Goal: Feedback & Contribution: Submit feedback/report problem

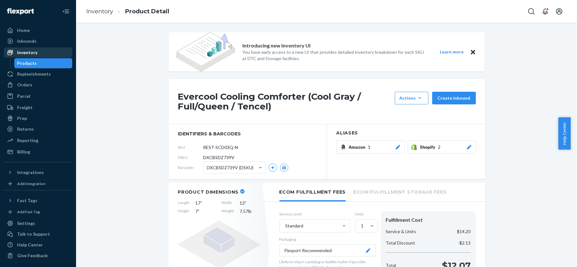
scroll to position [253, 0]
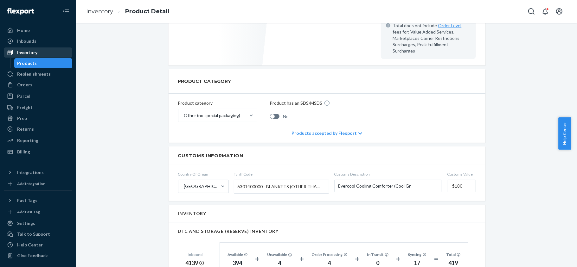
click at [32, 51] on div "Inventory" at bounding box center [27, 52] width 20 height 6
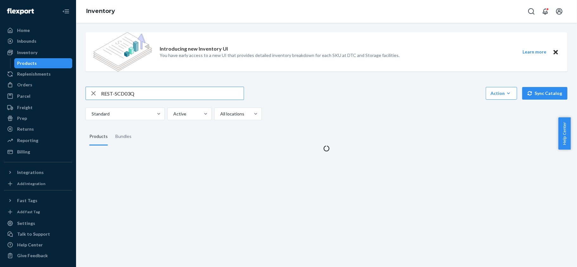
click at [164, 90] on input "REST-SCD03Q" at bounding box center [172, 93] width 143 height 13
click at [164, 91] on input "REST-SCD03Q" at bounding box center [172, 93] width 143 height 13
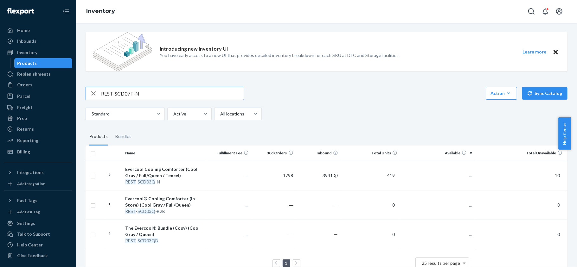
type input "REST-SCD07T-N"
click at [161, 91] on input "REST-SCD07T-N" at bounding box center [172, 93] width 143 height 13
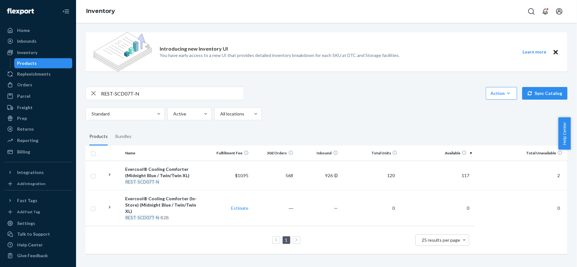
click at [459, 174] on span "117" at bounding box center [465, 175] width 13 height 5
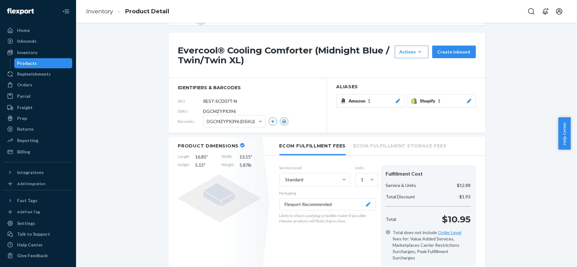
scroll to position [42, 0]
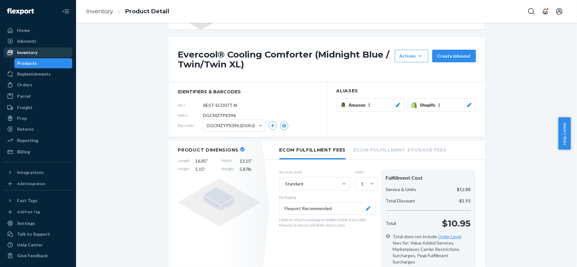
click at [32, 52] on div "Inventory" at bounding box center [27, 52] width 20 height 6
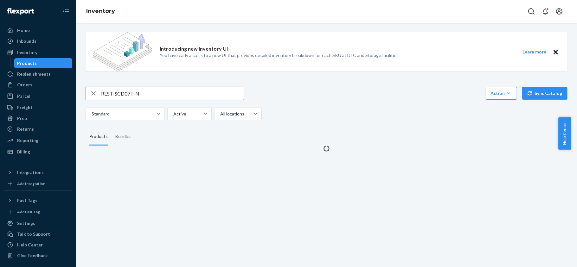
click at [151, 92] on input "REST-SCD07T-N" at bounding box center [172, 93] width 143 height 13
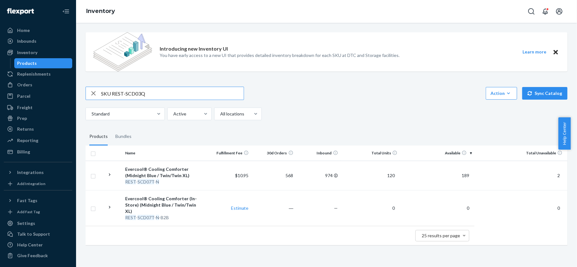
drag, startPoint x: 113, startPoint y: 94, endPoint x: 89, endPoint y: 94, distance: 24.1
click at [89, 94] on div "SKU REST-SCD03Q" at bounding box center [165, 93] width 158 height 13
type input "REST-SCD03Q"
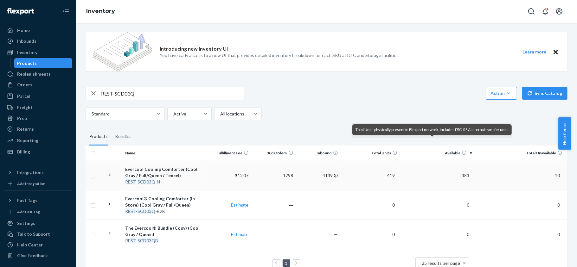
click at [465, 178] on span "383" at bounding box center [465, 175] width 13 height 5
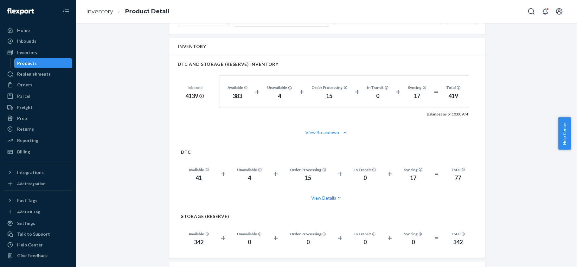
scroll to position [422, 0]
click at [26, 86] on div "Orders" at bounding box center [24, 85] width 15 height 6
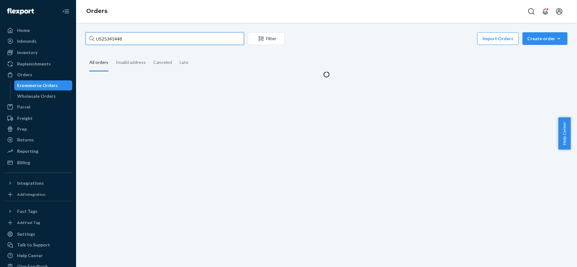
click at [136, 38] on input "US25341448" at bounding box center [165, 38] width 158 height 13
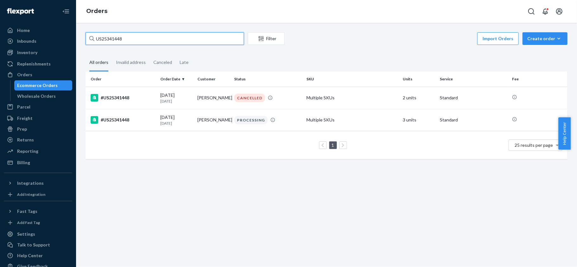
click at [136, 38] on input "US25341448" at bounding box center [165, 38] width 158 height 13
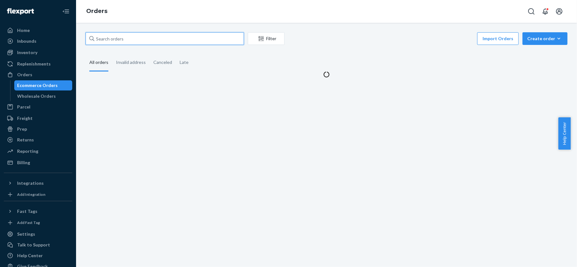
paste input "PD2785864"
type input "PD2785864"
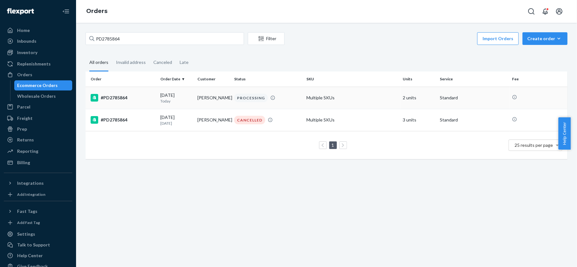
click at [137, 92] on td "#PD2785864" at bounding box center [122, 98] width 72 height 22
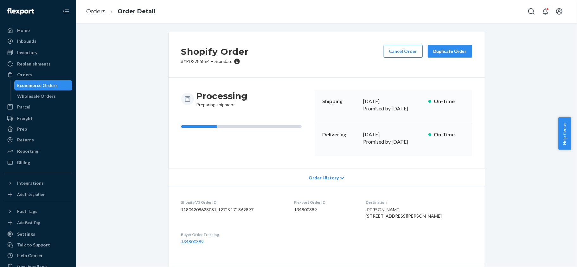
click at [391, 49] on button "Cancel Order" at bounding box center [403, 51] width 39 height 13
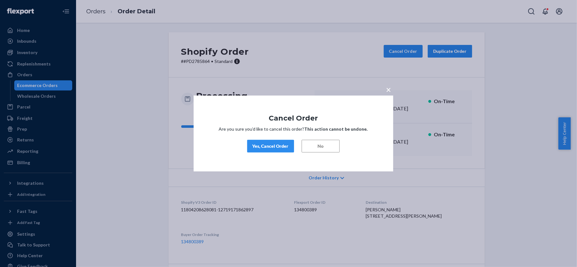
click at [266, 148] on div "Yes, Cancel Order" at bounding box center [270, 146] width 36 height 6
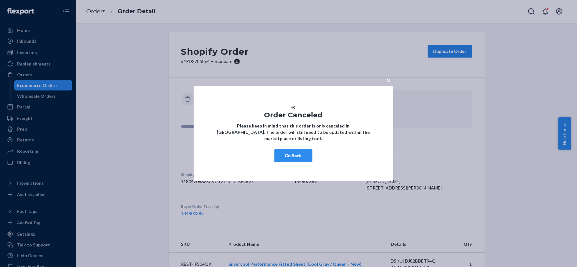
click at [281, 157] on button "Go Back" at bounding box center [293, 155] width 38 height 13
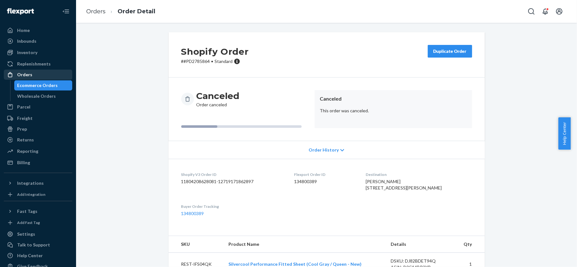
click at [46, 75] on div "Orders" at bounding box center [37, 74] width 67 height 9
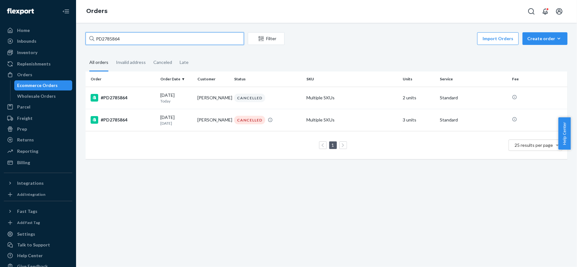
click at [153, 41] on input "PD2785864" at bounding box center [165, 38] width 158 height 13
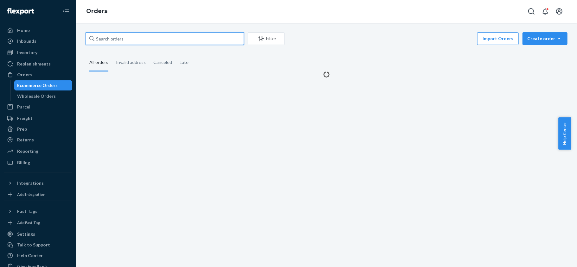
paste input "PD3183972"
type input "PD3183972"
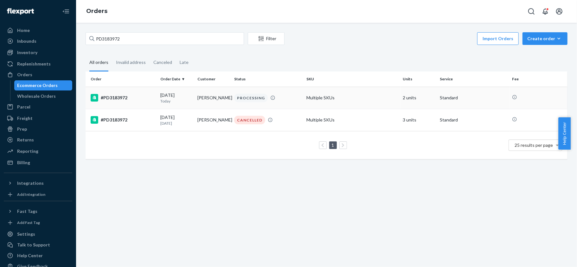
click at [154, 94] on td "#PD3183972" at bounding box center [122, 98] width 72 height 22
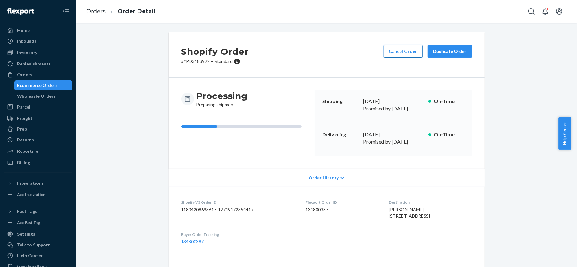
click at [389, 54] on button "Cancel Order" at bounding box center [403, 51] width 39 height 13
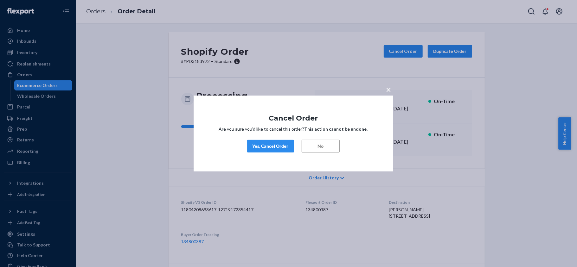
click at [287, 144] on div "Yes, Cancel Order" at bounding box center [270, 146] width 36 height 6
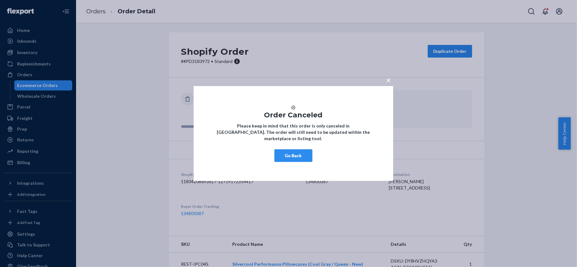
click at [289, 159] on button "Go Back" at bounding box center [293, 155] width 38 height 13
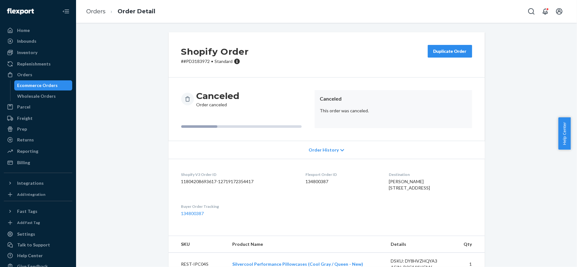
click at [37, 80] on div "Orders Ecommerce Orders Wholesale Orders" at bounding box center [38, 86] width 68 height 32
click at [37, 74] on div "Orders" at bounding box center [37, 74] width 67 height 9
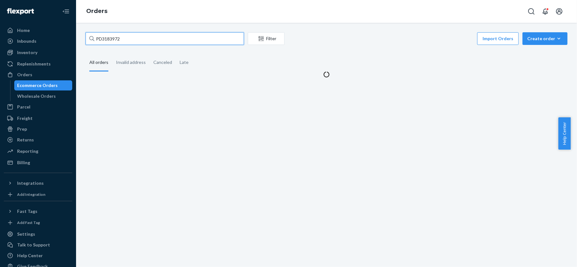
click at [137, 35] on input "PD3183972" at bounding box center [165, 38] width 158 height 13
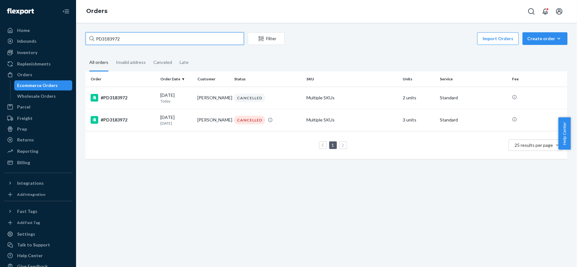
click at [137, 35] on input "PD3183972" at bounding box center [165, 38] width 158 height 13
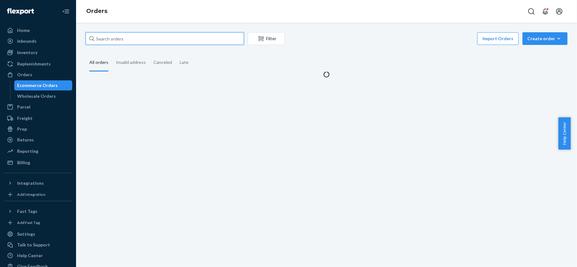
paste input "PD2227615"
type input "PD2227615"
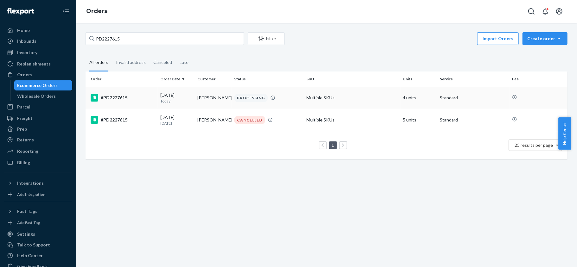
click at [141, 93] on td "#PD2227615" at bounding box center [122, 98] width 72 height 22
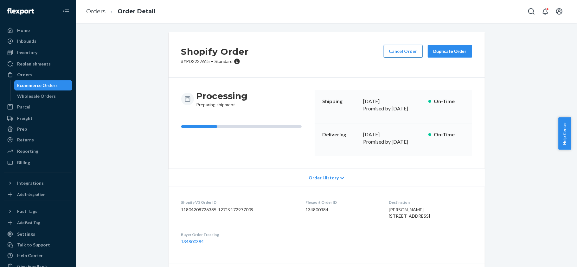
click at [386, 49] on button "Cancel Order" at bounding box center [403, 51] width 39 height 13
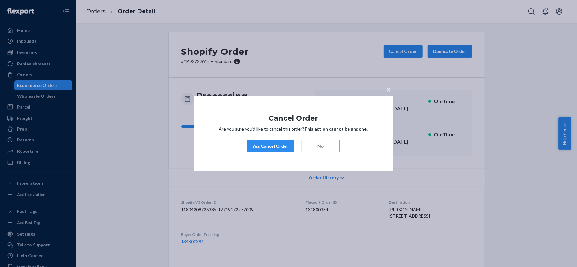
click at [261, 157] on div "× Cancel Order Are you sure you’d like to cancel this order? This action cannot…" at bounding box center [294, 134] width 200 height 76
click at [262, 150] on button "Yes, Cancel Order" at bounding box center [270, 146] width 47 height 13
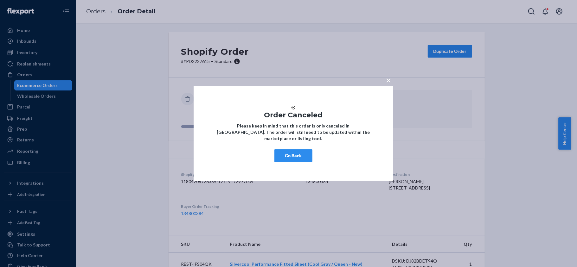
click at [302, 160] on button "Go Back" at bounding box center [293, 155] width 38 height 13
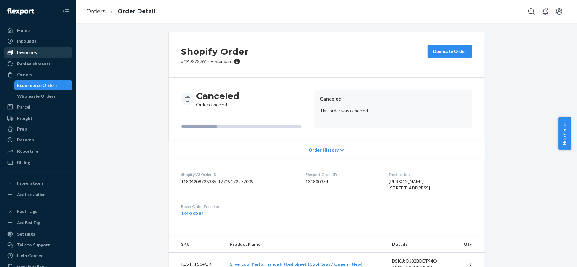
click at [41, 54] on div "Inventory" at bounding box center [37, 52] width 67 height 9
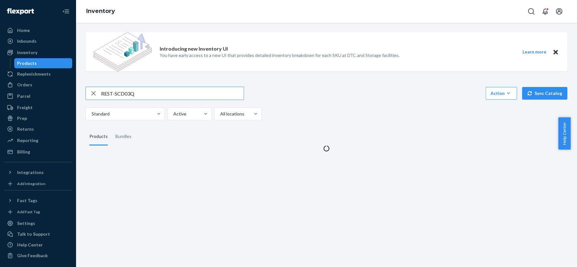
click at [136, 95] on input "REST-SCD03Q" at bounding box center [172, 93] width 143 height 13
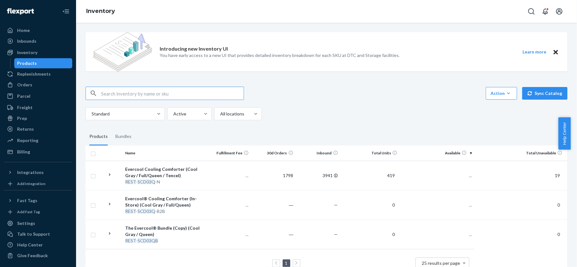
type input "REST-SCD03Q"
click at [460, 174] on span "367" at bounding box center [465, 175] width 13 height 5
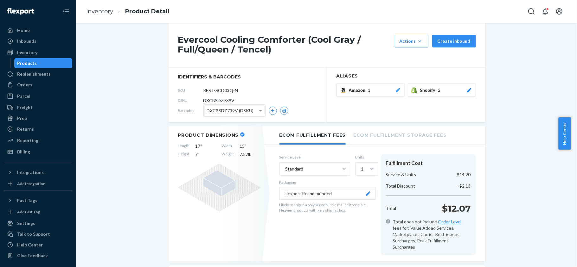
scroll to position [42, 0]
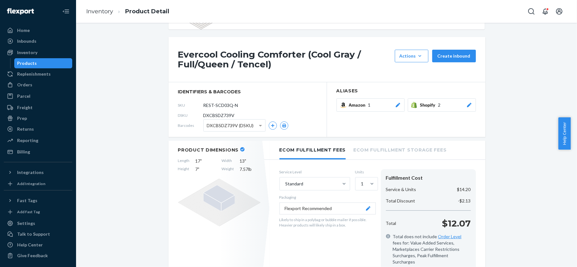
drag, startPoint x: 238, startPoint y: 106, endPoint x: 197, endPoint y: 105, distance: 41.8
click at [198, 106] on div "SKU REST-SCD03Q-N" at bounding box center [247, 105] width 139 height 10
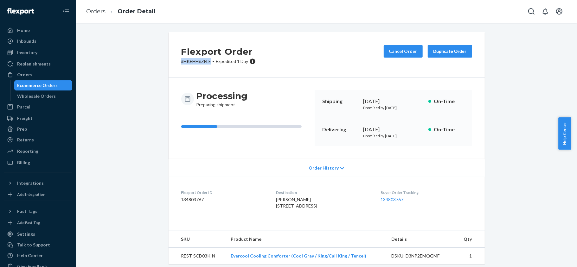
drag, startPoint x: 208, startPoint y: 60, endPoint x: 178, endPoint y: 61, distance: 30.4
click at [181, 61] on p "# HKEHH6ZFLE • Expedited 1 Day" at bounding box center [218, 61] width 74 height 6
copy p "# HKEHH6ZFLE"
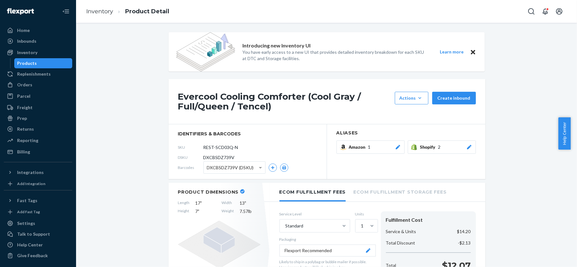
click at [34, 65] on div "Products" at bounding box center [27, 63] width 20 height 6
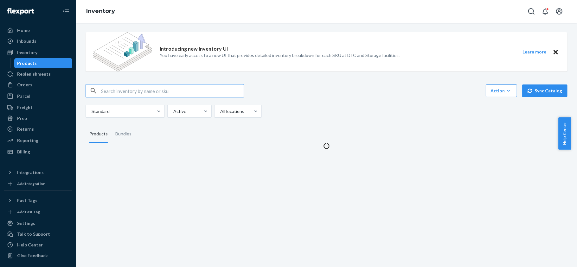
click at [149, 91] on input "text" at bounding box center [172, 91] width 143 height 13
type input "REST-SCD08K-N"
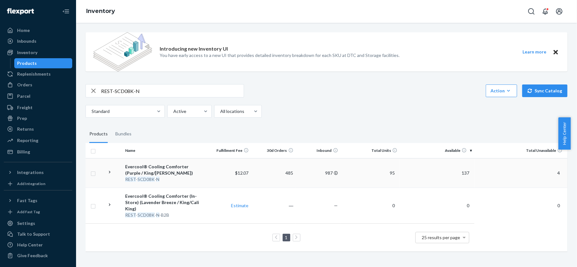
click at [459, 173] on span "137" at bounding box center [465, 172] width 13 height 5
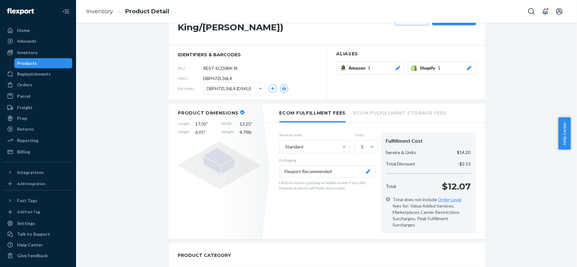
scroll to position [42, 0]
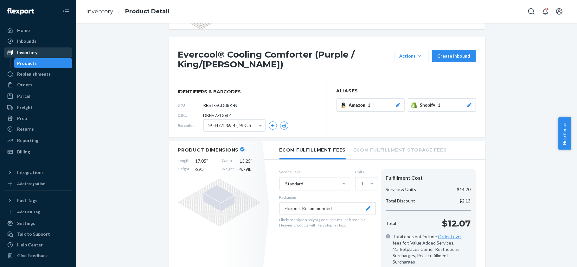
click at [33, 55] on div "Inventory" at bounding box center [27, 52] width 20 height 6
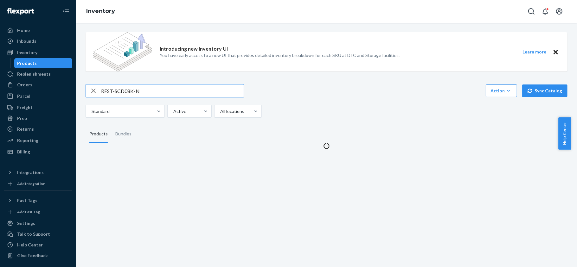
click at [146, 90] on input "REST-SCD08K-N" at bounding box center [172, 91] width 143 height 13
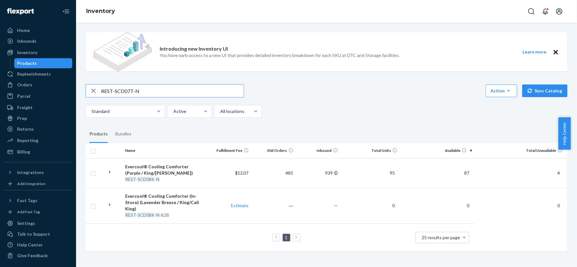
type input "REST-SCD07T-N"
click at [464, 173] on span "116" at bounding box center [465, 172] width 13 height 5
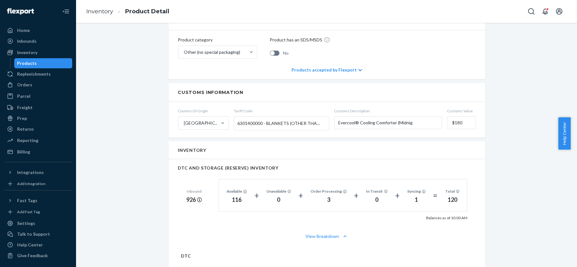
scroll to position [295, 0]
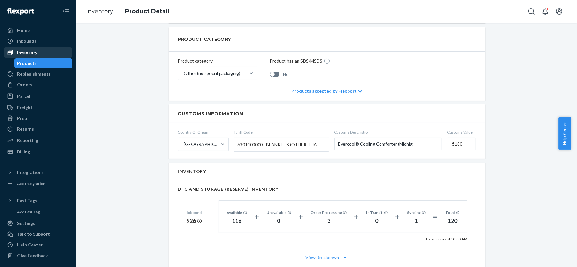
click at [25, 53] on div "Inventory" at bounding box center [27, 52] width 20 height 6
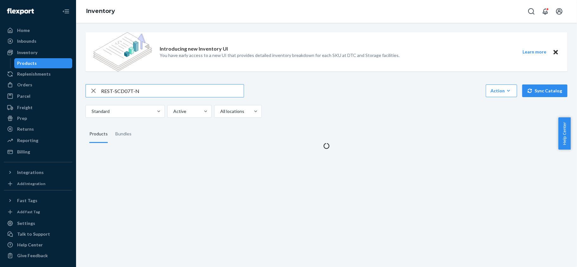
click at [133, 85] on input "REST-SCD07T-N" at bounding box center [172, 91] width 143 height 13
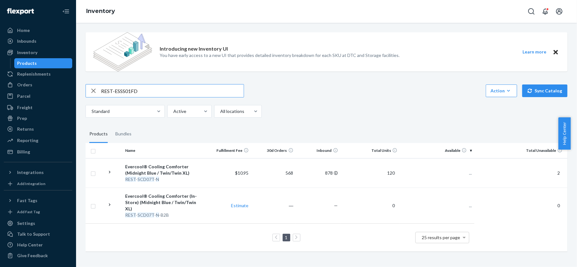
type input "REST-ESSS01FD"
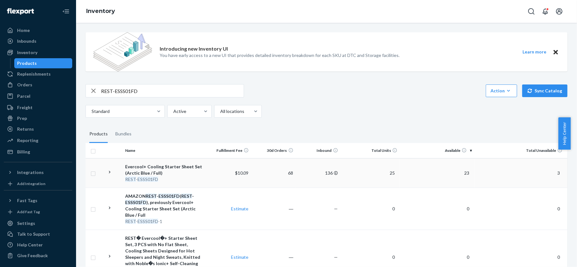
click at [461, 175] on span "23" at bounding box center [466, 172] width 10 height 5
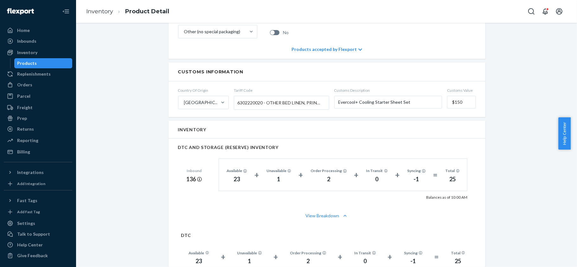
scroll to position [422, 0]
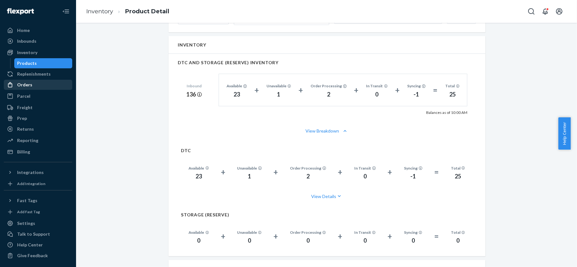
click at [31, 86] on div "Orders" at bounding box center [24, 85] width 15 height 6
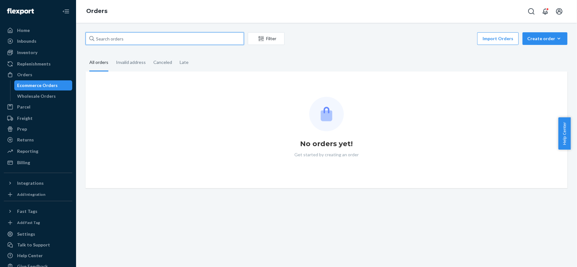
click at [132, 35] on input "text" at bounding box center [165, 38] width 158 height 13
paste input "US25341908"
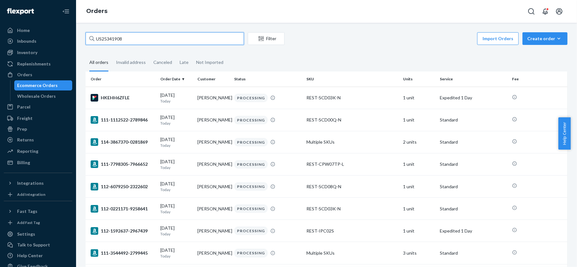
type input "US25341908"
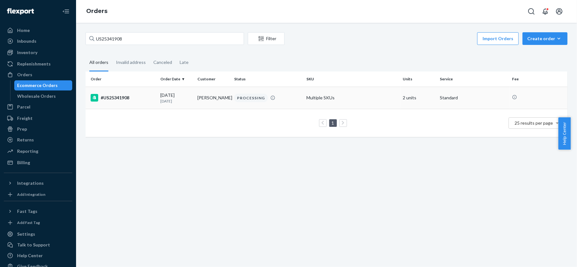
click at [187, 101] on p "[DATE]" at bounding box center [176, 100] width 32 height 5
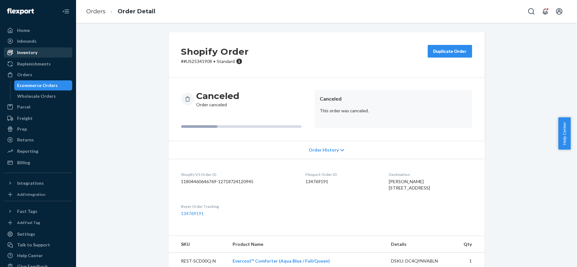
drag, startPoint x: 39, startPoint y: 56, endPoint x: 53, endPoint y: 57, distance: 14.0
click at [39, 56] on div "Inventory" at bounding box center [37, 52] width 67 height 9
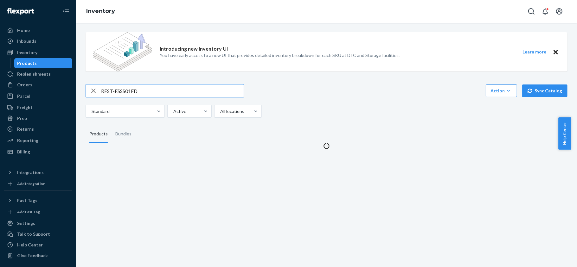
click at [143, 90] on input "REST-ESSS01FD" at bounding box center [172, 91] width 143 height 13
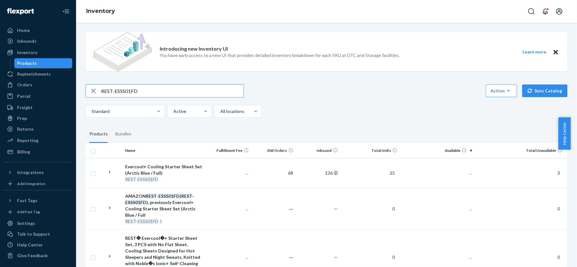
click at [143, 90] on input "REST-ESSS01FD" at bounding box center [172, 91] width 143 height 13
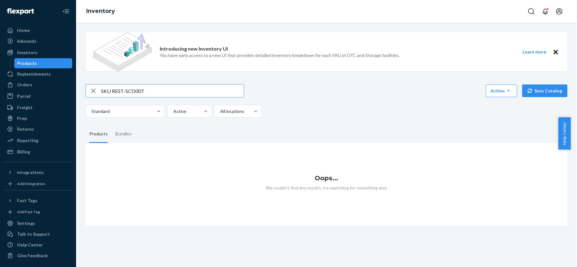
drag, startPoint x: 112, startPoint y: 93, endPoint x: 94, endPoint y: 92, distance: 18.1
click at [94, 92] on div "SKU REST-SCD00T" at bounding box center [165, 91] width 158 height 13
type input "REST-SCD00T"
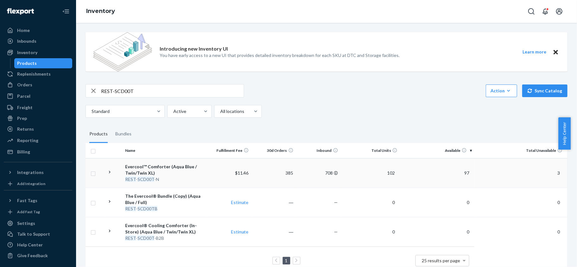
click at [474, 174] on td "3" at bounding box center [520, 172] width 93 height 29
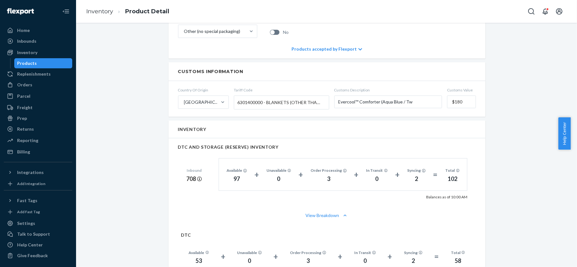
scroll to position [380, 0]
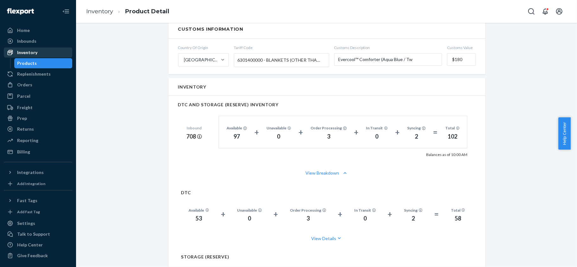
click at [39, 54] on div "Inventory" at bounding box center [37, 52] width 67 height 9
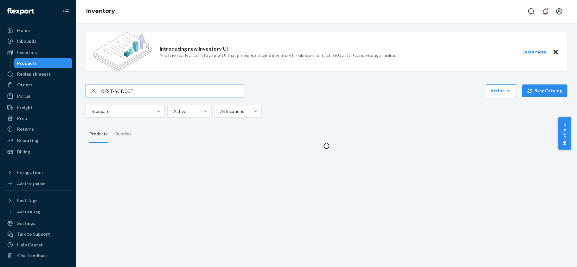
click at [134, 89] on input "REST-SCD00T" at bounding box center [172, 91] width 143 height 13
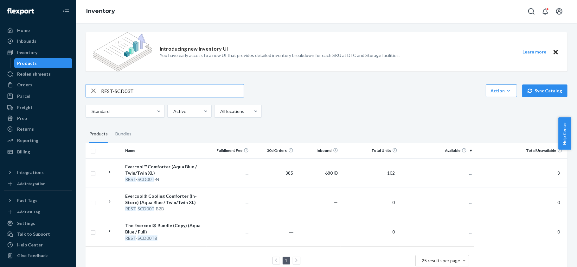
type input "REST-SCD03T"
click at [461, 174] on span "80" at bounding box center [466, 172] width 10 height 5
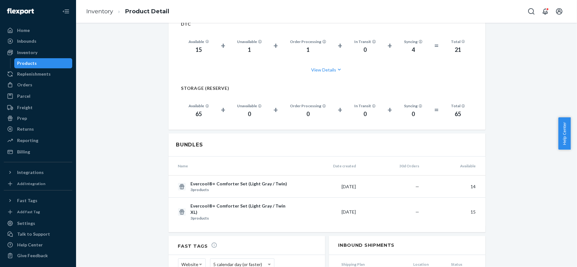
scroll to position [422, 0]
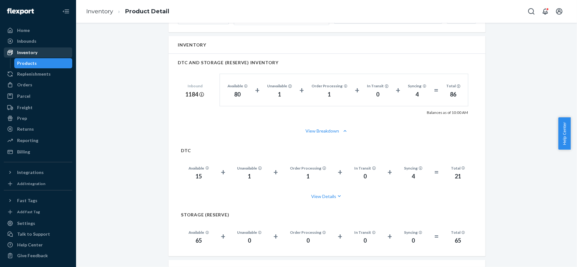
click at [37, 52] on div "Inventory" at bounding box center [37, 52] width 67 height 9
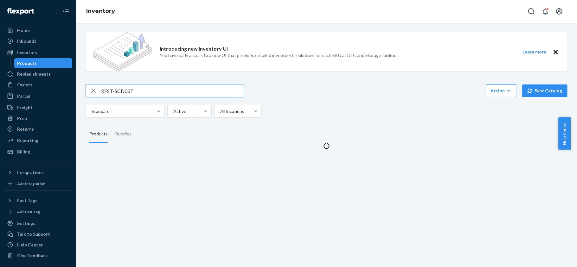
click at [156, 85] on input "REST-SCD03T" at bounding box center [172, 91] width 143 height 13
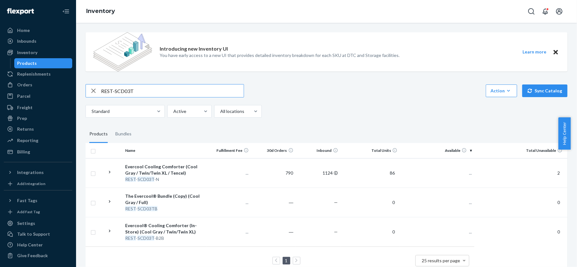
click at [156, 85] on input "REST-SCD03T" at bounding box center [172, 91] width 143 height 13
type input "REST-IFS06K"
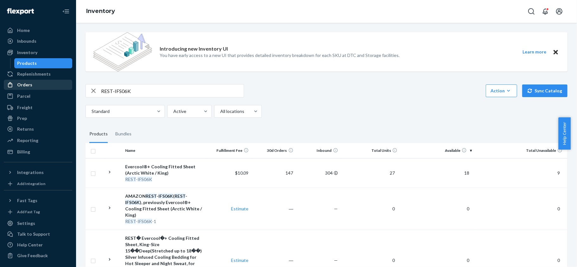
click at [41, 84] on div "Orders" at bounding box center [37, 84] width 67 height 9
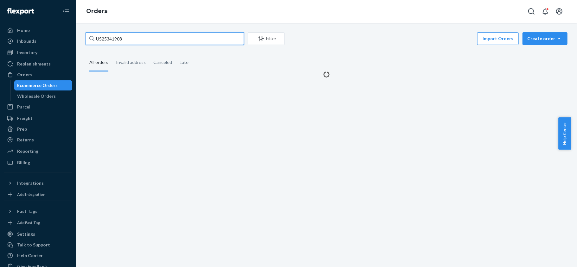
click at [140, 40] on input "US25341908" at bounding box center [165, 38] width 158 height 13
drag, startPoint x: 140, startPoint y: 40, endPoint x: 139, endPoint y: 35, distance: 4.8
click at [140, 39] on input "US25341908" at bounding box center [165, 38] width 158 height 13
paste input "US25341977"
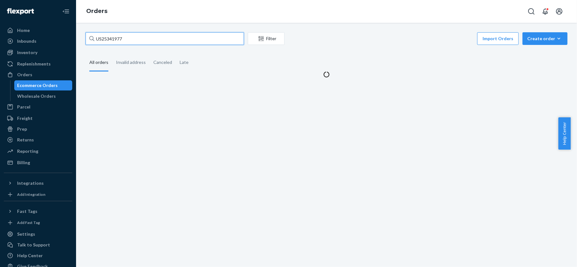
type input "US25341977"
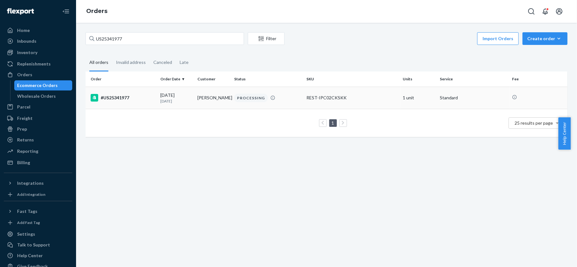
click at [147, 94] on div "#US25341977" at bounding box center [123, 98] width 65 height 8
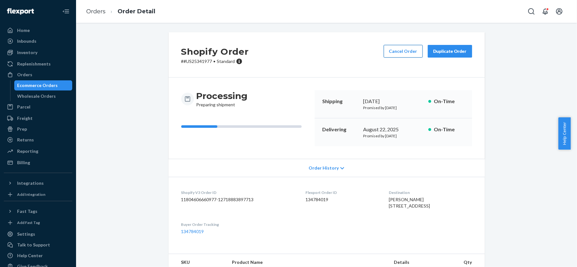
click at [384, 45] on button "Cancel Order" at bounding box center [403, 51] width 39 height 13
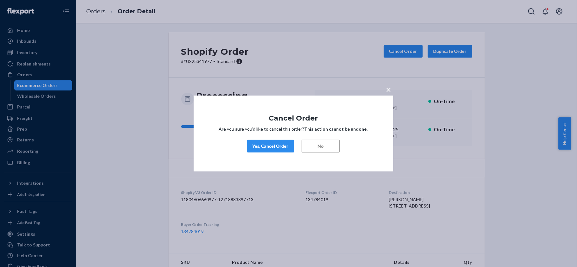
click at [273, 145] on div "Yes, Cancel Order" at bounding box center [270, 146] width 36 height 6
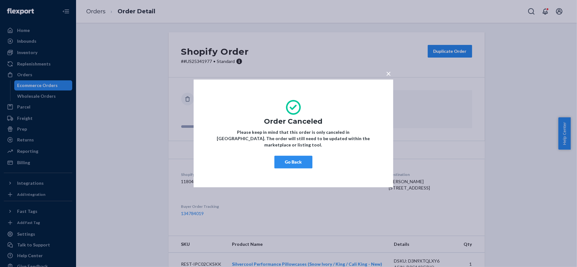
click at [286, 166] on div "× Order Canceled Please keep in mind that this order is only canceled in Flexpo…" at bounding box center [294, 133] width 200 height 108
click at [292, 165] on div "Go Back" at bounding box center [294, 162] width 162 height 13
click at [292, 159] on button "Go Back" at bounding box center [293, 162] width 38 height 13
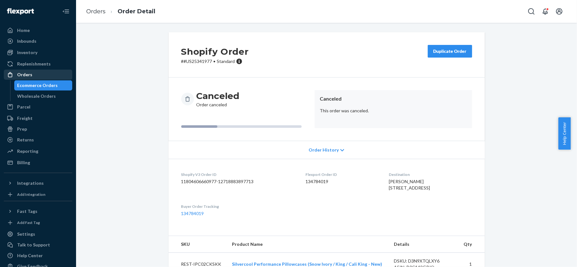
click at [44, 73] on div "Orders" at bounding box center [37, 74] width 67 height 9
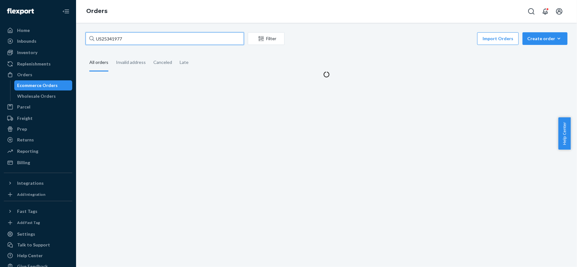
click at [136, 44] on input "US25341977" at bounding box center [165, 38] width 158 height 13
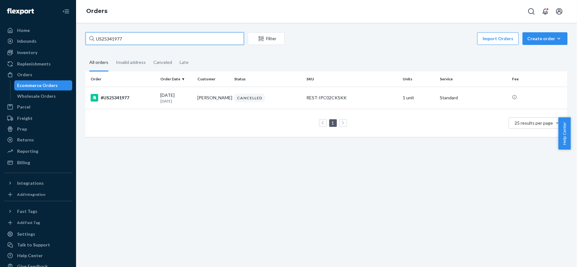
click at [137, 44] on input "US25341977" at bounding box center [165, 38] width 158 height 13
paste input "#US25341985"
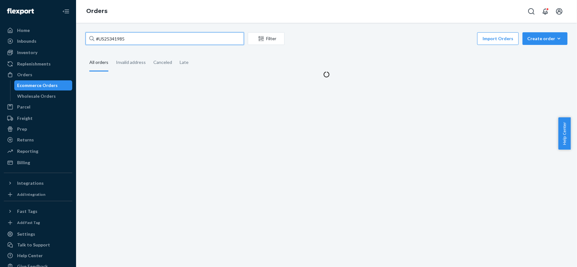
type input "#US25341985"
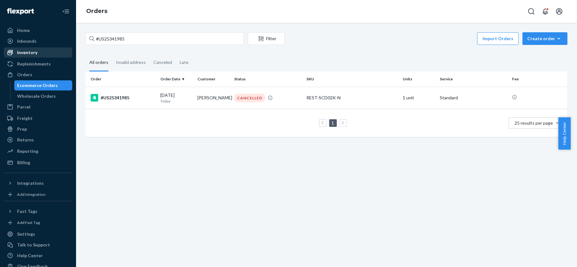
click at [36, 53] on div "Inventory" at bounding box center [27, 52] width 20 height 6
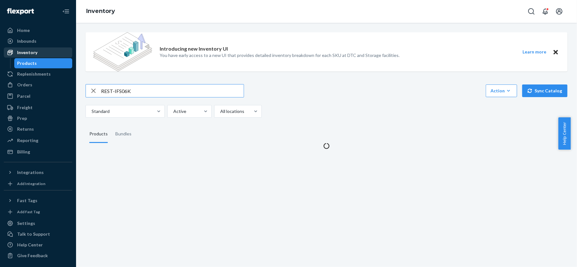
click at [38, 53] on div "Inventory" at bounding box center [37, 52] width 67 height 9
click at [148, 90] on input "REST-IFS06K" at bounding box center [172, 91] width 143 height 13
click at [147, 89] on input "text" at bounding box center [172, 91] width 143 height 13
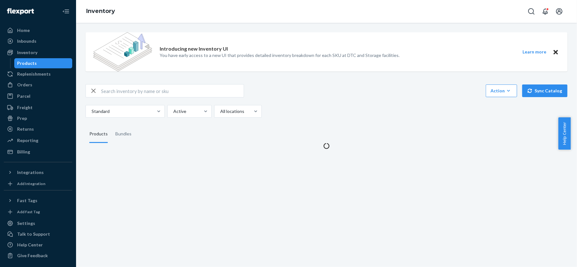
click at [147, 89] on input "text" at bounding box center [172, 91] width 143 height 13
click at [127, 89] on input "text" at bounding box center [172, 91] width 143 height 13
click at [119, 90] on input "text" at bounding box center [172, 91] width 143 height 13
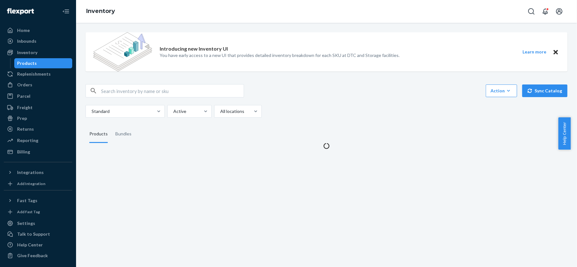
paste input "REST-SCD07T-N"
click at [127, 89] on input "REST-SCD07T-N" at bounding box center [172, 91] width 143 height 13
click at [125, 96] on input "REST-SCD07T-N" at bounding box center [172, 91] width 143 height 13
click at [113, 89] on input "REST-SCD07T-N" at bounding box center [172, 91] width 143 height 13
click at [130, 91] on input "REST-SCD07T-N" at bounding box center [172, 91] width 143 height 13
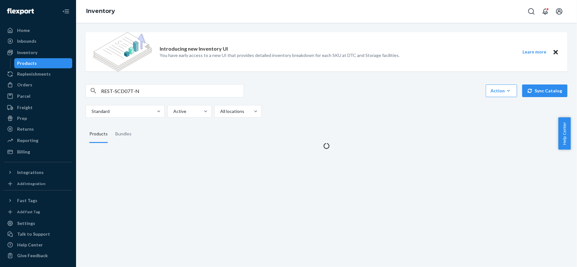
click at [123, 93] on input "REST-SCD07T-N" at bounding box center [172, 91] width 143 height 13
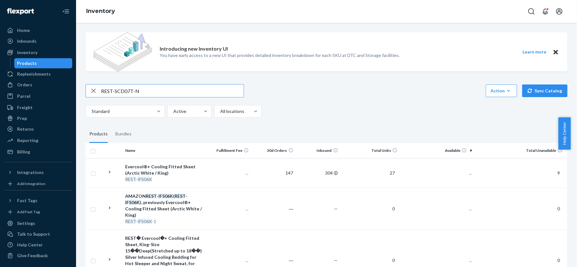
click at [133, 94] on input "REST-SCD07T-N" at bounding box center [172, 91] width 143 height 13
click at [151, 90] on input "REST-SCD07T-N" at bounding box center [172, 91] width 143 height 13
type input "REST-SCD07T-N"
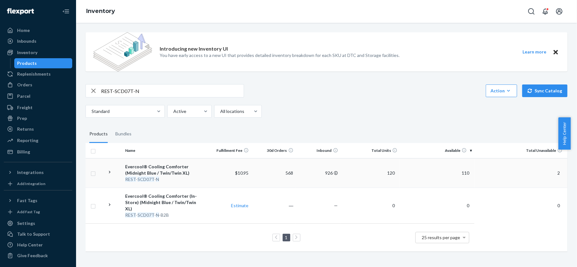
click at [466, 170] on span "110" at bounding box center [465, 172] width 13 height 5
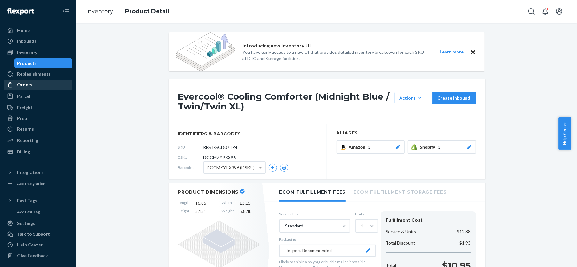
click at [38, 82] on div "Orders" at bounding box center [37, 84] width 67 height 9
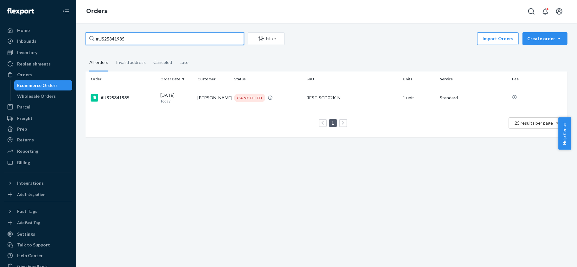
click at [135, 44] on input "#US25341985" at bounding box center [165, 38] width 158 height 13
click at [135, 42] on input "#US25341985" at bounding box center [165, 38] width 158 height 13
type input "#"
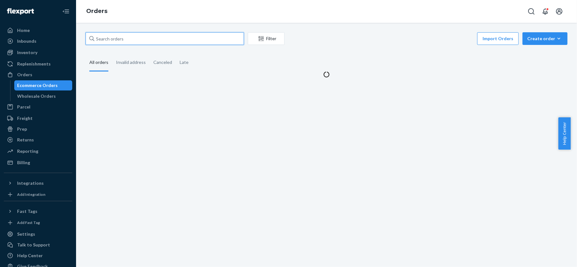
paste input "US25342004"
type input "US25342004"
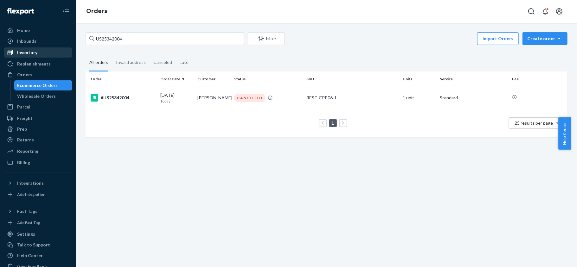
click at [32, 51] on div "Inventory" at bounding box center [27, 52] width 20 height 6
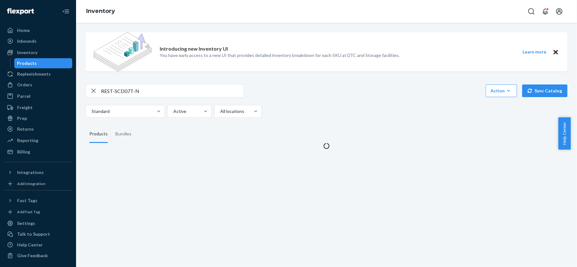
click at [140, 99] on div "REST-SCD07T-N Action Create product Create bundle Bulk create products Bulk upd…" at bounding box center [327, 101] width 482 height 34
click at [142, 89] on input "REST-SCD07T-N" at bounding box center [172, 91] width 143 height 13
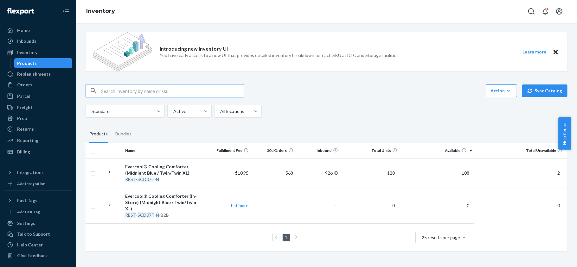
paste input "REST-ESSS02K"
type input "REST-ESSS02K"
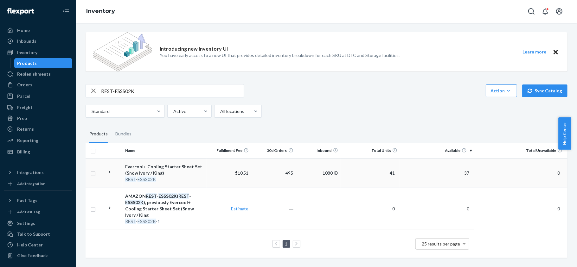
click at [464, 171] on span "37" at bounding box center [466, 172] width 10 height 5
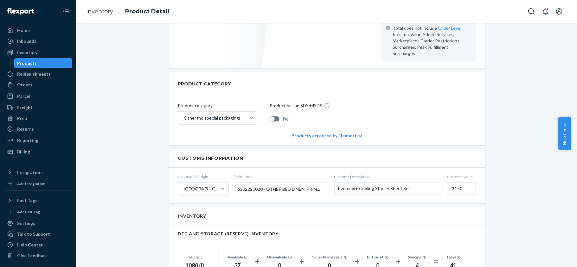
scroll to position [338, 0]
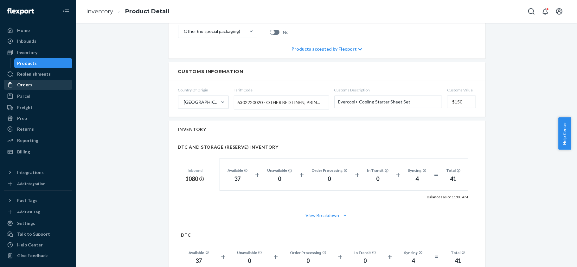
click at [27, 83] on div "Orders" at bounding box center [24, 85] width 15 height 6
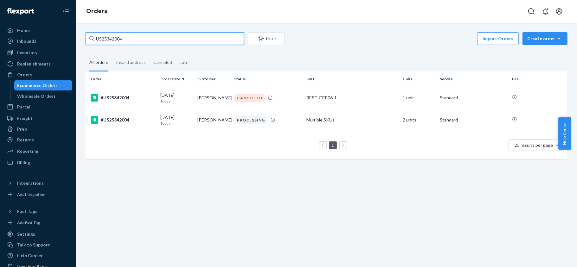
click at [152, 40] on input "US25342004" at bounding box center [165, 38] width 158 height 13
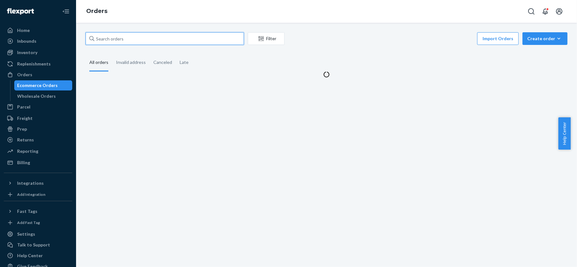
paste input "US25342005"
type input "US25342005"
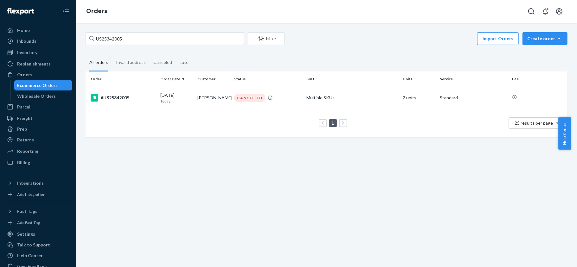
drag, startPoint x: 152, startPoint y: 108, endPoint x: 148, endPoint y: 110, distance: 4.7
click at [150, 110] on table "Order Order Date Customer Status SKU Units Service Fee #US25342005 08/20/2025 T…" at bounding box center [327, 105] width 482 height 66
click at [146, 108] on table "Order Order Date Customer Status SKU Units Service Fee #US25342005 08/20/2025 T…" at bounding box center [327, 105] width 482 height 66
click at [140, 102] on td "#US25342005" at bounding box center [122, 98] width 72 height 22
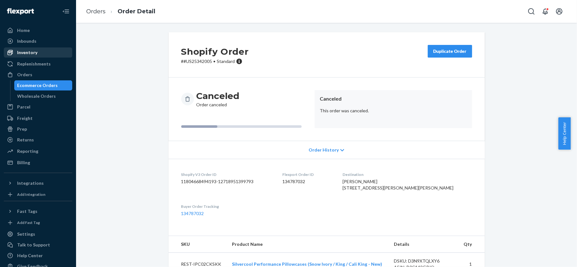
click at [36, 54] on div "Inventory" at bounding box center [27, 52] width 20 height 6
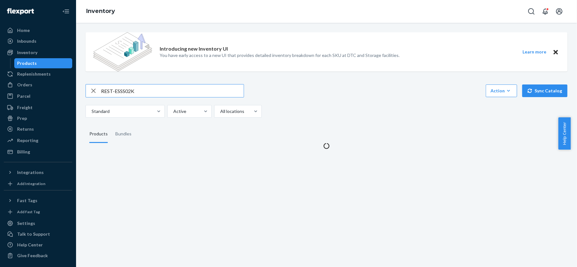
click at [144, 85] on input "REST-ESSS02K" at bounding box center [172, 91] width 143 height 13
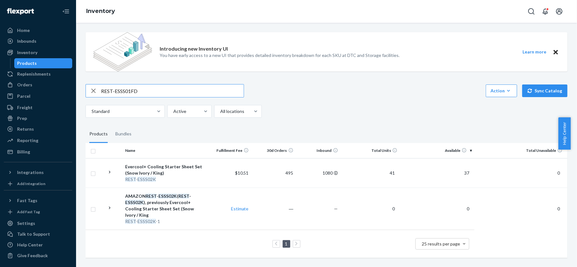
type input "REST-ESSS01FD"
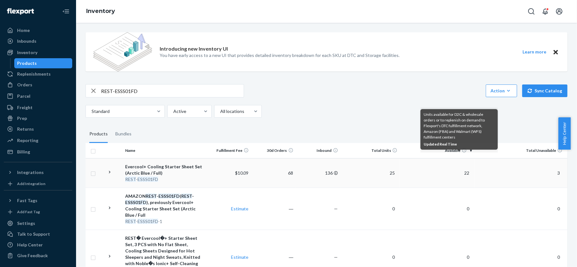
click at [461, 172] on span "22" at bounding box center [466, 172] width 10 height 5
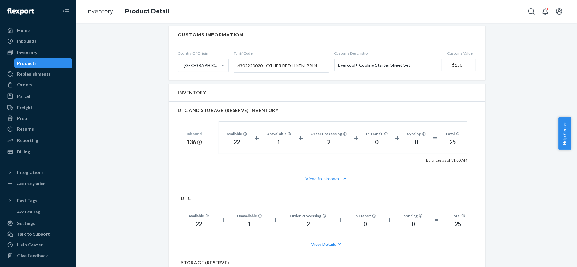
scroll to position [380, 0]
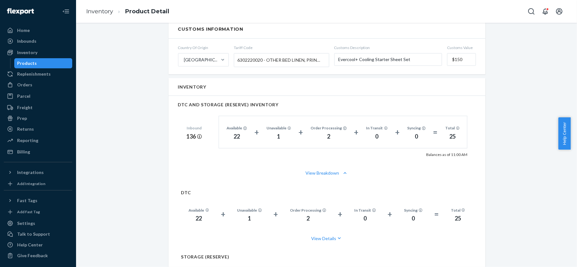
click at [49, 62] on div "Products" at bounding box center [43, 63] width 57 height 9
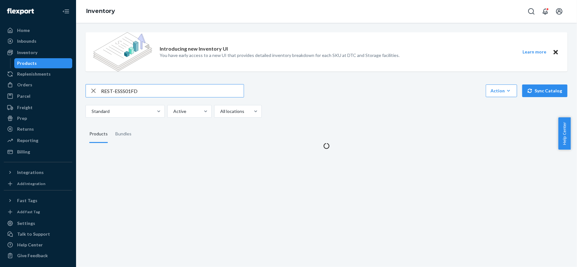
click at [141, 92] on input "REST-ESSS01FD" at bounding box center [172, 91] width 143 height 13
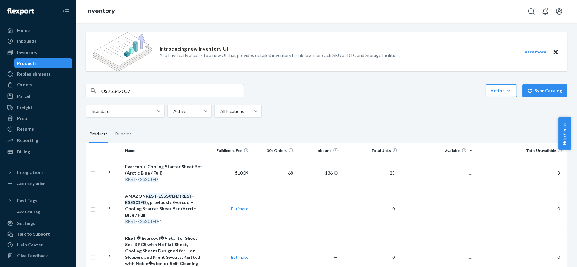
type input "US25342007"
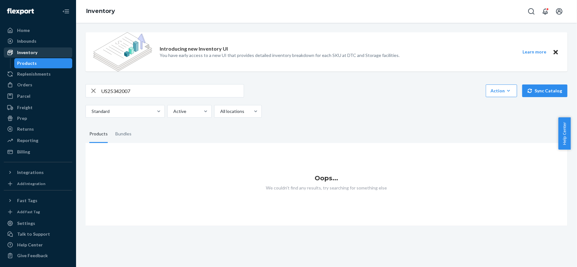
click at [34, 52] on div "Inventory" at bounding box center [27, 52] width 20 height 6
click at [34, 81] on div "Orders" at bounding box center [37, 84] width 67 height 9
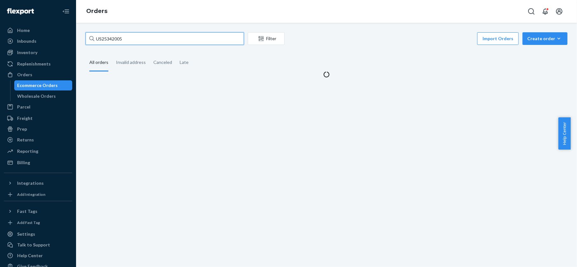
click at [136, 32] on input "US25342005" at bounding box center [165, 38] width 158 height 13
click at [133, 39] on input "US25342005" at bounding box center [165, 38] width 158 height 13
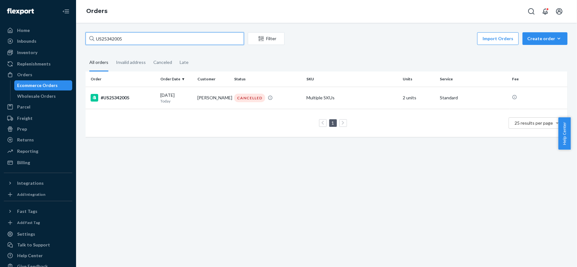
click at [133, 39] on input "US25342005" at bounding box center [165, 38] width 158 height 13
paste input "US25342007"
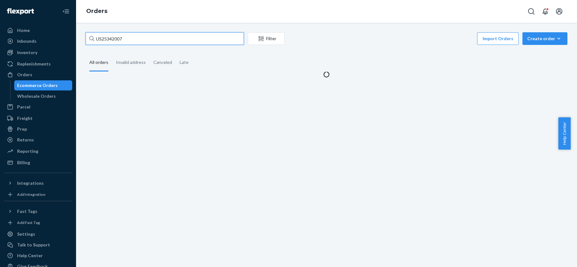
type input "US25342007"
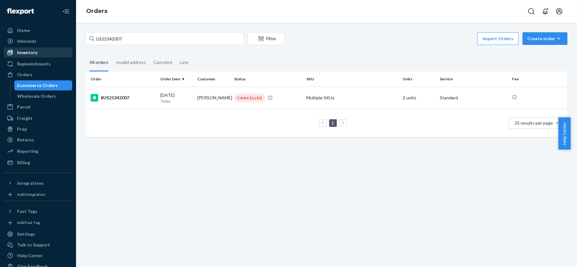
click at [39, 52] on div "Inventory" at bounding box center [37, 52] width 67 height 9
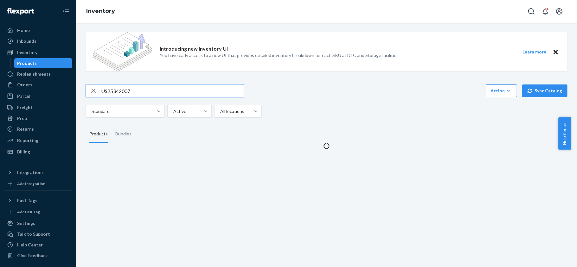
click at [132, 86] on input "US25342007" at bounding box center [172, 91] width 143 height 13
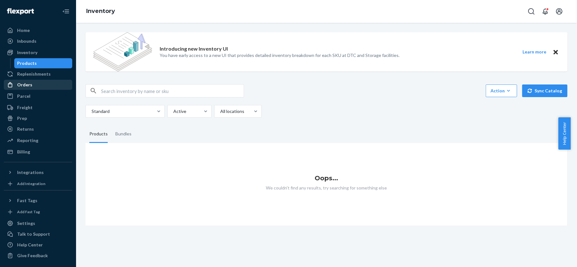
click at [37, 85] on div "Orders" at bounding box center [37, 84] width 67 height 9
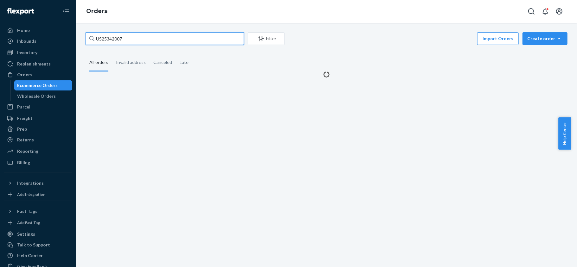
click at [118, 36] on input "US25342007" at bounding box center [165, 38] width 158 height 13
paste input "US25342022"
type input "US25342022"
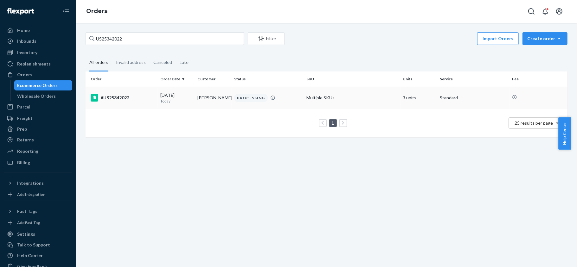
click at [163, 98] on p "Today" at bounding box center [176, 100] width 32 height 5
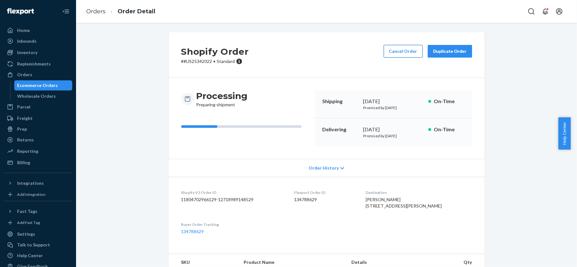
click at [396, 51] on button "Cancel Order" at bounding box center [403, 51] width 39 height 13
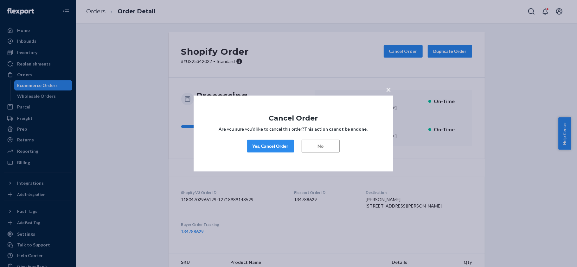
click at [284, 142] on button "Yes, Cancel Order" at bounding box center [270, 146] width 47 height 13
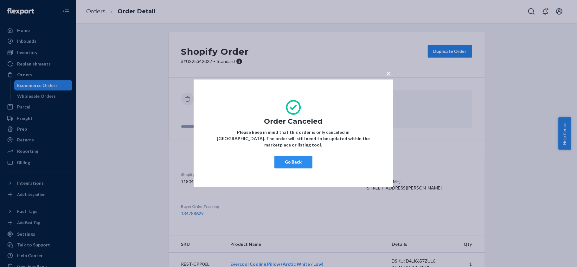
click at [294, 162] on button "Go Back" at bounding box center [293, 162] width 38 height 13
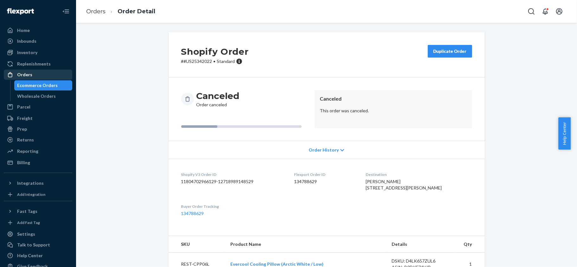
click at [42, 74] on div "Orders" at bounding box center [37, 74] width 67 height 9
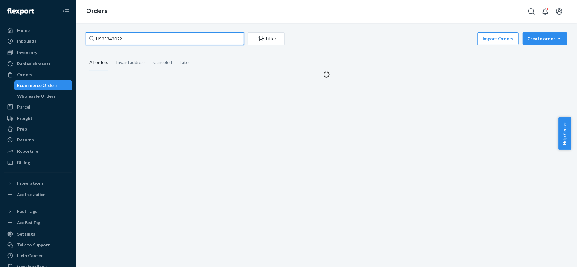
click at [133, 38] on input "US25342022" at bounding box center [165, 38] width 158 height 13
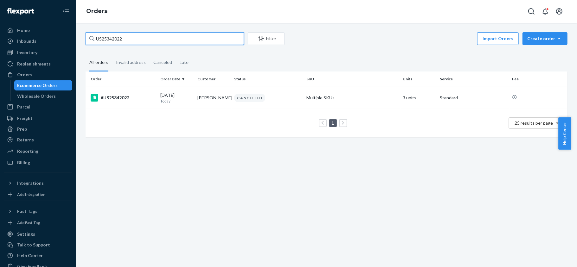
click at [133, 38] on input "US25342022" at bounding box center [165, 38] width 158 height 13
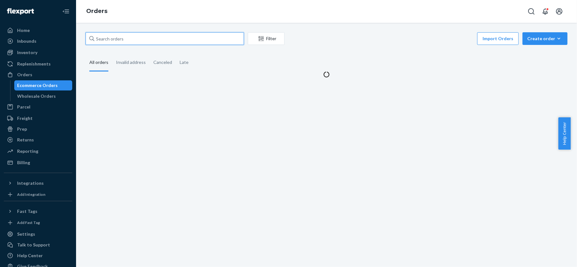
paste input "US25342015"
type input "US25342015"
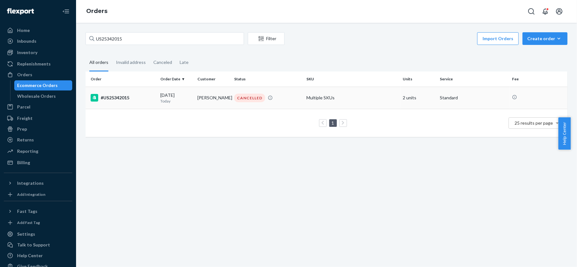
click at [143, 95] on div "#US25342015" at bounding box center [123, 98] width 65 height 8
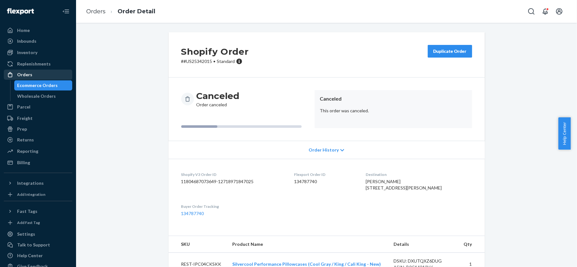
drag, startPoint x: 32, startPoint y: 70, endPoint x: 46, endPoint y: 72, distance: 14.4
click at [32, 71] on div "Orders" at bounding box center [37, 74] width 67 height 9
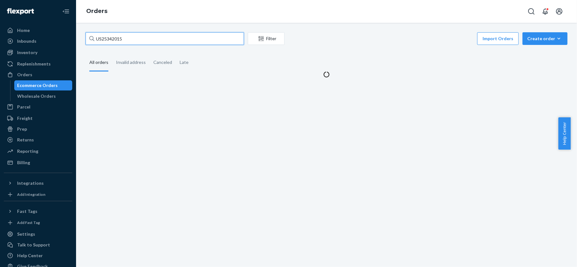
click at [118, 37] on input "US25342015" at bounding box center [165, 38] width 158 height 13
paste input "US25342028"
type input "US25342028"
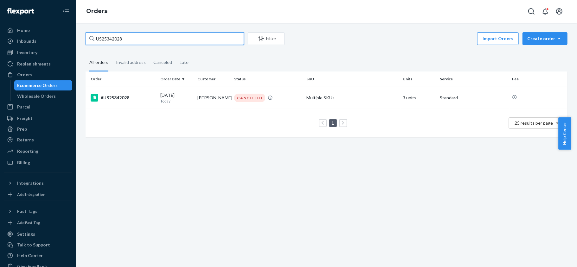
click at [136, 35] on input "US25342028" at bounding box center [165, 38] width 158 height 13
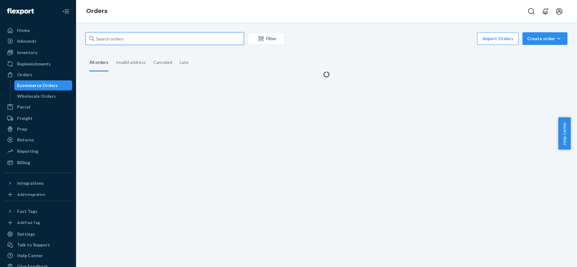
paste input "US25342029"
type input "US25342029"
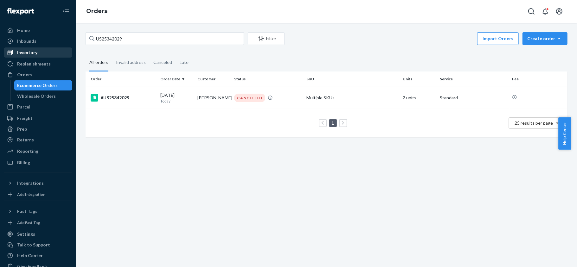
click at [48, 50] on div "Inventory" at bounding box center [37, 52] width 67 height 9
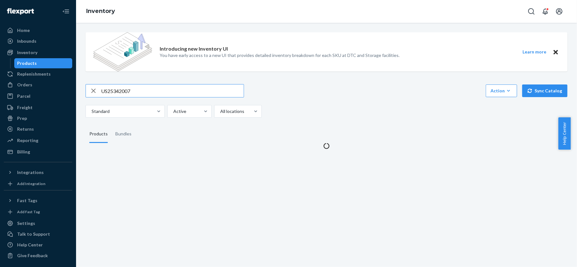
click at [130, 91] on input "US25342007" at bounding box center [172, 91] width 143 height 13
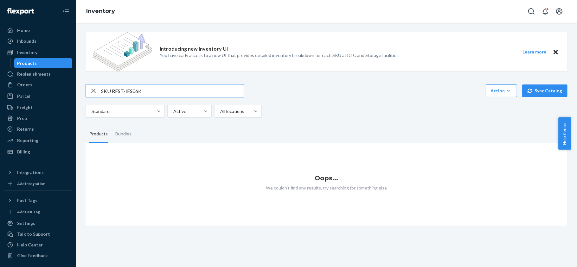
click at [114, 92] on input "SKU REST-IFS06K" at bounding box center [172, 91] width 143 height 13
drag, startPoint x: 111, startPoint y: 93, endPoint x: 56, endPoint y: 93, distance: 55.7
click at [56, 93] on div "Home Inbounds Shipping Plans Problems Inventory Products Replenishments Orders …" at bounding box center [288, 133] width 577 height 267
type input "REST-IFS06K"
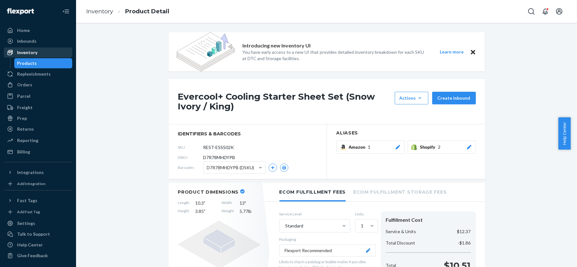
click at [36, 49] on div "Inventory" at bounding box center [27, 52] width 20 height 6
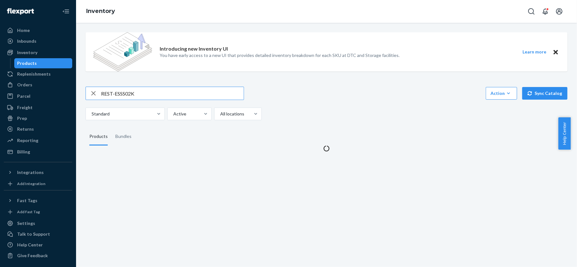
click at [136, 94] on input "REST-ESSS02K" at bounding box center [172, 93] width 143 height 13
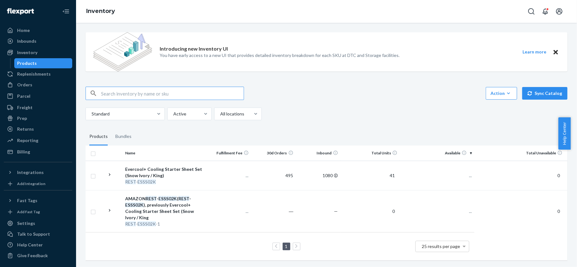
type input "REST-ESSS02K"
click at [455, 173] on td "38" at bounding box center [437, 175] width 74 height 29
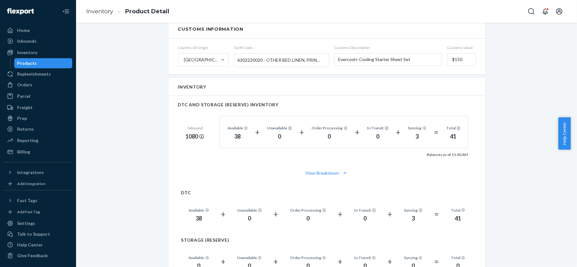
scroll to position [507, 0]
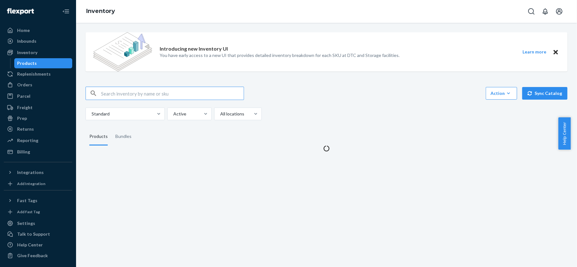
click at [131, 89] on input "text" at bounding box center [172, 93] width 143 height 13
type input "REST-IFS06K"
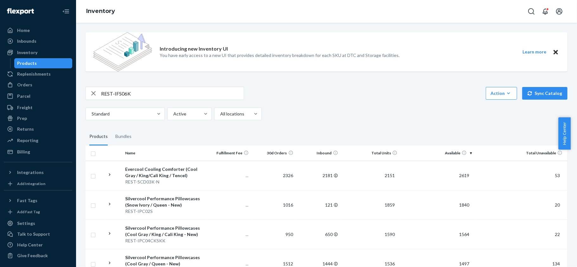
click at [134, 93] on input "REST-IFS06K" at bounding box center [172, 93] width 143 height 13
click at [41, 52] on div "Inventory" at bounding box center [37, 52] width 67 height 9
click at [133, 94] on input "REST-IFS06K" at bounding box center [172, 93] width 143 height 13
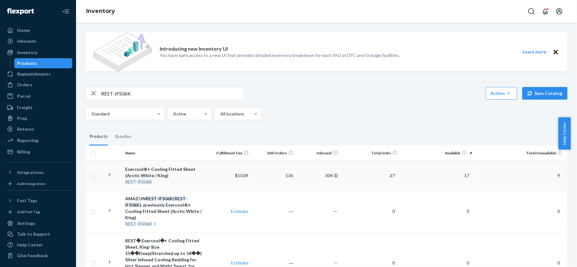
click at [465, 175] on span "17" at bounding box center [466, 175] width 10 height 5
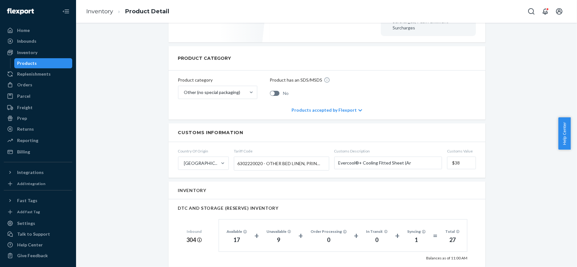
scroll to position [338, 0]
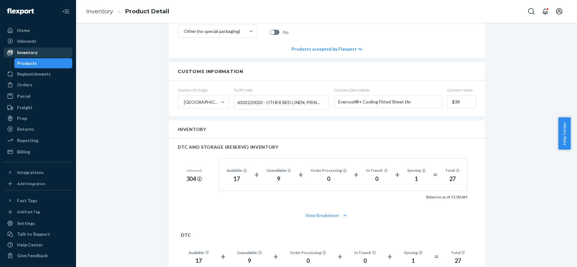
click at [42, 53] on div "Inventory" at bounding box center [37, 52] width 67 height 9
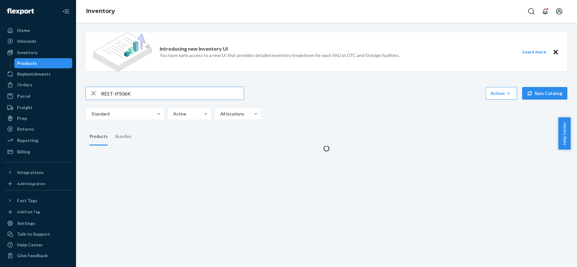
click at [143, 92] on input "REST-IFS06K" at bounding box center [172, 93] width 143 height 13
click at [142, 93] on input "REST-IFS06K" at bounding box center [172, 93] width 143 height 13
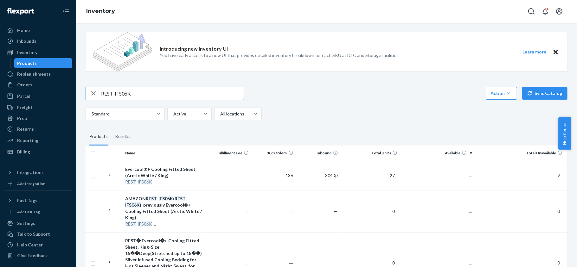
click at [142, 93] on input "REST-IFS06K" at bounding box center [172, 93] width 143 height 13
type input "REST-ESSS01FD"
click at [464, 178] on td "21" at bounding box center [437, 175] width 74 height 29
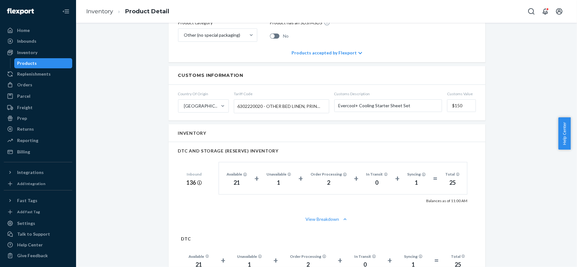
scroll to position [338, 0]
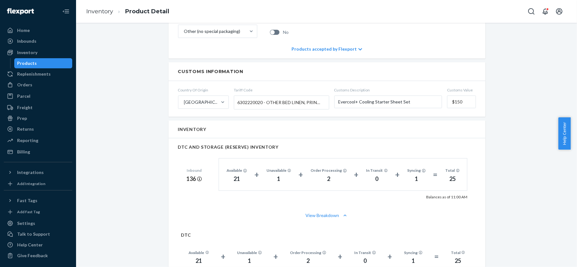
drag, startPoint x: 53, startPoint y: 60, endPoint x: 78, endPoint y: 73, distance: 28.1
click at [53, 60] on div "Products" at bounding box center [43, 63] width 57 height 9
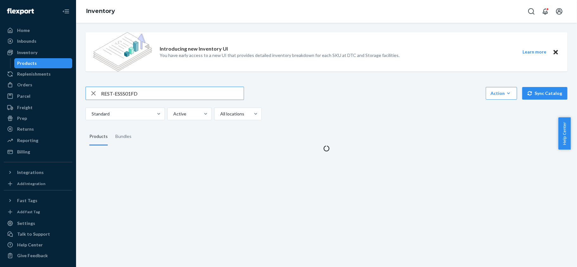
click at [145, 89] on input "REST-ESSS01FD" at bounding box center [172, 93] width 143 height 13
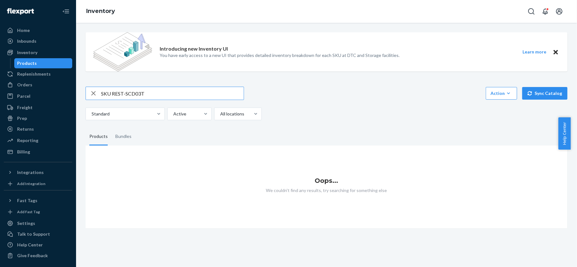
drag, startPoint x: 111, startPoint y: 96, endPoint x: 90, endPoint y: 96, distance: 21.5
click at [90, 97] on div "SKU REST-SCD03T" at bounding box center [165, 93] width 158 height 13
type input "REST-SCD03T"
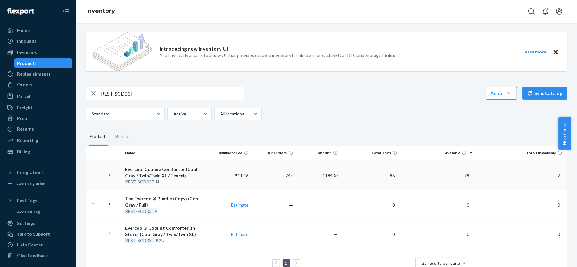
click at [465, 176] on span "78" at bounding box center [466, 175] width 10 height 5
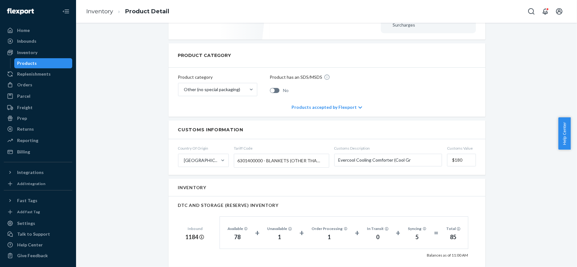
scroll to position [380, 0]
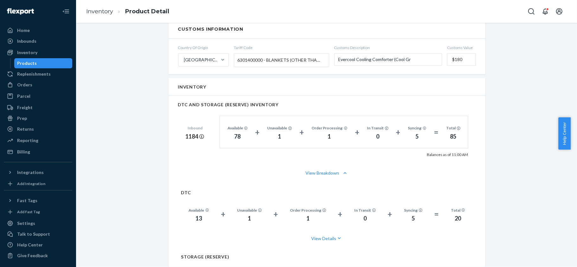
click at [36, 65] on div "Products" at bounding box center [43, 63] width 57 height 9
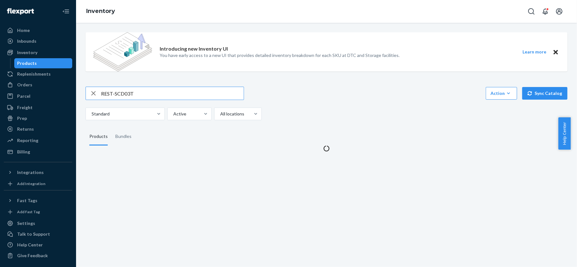
click at [146, 91] on input "REST-SCD03T" at bounding box center [172, 93] width 143 height 13
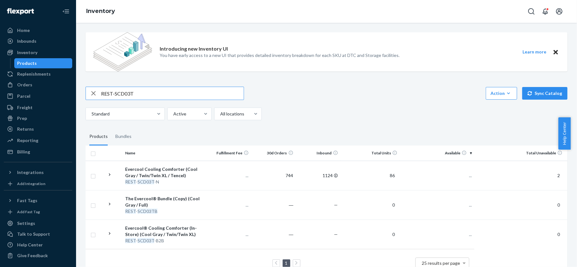
click at [146, 91] on input "REST-SCD03T" at bounding box center [172, 93] width 143 height 13
type input "REST-SCD07T-N"
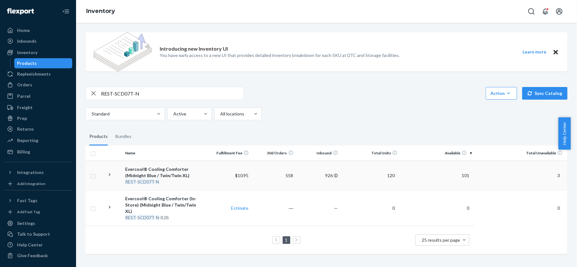
click at [461, 176] on span "101" at bounding box center [465, 175] width 13 height 5
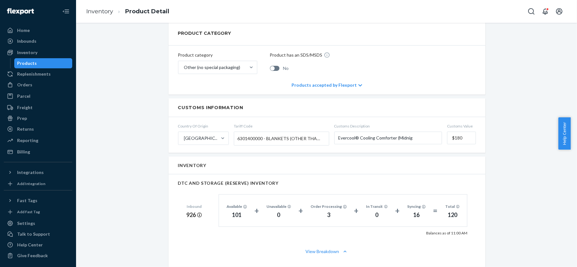
scroll to position [380, 0]
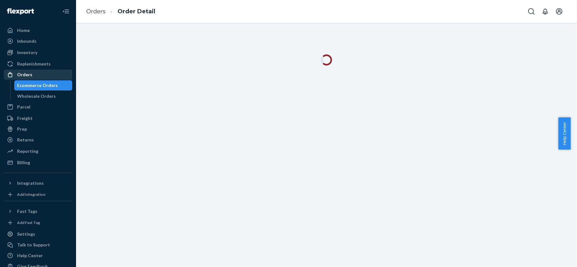
click at [47, 73] on div "Orders" at bounding box center [37, 74] width 67 height 9
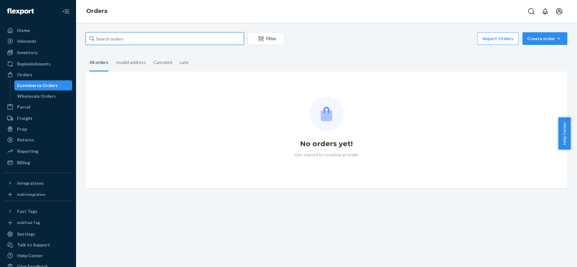
click at [128, 37] on input "text" at bounding box center [165, 38] width 158 height 13
paste input "#US25337399"
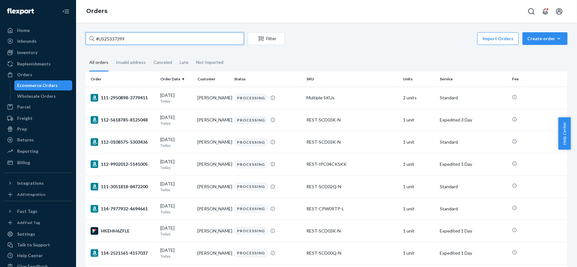
type input "#US25337399"
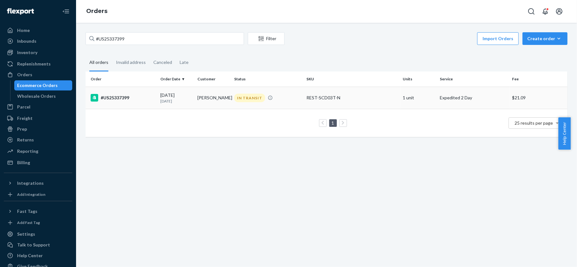
click at [146, 97] on div "#US25337399" at bounding box center [123, 98] width 65 height 8
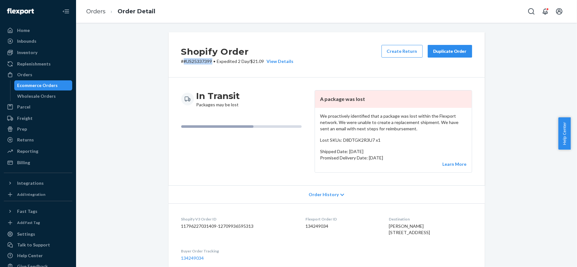
drag, startPoint x: 211, startPoint y: 61, endPoint x: 181, endPoint y: 65, distance: 30.6
click at [181, 65] on div "Shopify Order # #US25337399 • Expedited 2 Day / $21.09 View Details Create Retu…" at bounding box center [326, 54] width 316 height 45
copy p "#US25337399"
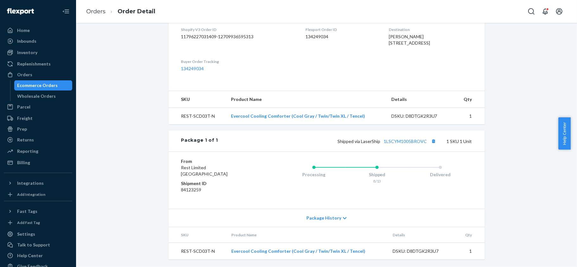
scroll to position [203, 0]
click at [404, 140] on link "1LSCYM1005BROVC" at bounding box center [405, 141] width 43 height 5
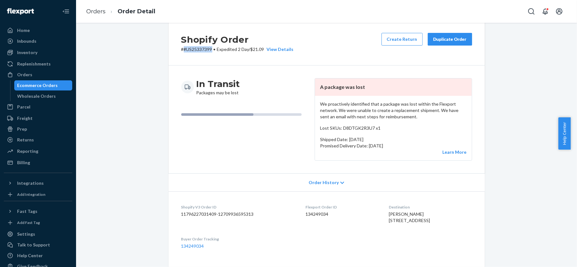
scroll to position [0, 0]
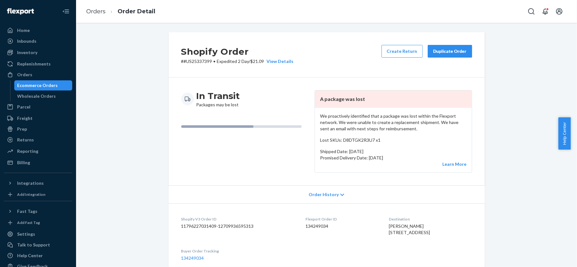
click at [246, 106] on div "In Transit Packages may be lost" at bounding box center [245, 99] width 128 height 18
click at [314, 228] on dd "134249034" at bounding box center [342, 226] width 73 height 6
click at [314, 227] on dd "134249034" at bounding box center [342, 226] width 73 height 6
click at [316, 227] on dd "134249034" at bounding box center [342, 226] width 73 height 6
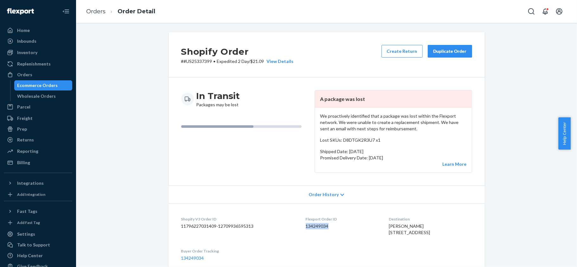
copy dd "134249034"
copy p "#US25337399"
drag, startPoint x: 209, startPoint y: 62, endPoint x: 179, endPoint y: 64, distance: 29.8
click at [181, 64] on p "# #US25337399 • Expedited 2 Day / $21.09 View Details" at bounding box center [237, 61] width 112 height 6
click at [40, 73] on div "Orders" at bounding box center [37, 74] width 67 height 9
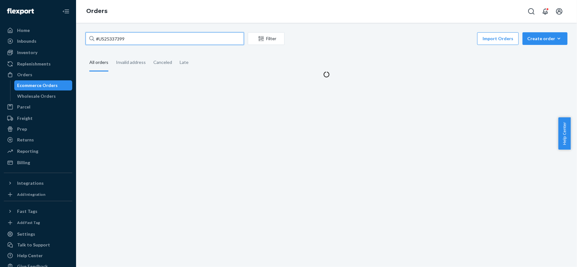
click at [136, 41] on input "#US25337399" at bounding box center [165, 38] width 158 height 13
paste input "#US25335624"
type input "#US25335624"
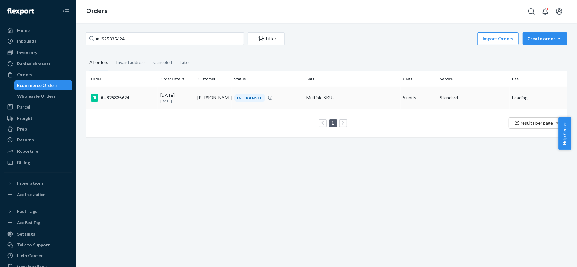
click at [149, 90] on td "#US25335624" at bounding box center [122, 98] width 72 height 22
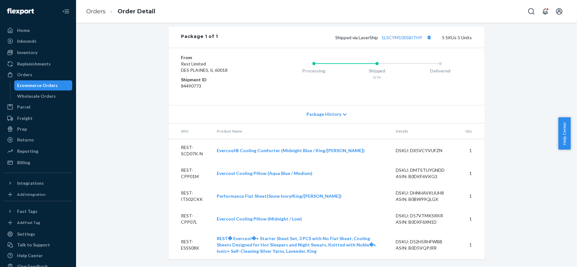
scroll to position [422, 0]
click at [401, 41] on div "Shipped via LaserShip 1LSCYM1005BITHY 5 SKUs 5 Units" at bounding box center [345, 37] width 254 height 8
click at [401, 40] on link "1LSCYM1005BITHY" at bounding box center [402, 37] width 41 height 5
click at [47, 69] on link "Replenishments" at bounding box center [38, 64] width 68 height 10
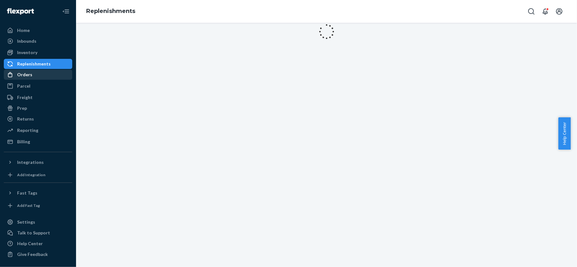
click at [46, 73] on div "Orders" at bounding box center [37, 74] width 67 height 9
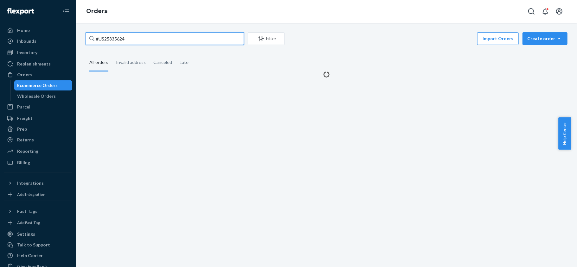
click at [138, 41] on input "#US25335624" at bounding box center [165, 38] width 158 height 13
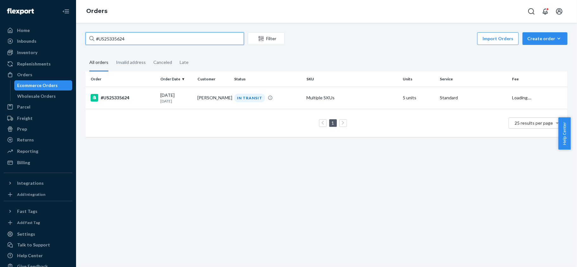
click at [138, 41] on input "#US25335624" at bounding box center [165, 38] width 158 height 13
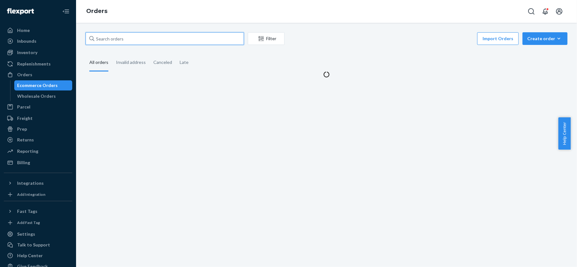
paste input "#US25336071"
type input "#US25336071"
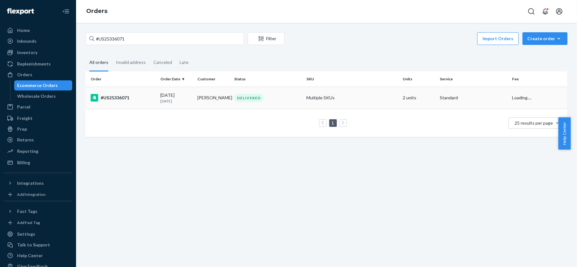
click at [152, 98] on div "#US25336071" at bounding box center [123, 98] width 65 height 8
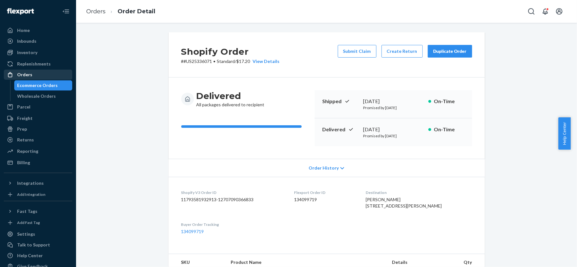
drag, startPoint x: 35, startPoint y: 75, endPoint x: 60, endPoint y: 70, distance: 25.2
click at [35, 75] on div "Orders" at bounding box center [37, 74] width 67 height 9
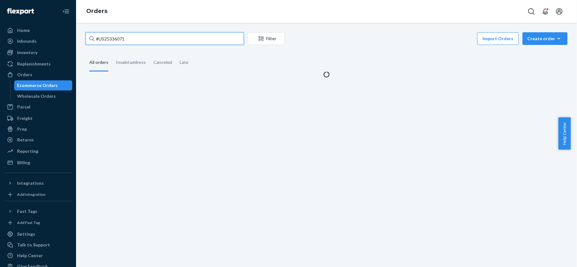
click at [144, 38] on input "#US25336071" at bounding box center [165, 38] width 158 height 13
paste input "133432131"
type input "133432131"
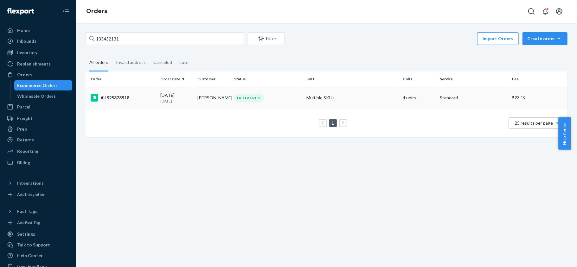
click at [195, 101] on td "Ryan Greer" at bounding box center [213, 98] width 37 height 22
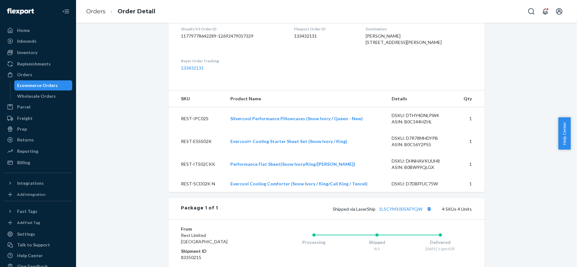
scroll to position [253, 0]
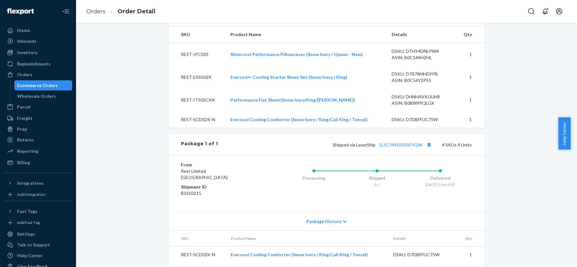
click at [394, 149] on div "Shipped via LaserShip 1LSCYM1005AFYQW 4 SKUs 4 Units" at bounding box center [345, 145] width 254 height 8
click at [394, 148] on link "1LSCYM1005AFYQW" at bounding box center [400, 144] width 43 height 5
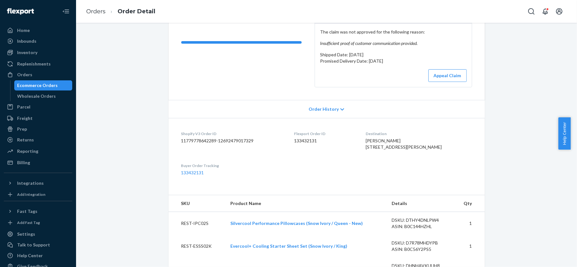
scroll to position [0, 0]
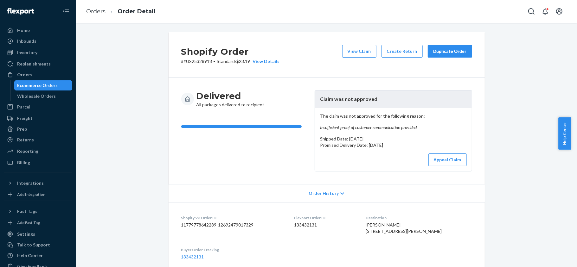
click at [202, 63] on p "# #US25328918 • Standard / $23.19 View Details" at bounding box center [230, 61] width 98 height 6
copy p "US25328918"
click at [317, 222] on dd "133432131" at bounding box center [324, 225] width 61 height 6
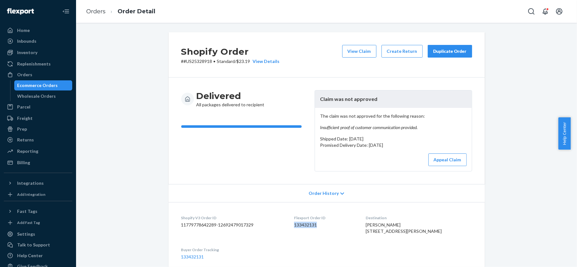
copy dd "133432131"
click at [22, 75] on div "Orders" at bounding box center [24, 75] width 15 height 6
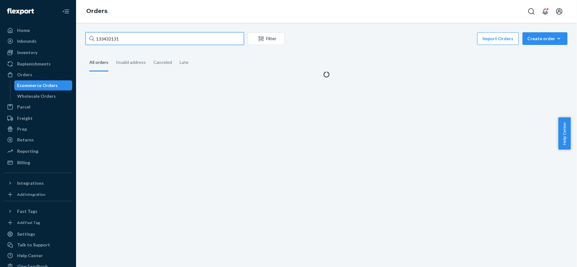
click at [137, 44] on input "133432131" at bounding box center [165, 38] width 158 height 13
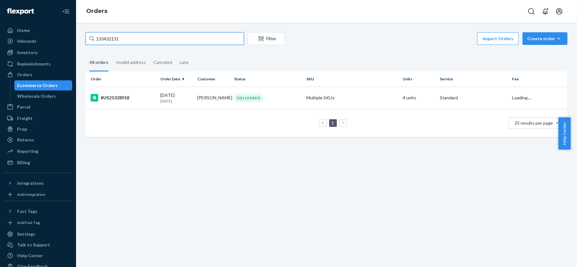
click at [137, 44] on input "133432131" at bounding box center [165, 38] width 158 height 13
paste input "US25338870"
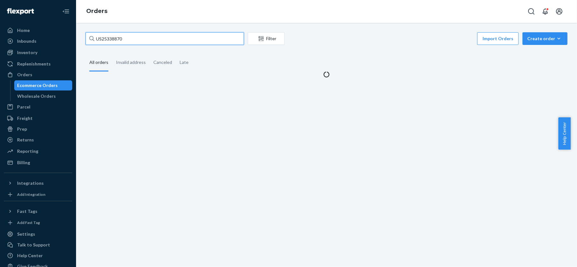
type input "US25338870"
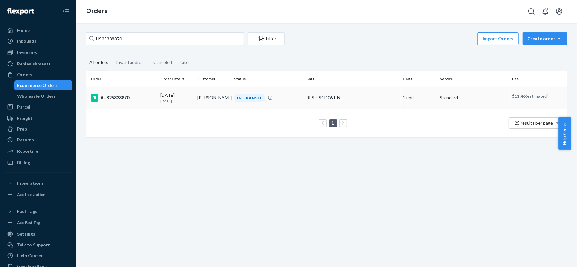
click at [145, 103] on td "#US25338870" at bounding box center [122, 98] width 72 height 22
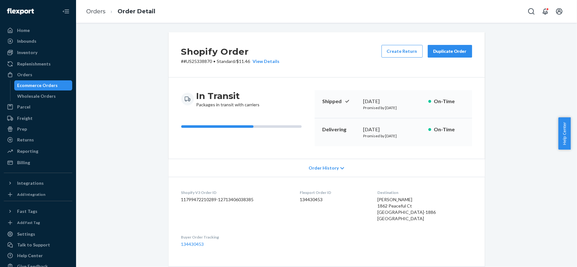
scroll to position [159, 0]
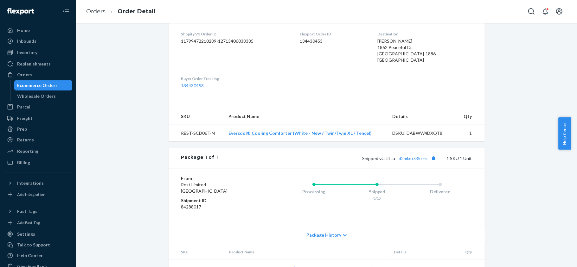
click at [402, 162] on div "Shipped via Jitsu d2mlxu735xr5 1 SKU 1 Unit" at bounding box center [345, 158] width 254 height 8
click at [403, 157] on link "d2mlxu735xr5" at bounding box center [413, 158] width 28 height 5
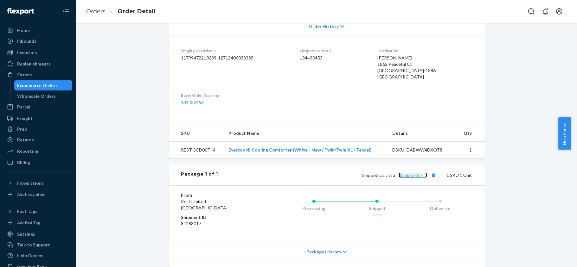
scroll to position [0, 0]
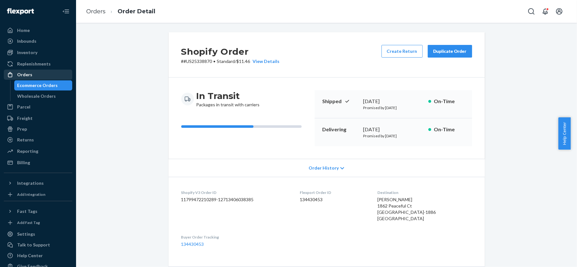
click at [62, 74] on div "Orders" at bounding box center [37, 74] width 67 height 9
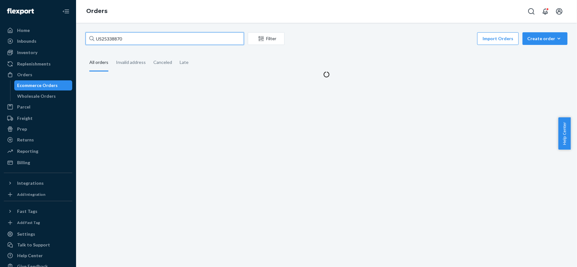
click at [153, 42] on input "US25338870" at bounding box center [165, 38] width 158 height 13
paste input "#PD3149734"
type input "#PD3149734"
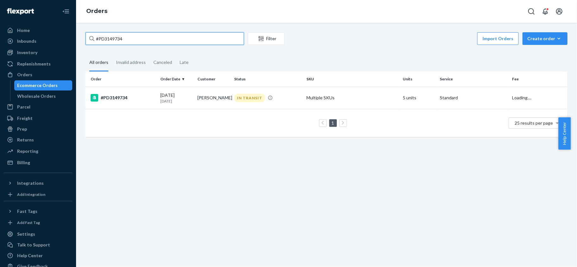
click at [148, 43] on input "#PD3149734" at bounding box center [165, 38] width 158 height 13
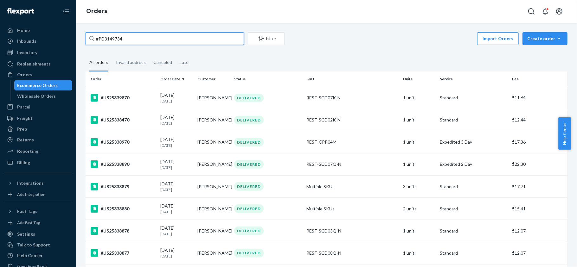
click at [137, 40] on input "#PD3149734" at bounding box center [165, 38] width 158 height 13
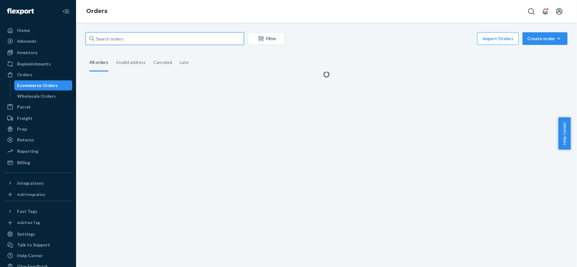
paste input "#PD3149734"
type input "#PD3149734"
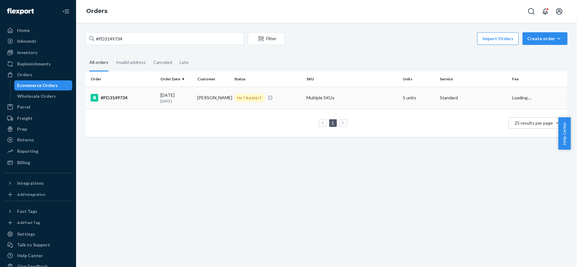
click at [143, 90] on td "#PD3149734" at bounding box center [122, 98] width 72 height 22
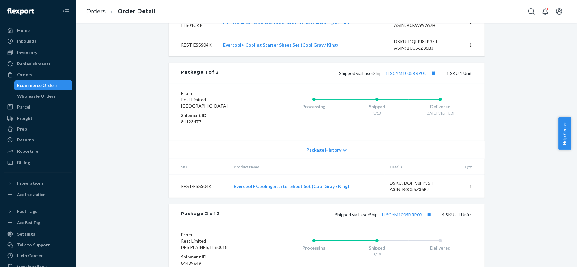
scroll to position [163, 0]
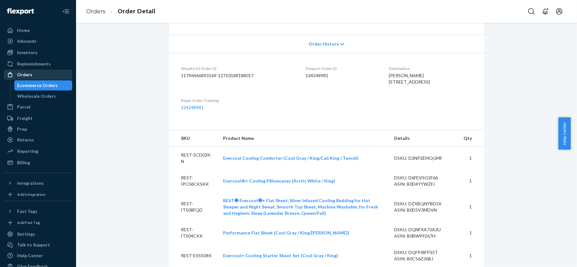
click at [18, 74] on div "Orders" at bounding box center [24, 75] width 15 height 6
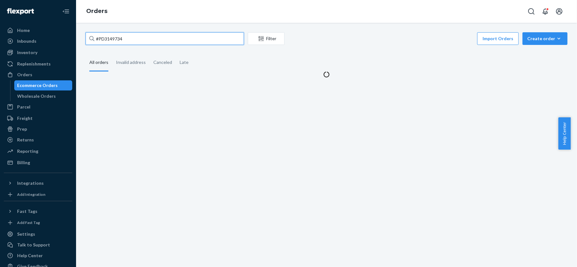
click at [121, 34] on input "#PD3149734" at bounding box center [165, 38] width 158 height 13
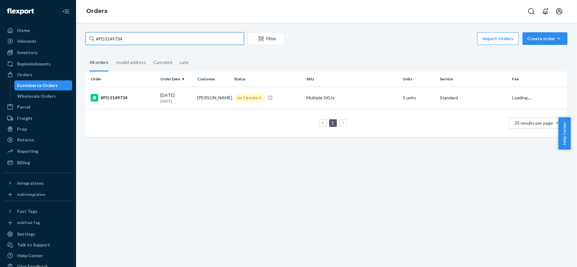
click at [121, 34] on input "#PD3149734" at bounding box center [165, 38] width 158 height 13
paste input "133587294"
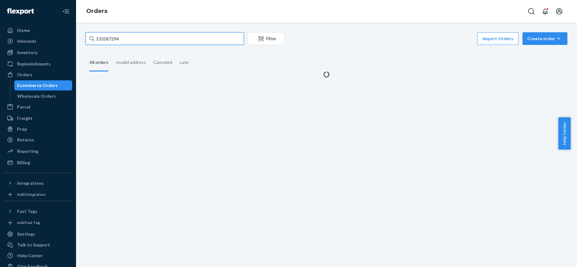
type input "133587294"
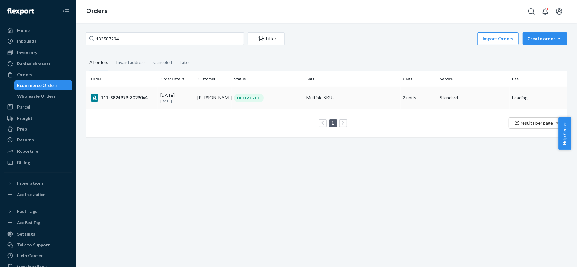
click at [132, 103] on td "111-8824979-3029064" at bounding box center [122, 98] width 72 height 22
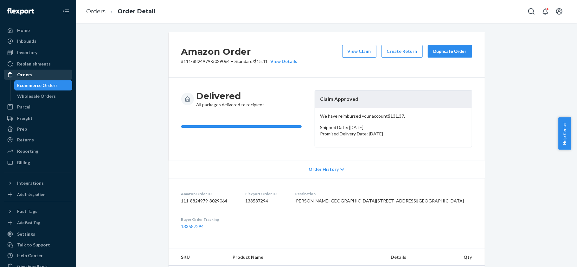
click at [34, 74] on div "Orders" at bounding box center [37, 74] width 67 height 9
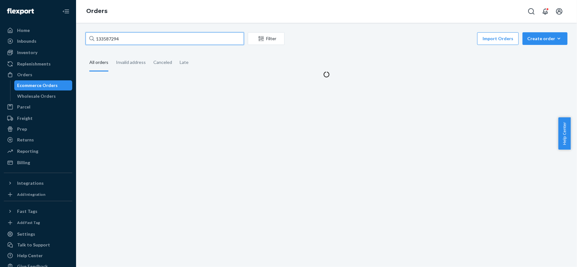
click at [149, 40] on input "133587294" at bounding box center [165, 38] width 158 height 13
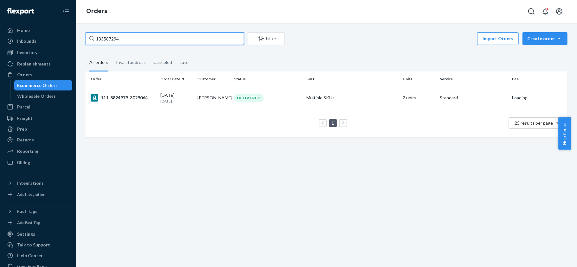
click at [149, 40] on input "133587294" at bounding box center [165, 38] width 158 height 13
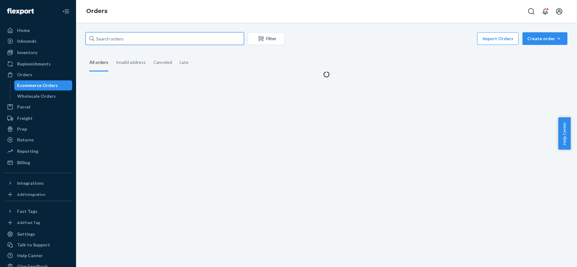
paste input "133581216"
type input "133581216"
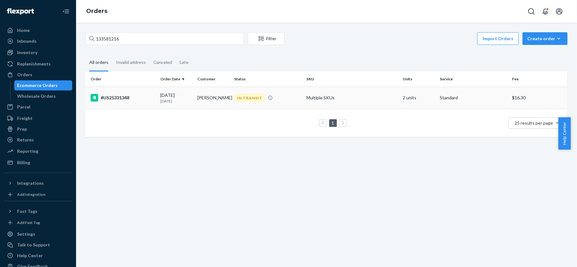
click at [147, 99] on div "#US25331348" at bounding box center [123, 98] width 65 height 8
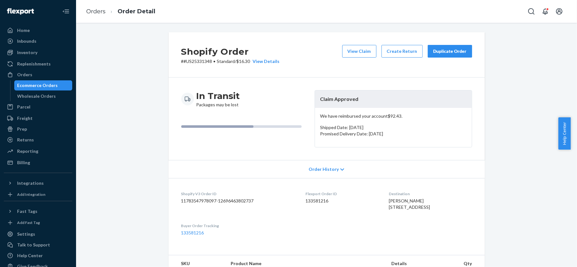
click at [195, 62] on p "# #US25331348 • Standard / $16.30 View Details" at bounding box center [230, 61] width 98 height 6
copy p "US25331348"
click at [49, 76] on div "Orders" at bounding box center [37, 74] width 67 height 9
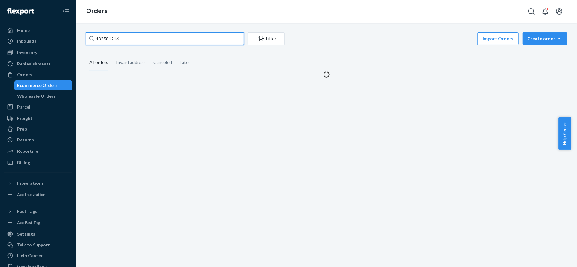
click at [138, 34] on input "133581216" at bounding box center [165, 38] width 158 height 13
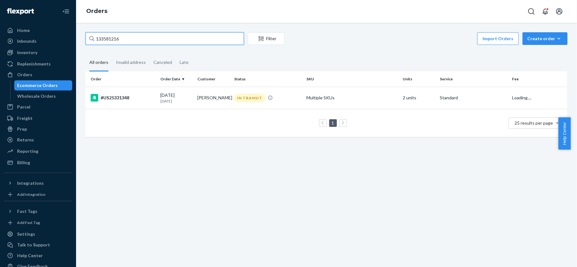
paste input "133432131"
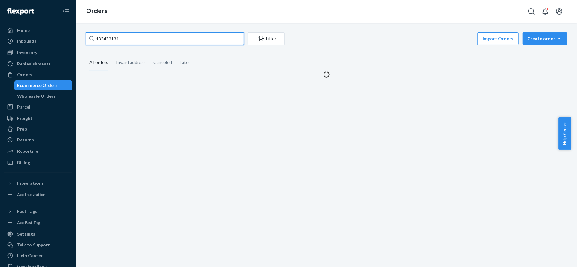
click at [98, 38] on input "133432131" at bounding box center [165, 38] width 158 height 13
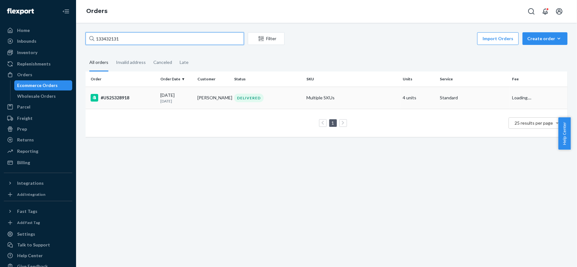
type input "133432131"
click at [160, 100] on p "21 days ago" at bounding box center [176, 100] width 32 height 5
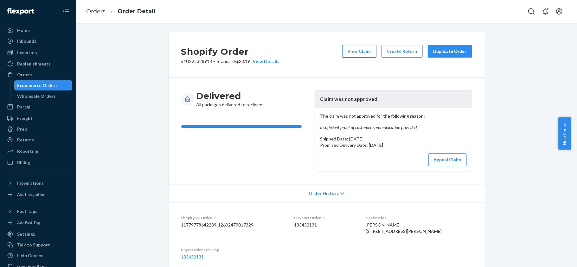
click at [357, 47] on button "View Claim" at bounding box center [359, 51] width 34 height 13
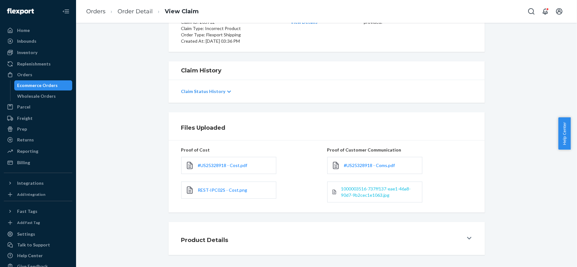
scroll to position [74, 0]
click at [377, 189] on span "1000003516-737ff137-eae1-46a8-90d7-9b2cec1e1063.jpg" at bounding box center [376, 192] width 70 height 12
click at [379, 190] on span "1000003516-737ff137-eae1-46a8-90d7-9b2cec1e1063.jpg" at bounding box center [376, 192] width 70 height 12
click at [46, 73] on div "Orders" at bounding box center [37, 74] width 67 height 9
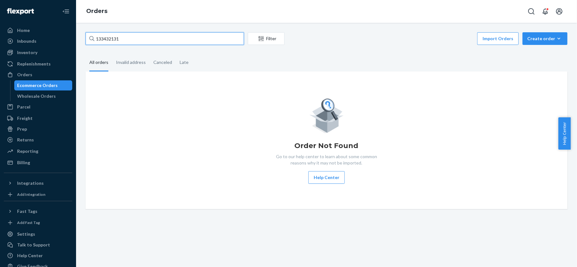
click at [124, 36] on input "133432131" at bounding box center [165, 38] width 158 height 13
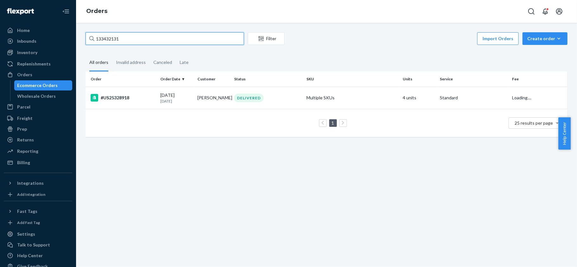
click at [124, 36] on input "133432131" at bounding box center [165, 38] width 158 height 13
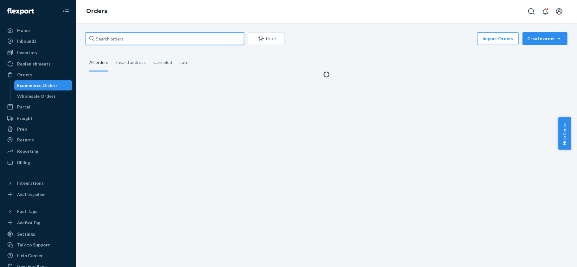
paste input "#US25335746"
type input "#US25335746"
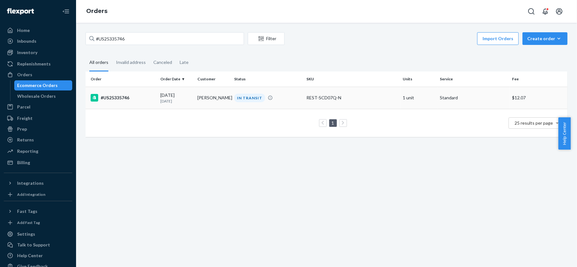
click at [138, 97] on div "#US25335746" at bounding box center [123, 98] width 65 height 8
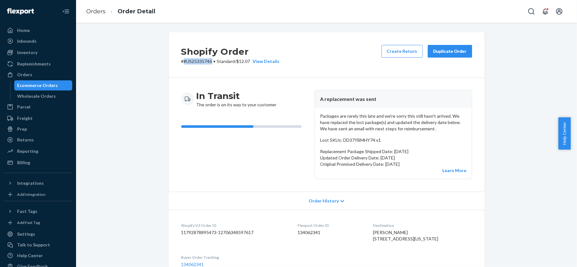
copy p "#US25335746"
drag, startPoint x: 208, startPoint y: 64, endPoint x: 181, endPoint y: 65, distance: 27.9
click at [181, 65] on div "Shopify Order # #US25335746 • Standard / $12.07 View Details Create Return Dupl…" at bounding box center [326, 54] width 316 height 45
click at [257, 179] on div "In Transit The order is on its way to your customer" at bounding box center [245, 134] width 128 height 89
click at [313, 233] on dd "134062341" at bounding box center [329, 233] width 65 height 6
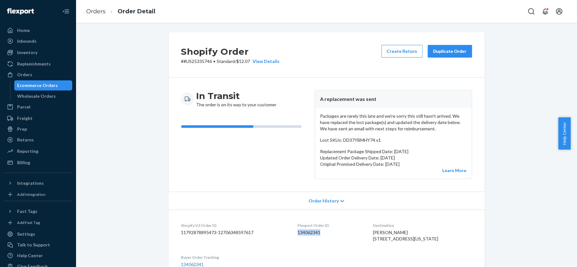
click at [312, 233] on dd "134062341" at bounding box center [329, 233] width 65 height 6
copy dd "134062341"
copy p "# #US25335746"
drag, startPoint x: 209, startPoint y: 61, endPoint x: 189, endPoint y: 56, distance: 20.7
click at [181, 62] on p "# #US25335746 • Standard / $12.07 View Details" at bounding box center [230, 61] width 98 height 6
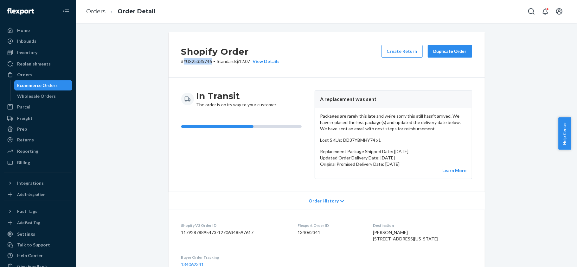
drag, startPoint x: 192, startPoint y: 62, endPoint x: 202, endPoint y: 64, distance: 10.3
click at [193, 62] on p "# #US25335746 • Standard / $12.07 View Details" at bounding box center [230, 61] width 98 height 6
click at [205, 63] on p "# #US25335746 • Standard / $12.07 View Details" at bounding box center [230, 61] width 98 height 6
copy p "#US25335746"
drag, startPoint x: 208, startPoint y: 61, endPoint x: 179, endPoint y: 64, distance: 28.9
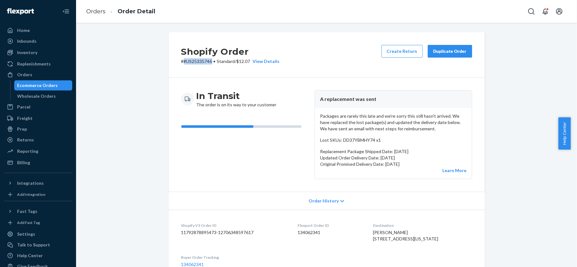
click at [181, 64] on p "# #US25335746 • Standard / $12.07 View Details" at bounding box center [230, 61] width 98 height 6
click at [51, 76] on div "Orders" at bounding box center [37, 74] width 67 height 9
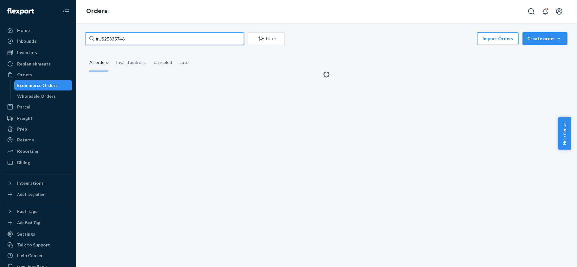
click at [134, 33] on input "#US25335746" at bounding box center [165, 38] width 158 height 13
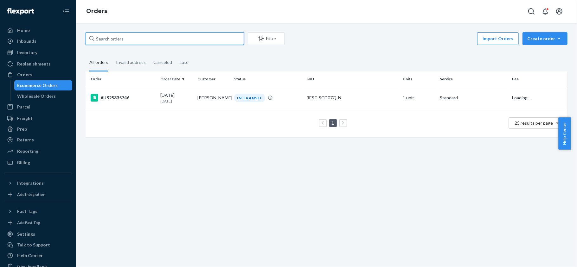
paste input "#US25337465"
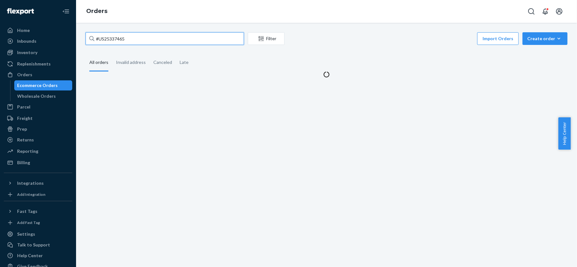
type input "#US25337465"
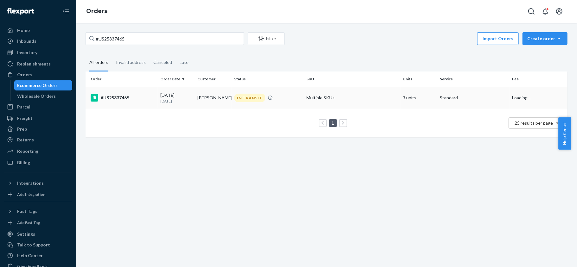
click at [127, 92] on td "#US25337465" at bounding box center [122, 98] width 72 height 22
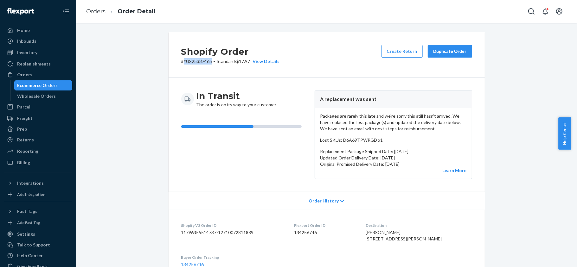
drag, startPoint x: 209, startPoint y: 62, endPoint x: 179, endPoint y: 64, distance: 29.8
click at [181, 64] on p "# #US25337465 • Standard / $17.97 View Details" at bounding box center [230, 61] width 98 height 6
click at [257, 194] on div "Order History" at bounding box center [326, 201] width 316 height 18
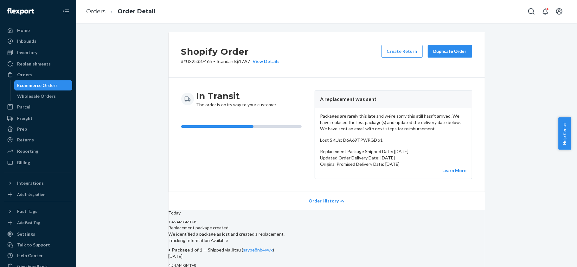
drag, startPoint x: 316, startPoint y: 197, endPoint x: 315, endPoint y: 201, distance: 4.1
click at [317, 198] on div "Order History" at bounding box center [326, 201] width 316 height 18
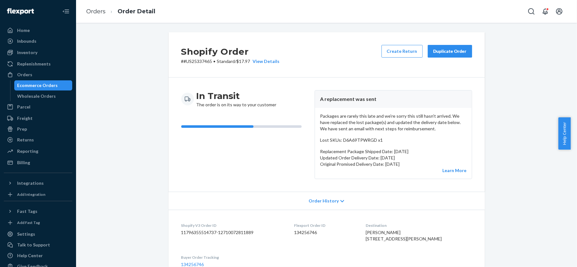
click at [312, 232] on dd "134256746" at bounding box center [324, 233] width 61 height 6
click at [312, 231] on dd "134256746" at bounding box center [324, 233] width 61 height 6
drag, startPoint x: 208, startPoint y: 61, endPoint x: 180, endPoint y: 63, distance: 28.5
click at [181, 63] on p "# #US25337465 • Standard / $17.97 View Details" at bounding box center [230, 61] width 98 height 6
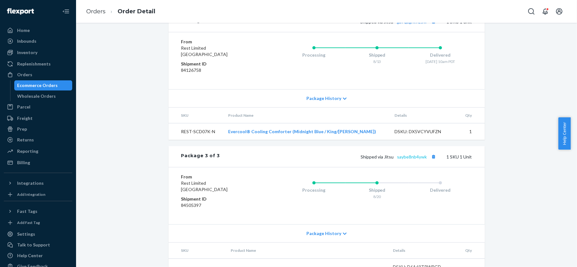
scroll to position [540, 0]
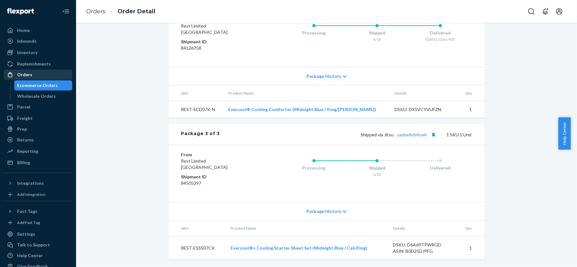
click at [48, 74] on div "Orders" at bounding box center [37, 74] width 67 height 9
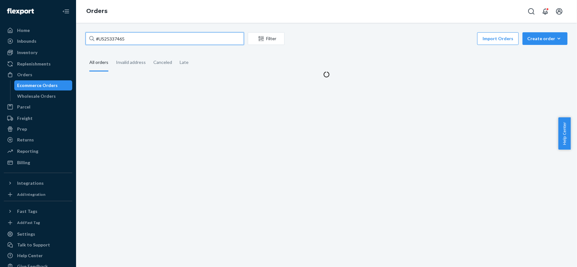
click at [143, 39] on input "#US25337465" at bounding box center [165, 38] width 158 height 13
paste input "133960771"
type input "133960771"
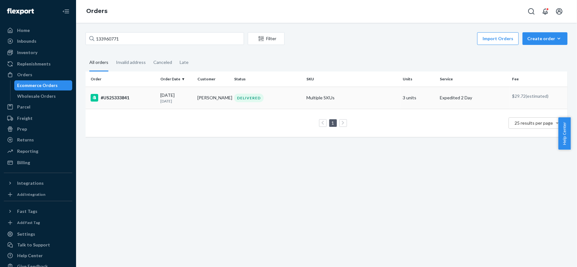
click at [154, 96] on div "#US25333841" at bounding box center [123, 98] width 65 height 8
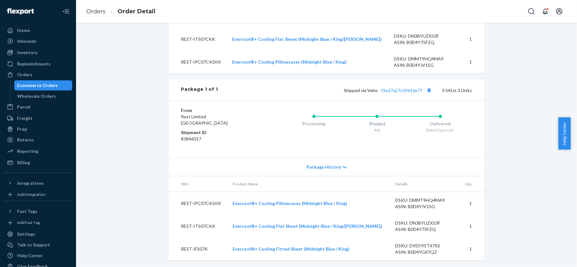
scroll to position [295, 0]
click at [408, 92] on link "f3e27a27c59616a77" at bounding box center [401, 89] width 41 height 5
drag, startPoint x: 46, startPoint y: 71, endPoint x: 43, endPoint y: 74, distance: 4.0
click at [46, 71] on div "Orders" at bounding box center [37, 74] width 67 height 9
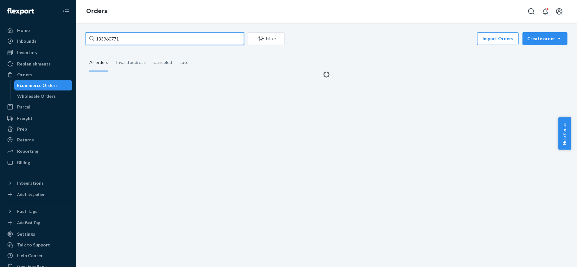
click at [119, 43] on input "133960771" at bounding box center [165, 38] width 158 height 13
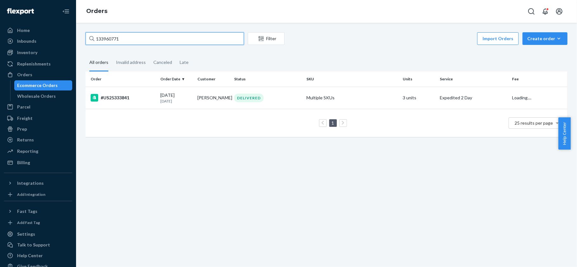
click at [119, 43] on input "133960771" at bounding box center [165, 38] width 158 height 13
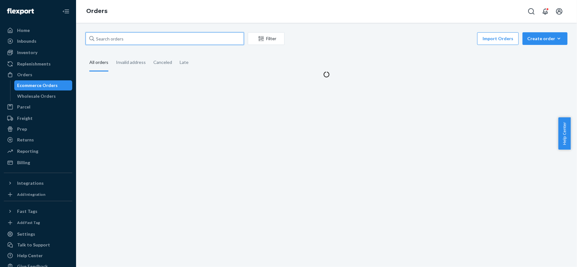
paste input "#US25325767"
type input "#US25325767"
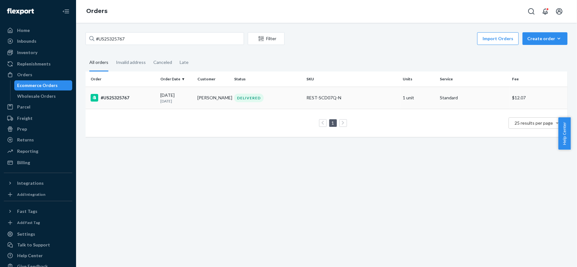
click at [144, 101] on div "#US25325767" at bounding box center [123, 98] width 65 height 8
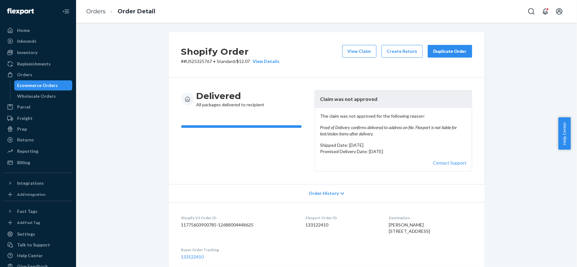
drag, startPoint x: 48, startPoint y: 72, endPoint x: 68, endPoint y: 69, distance: 20.3
click at [48, 72] on div "Orders" at bounding box center [37, 74] width 67 height 9
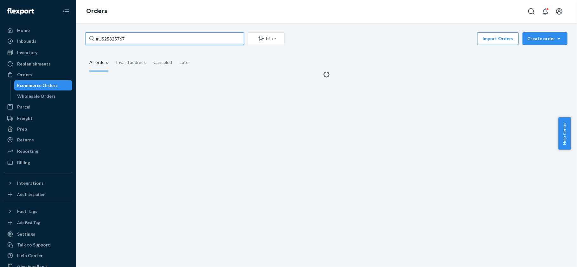
click at [140, 37] on input "#US25325767" at bounding box center [165, 38] width 158 height 13
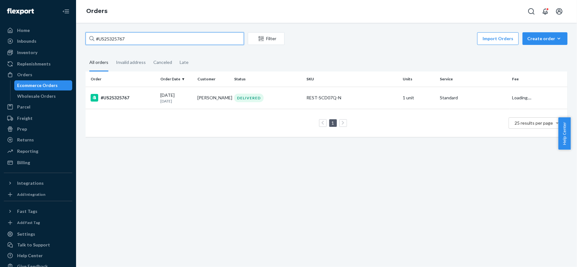
click at [140, 38] on input "#US25325767" at bounding box center [165, 38] width 158 height 13
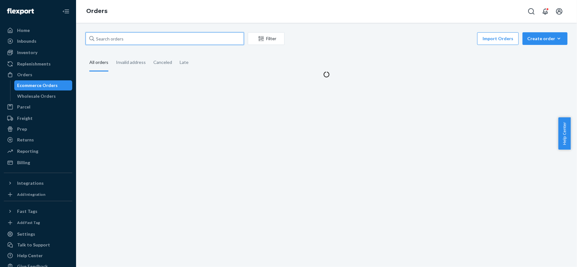
paste input "#US25328918"
type input "#US25328918"
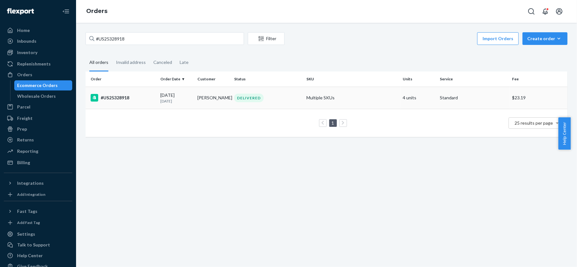
click at [199, 103] on td "Ryan Greer" at bounding box center [213, 98] width 37 height 22
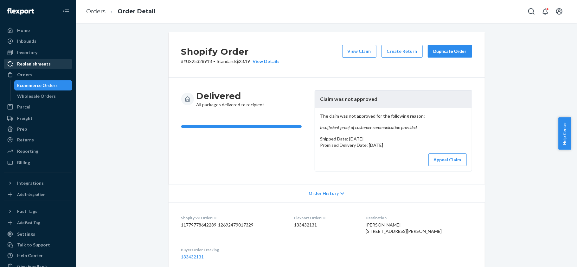
drag, startPoint x: 32, startPoint y: 71, endPoint x: 65, endPoint y: 65, distance: 33.9
click at [31, 72] on div "Orders" at bounding box center [37, 74] width 67 height 9
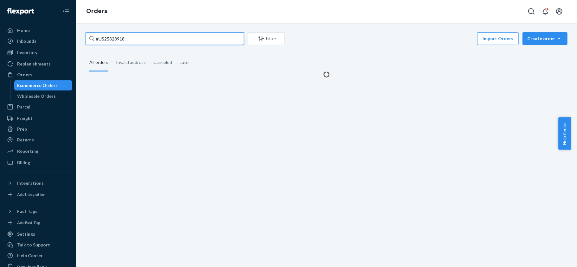
click at [133, 41] on input "#US25328918" at bounding box center [165, 38] width 158 height 13
paste input "#US25336612"
type input "#US25336612"
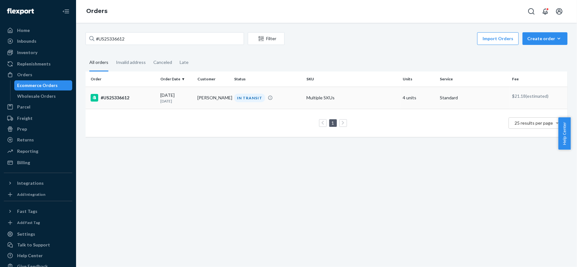
click at [130, 97] on div "#US25336612" at bounding box center [123, 98] width 65 height 8
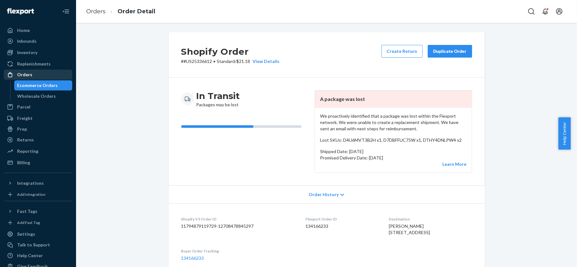
click at [42, 69] on ul "Home Inbounds Shipping Plans Problems Inventory Products Replenishments Orders …" at bounding box center [38, 96] width 68 height 143
click at [39, 73] on div "Orders" at bounding box center [37, 74] width 67 height 9
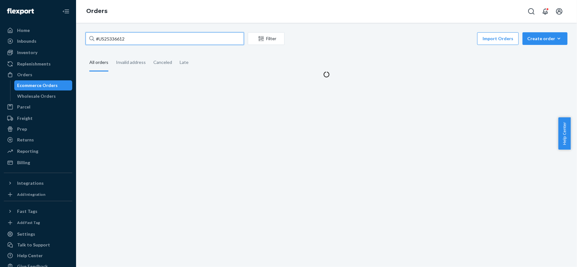
click at [131, 38] on input "#US25336612" at bounding box center [165, 38] width 158 height 13
paste input "US25325877"
type input "US25325877"
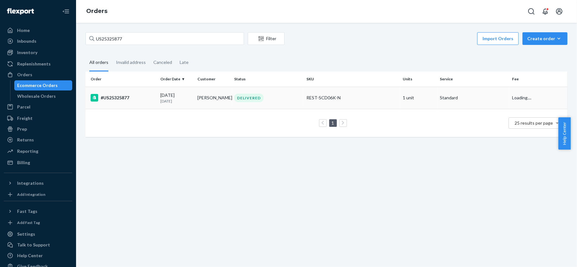
click at [132, 97] on div "#US25325877" at bounding box center [123, 98] width 65 height 8
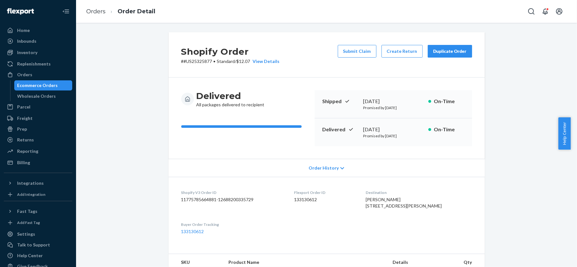
scroll to position [177, 0]
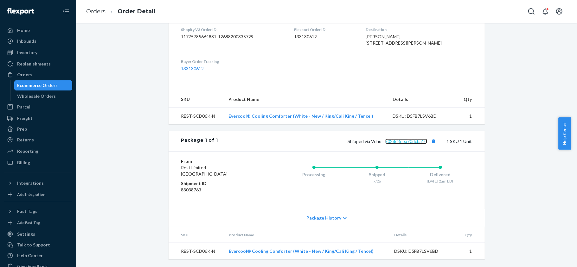
click at [400, 139] on link "9028c8eea70dcba10" at bounding box center [406, 141] width 42 height 5
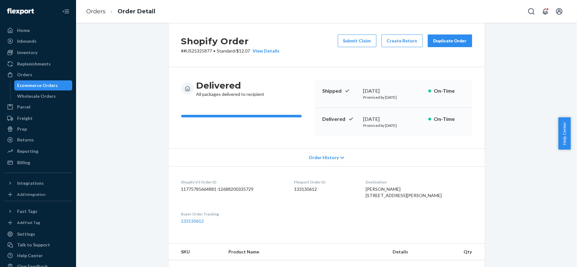
scroll to position [0, 0]
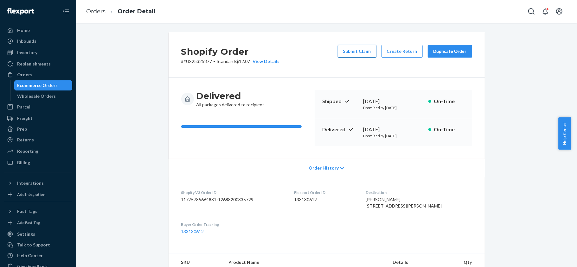
click at [351, 55] on button "Submit Claim" at bounding box center [357, 51] width 39 height 13
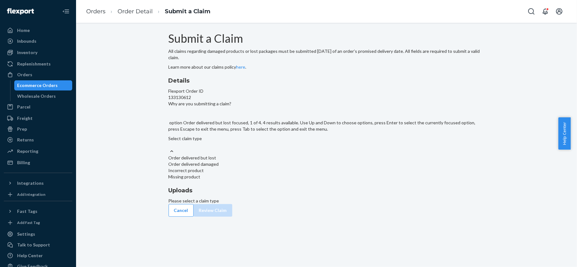
click at [269, 148] on div "Select claim type" at bounding box center [326, 142] width 316 height 13
click at [169, 148] on input "Why are you submitting a claim? option Order delivered but lost focused, 1 of 4…" at bounding box center [168, 145] width 1 height 6
click at [274, 180] on div "Missing product" at bounding box center [326, 177] width 316 height 6
click at [169, 148] on input "Why are you submitting a claim? option Missing product focused, 4 of 4. 4 resul…" at bounding box center [168, 145] width 1 height 6
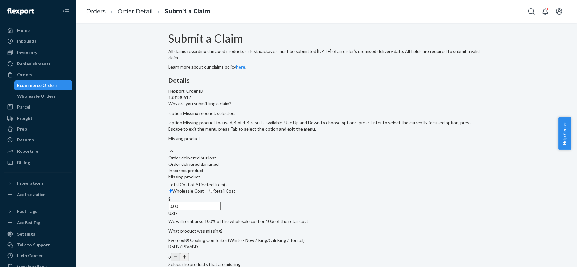
click at [274, 148] on div "Missing product" at bounding box center [326, 142] width 316 height 13
click at [169, 148] on input "Why are you submitting a claim? option Missing product, selected. option Missin…" at bounding box center [168, 145] width 1 height 6
click at [260, 161] on div "Order delivered but lost" at bounding box center [326, 158] width 316 height 6
click at [169, 148] on input "Why are you submitting a claim? option Missing product, selected. option Order …" at bounding box center [168, 145] width 1 height 6
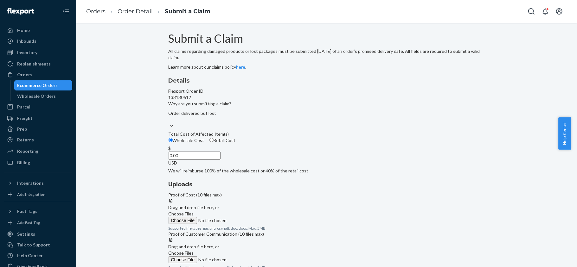
click at [229, 137] on span "Total Cost of Affected Item(s)" at bounding box center [198, 133] width 60 height 5
click at [173, 142] on input "Wholesale Cost" at bounding box center [170, 140] width 4 height 4
click at [236, 143] on span "Retail Cost" at bounding box center [224, 140] width 22 height 5
click at [213, 142] on input "Retail Cost" at bounding box center [211, 140] width 4 height 4
radio input "true"
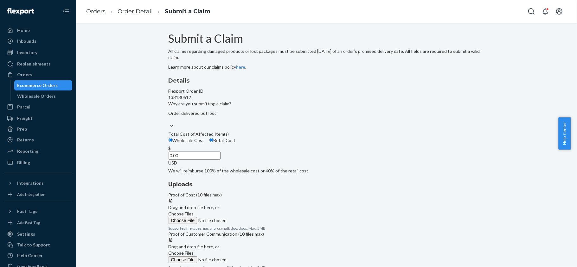
drag, startPoint x: 257, startPoint y: 200, endPoint x: 312, endPoint y: 200, distance: 54.8
click at [311, 174] on div "Details Flexport Order ID 133130612 Why are you submitting a claim? Order deliv…" at bounding box center [326, 126] width 316 height 98
paste input "174"
type input "174.00"
click at [194, 211] on span "Choose Files" at bounding box center [180, 213] width 25 height 5
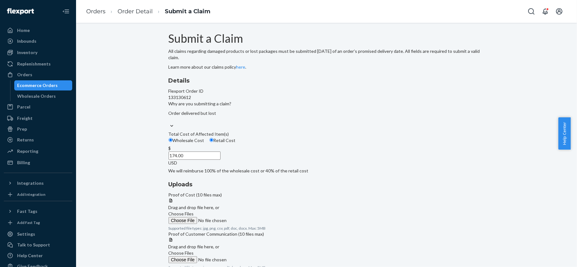
click at [255, 217] on input "Choose Files" at bounding box center [211, 220] width 86 height 7
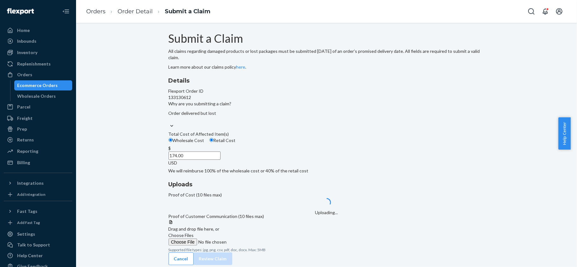
click at [194, 238] on span "Choose Files" at bounding box center [180, 235] width 25 height 5
click at [255, 242] on input "Choose Files" at bounding box center [211, 242] width 86 height 7
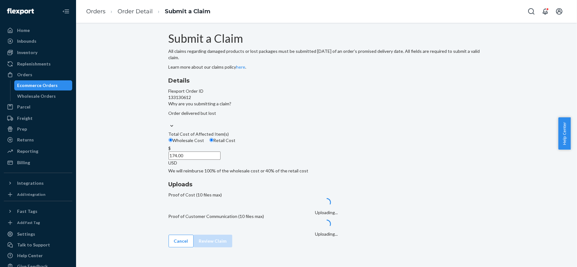
scroll to position [38, 0]
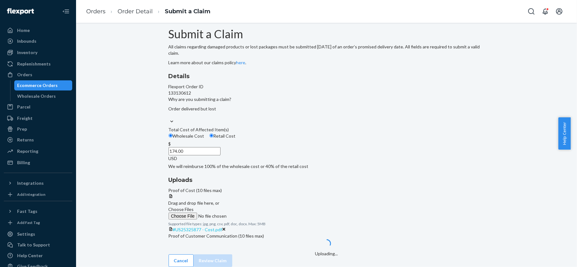
click at [222, 227] on span "#US25325877 - Cost.pdf" at bounding box center [197, 229] width 49 height 5
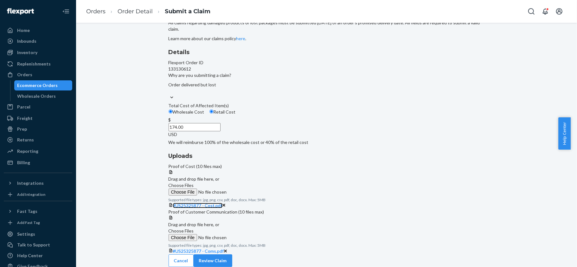
click at [222, 203] on link "#US25325877 - Cost.pdf" at bounding box center [197, 205] width 49 height 5
click at [363, 248] on div "#US25325877 - Coms.pdf" at bounding box center [326, 251] width 316 height 6
click at [224, 249] on span "#US25325877 - Coms.pdf" at bounding box center [198, 251] width 51 height 5
click at [232, 255] on button "Review Claim" at bounding box center [213, 261] width 39 height 13
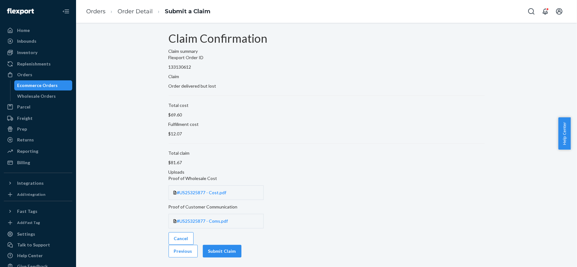
scroll to position [0, 0]
click at [241, 245] on button "Submit Claim" at bounding box center [222, 251] width 39 height 13
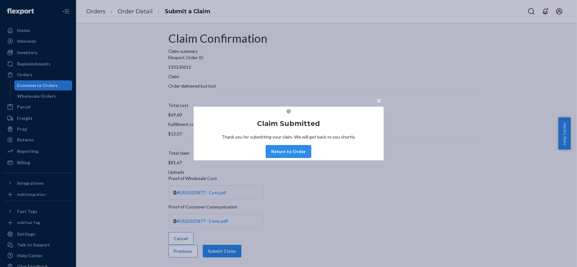
click at [301, 158] on button "Return to Order" at bounding box center [288, 151] width 45 height 13
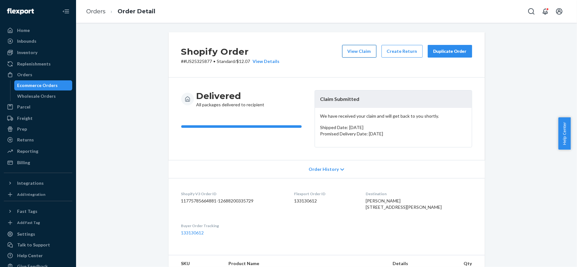
click at [355, 55] on button "View Claim" at bounding box center [359, 51] width 34 height 13
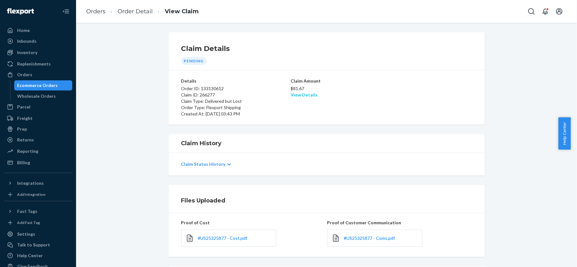
click at [293, 95] on link "View Details" at bounding box center [303, 94] width 27 height 5
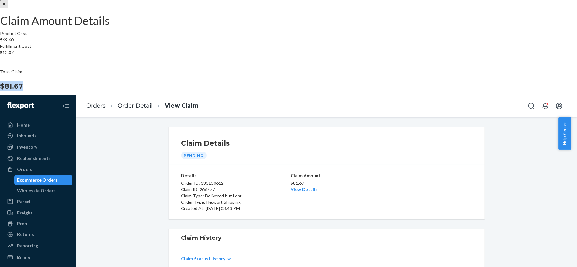
drag, startPoint x: 325, startPoint y: 158, endPoint x: 350, endPoint y: 162, distance: 25.9
click at [350, 92] on section "Product Cost $69.60 Fulfillment Cost $12.07 Total Claim $81.67" at bounding box center [288, 60] width 577 height 61
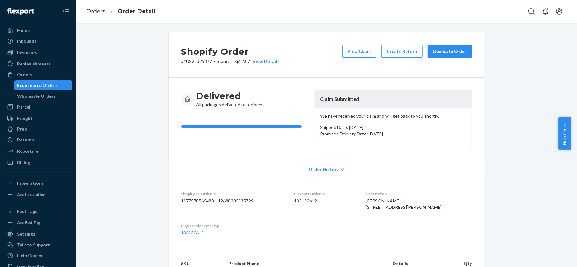
click at [298, 200] on dl "Shopify V3 Order ID 11775785664881-12688200335729 Flexport Order ID 133130612 D…" at bounding box center [326, 213] width 316 height 71
drag, startPoint x: 208, startPoint y: 61, endPoint x: 180, endPoint y: 62, distance: 28.2
click at [181, 62] on p "# #US25325877 • Standard / $12.07 View Details" at bounding box center [230, 61] width 98 height 6
click at [31, 71] on div "Orders" at bounding box center [37, 74] width 67 height 9
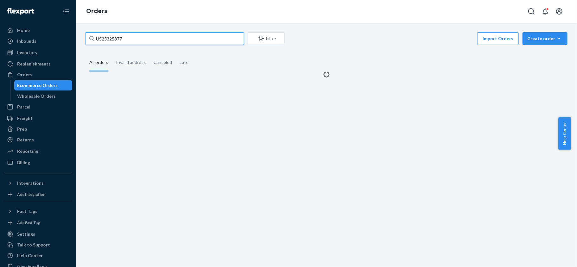
click at [133, 40] on input "US25325877" at bounding box center [165, 38] width 158 height 13
paste input "US25326756"
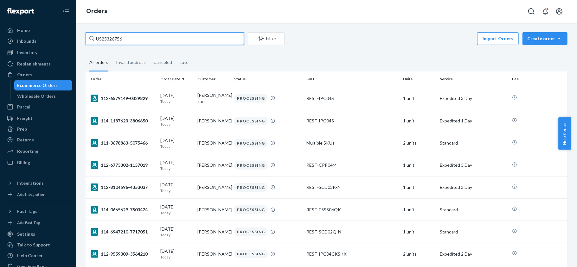
click at [150, 38] on input "US25326756" at bounding box center [165, 38] width 158 height 13
click at [136, 38] on input "US25326756" at bounding box center [165, 38] width 158 height 13
click at [135, 35] on input "US25326756" at bounding box center [165, 38] width 158 height 13
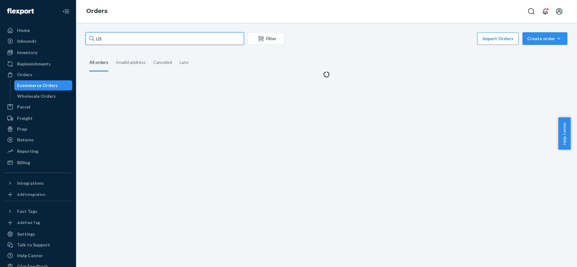
type input "U"
paste input "US25326756"
type input "US25326756"
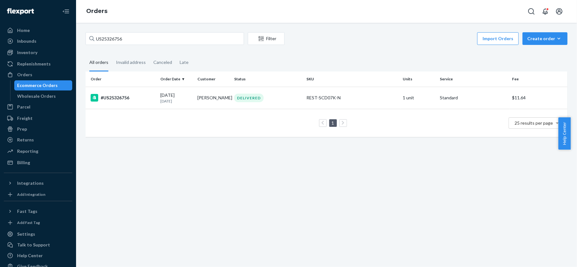
click at [117, 110] on td "1 25 results per page" at bounding box center [327, 123] width 482 height 28
click at [122, 102] on td "#US25326756" at bounding box center [122, 98] width 72 height 22
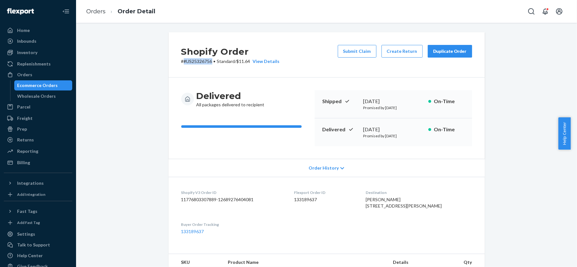
drag, startPoint x: 210, startPoint y: 63, endPoint x: 181, endPoint y: 64, distance: 28.5
click at [181, 64] on p "# #US25326756 • Standard / $11.64 View Details" at bounding box center [230, 61] width 98 height 6
click at [353, 55] on button "Submit Claim" at bounding box center [357, 51] width 39 height 13
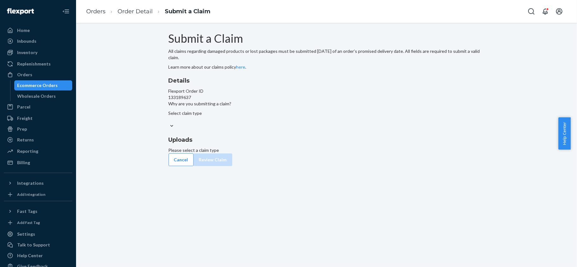
click at [291, 130] on div at bounding box center [326, 126] width 316 height 7
click at [169, 123] on input "Why are you submitting a claim? Select claim type" at bounding box center [168, 120] width 1 height 6
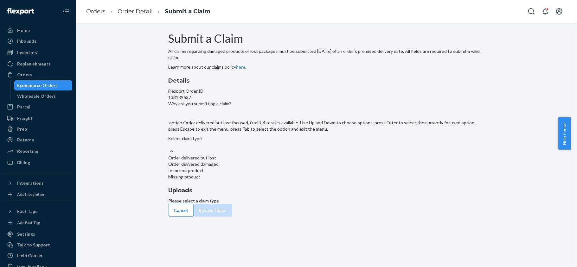
click at [278, 161] on div "Order delivered but lost" at bounding box center [326, 158] width 316 height 6
click at [169, 148] on input "Why are you submitting a claim? option Order delivered but lost focused, 0 of 4…" at bounding box center [168, 145] width 1 height 6
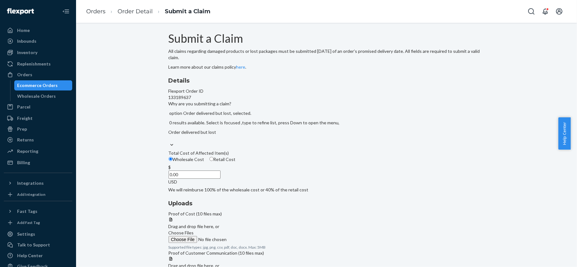
click at [236, 162] on span "Retail Cost" at bounding box center [224, 159] width 22 height 5
click at [213, 161] on input "Retail Cost" at bounding box center [211, 159] width 4 height 4
radio input "true"
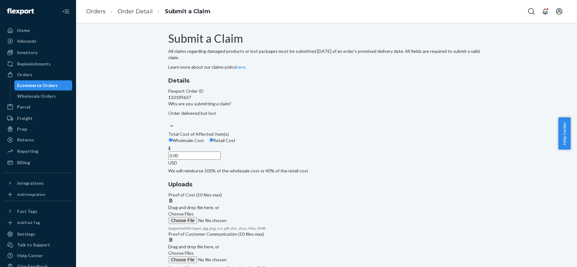
drag, startPoint x: 270, startPoint y: 195, endPoint x: 268, endPoint y: 197, distance: 3.3
click at [220, 160] on input "0.00" at bounding box center [194, 156] width 52 height 8
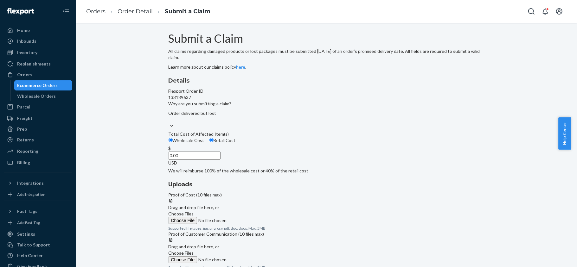
click at [220, 160] on input "0.00" at bounding box center [194, 156] width 52 height 8
paste input "174"
type input "174.00"
click at [194, 211] on span "Choose Files" at bounding box center [180, 213] width 25 height 5
click at [255, 217] on input "Choose Files" at bounding box center [211, 220] width 86 height 7
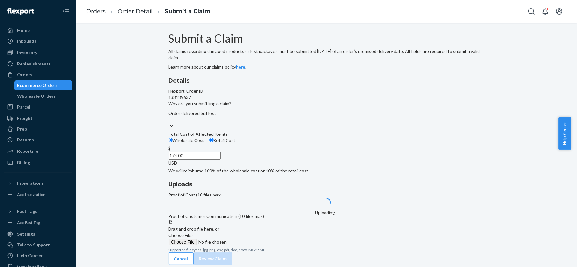
scroll to position [38, 0]
drag, startPoint x: 395, startPoint y: 200, endPoint x: 395, endPoint y: 204, distance: 3.8
click at [255, 232] on label "Choose Files" at bounding box center [211, 238] width 86 height 13
click at [255, 239] on input "Choose Files" at bounding box center [211, 242] width 86 height 7
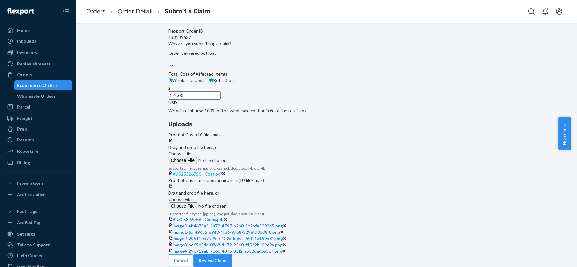
scroll to position [76, 0]
click at [222, 171] on span "#US25326756 - Cost.pdf" at bounding box center [197, 173] width 49 height 5
click at [224, 217] on span "#US25326756 - Coms.pdf" at bounding box center [198, 219] width 51 height 5
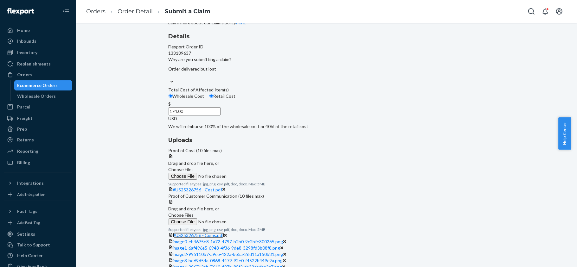
scroll to position [0, 0]
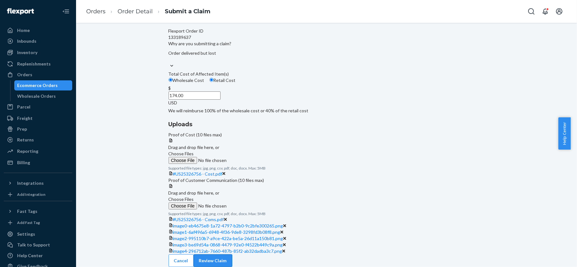
click at [232, 255] on button "Review Claim" at bounding box center [213, 261] width 39 height 13
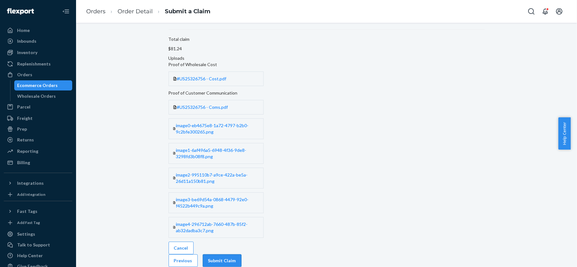
click at [241, 256] on button "Submit Claim" at bounding box center [222, 261] width 39 height 13
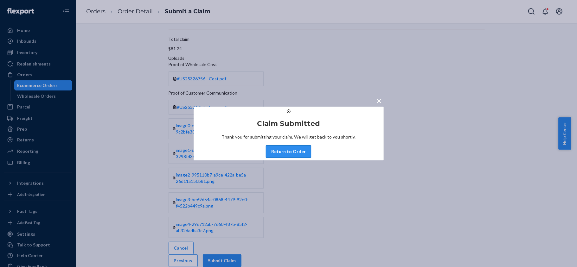
click at [283, 158] on button "Return to Order" at bounding box center [288, 151] width 45 height 13
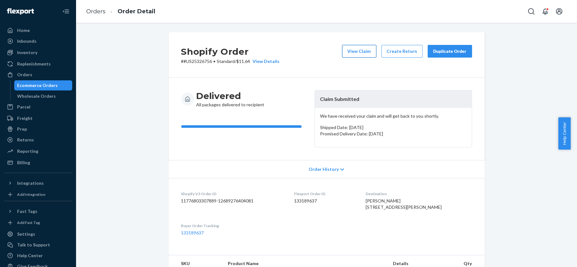
click at [353, 54] on button "View Claim" at bounding box center [359, 51] width 34 height 13
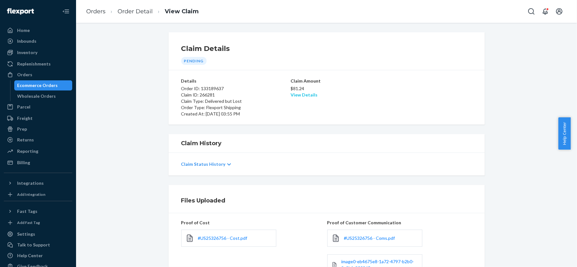
click at [302, 93] on link "View Details" at bounding box center [303, 94] width 27 height 5
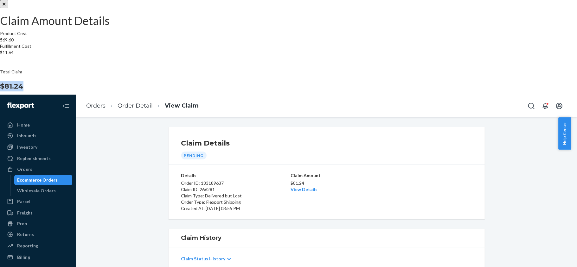
drag, startPoint x: 325, startPoint y: 158, endPoint x: 353, endPoint y: 161, distance: 28.7
click at [353, 92] on section "Product Cost $69.60 Fulfillment Cost $11.64 Total Claim $81.24" at bounding box center [288, 60] width 577 height 61
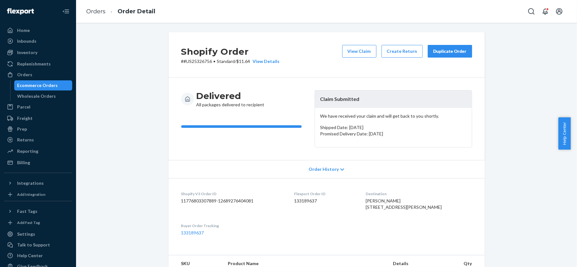
click at [307, 201] on dd "133189637" at bounding box center [324, 201] width 61 height 6
drag, startPoint x: 209, startPoint y: 62, endPoint x: 180, endPoint y: 65, distance: 29.6
click at [180, 65] on div "Shopify Order # #US25326756 • Standard / $11.64 View Details View Claim Create …" at bounding box center [326, 54] width 316 height 45
click at [49, 73] on div "Orders" at bounding box center [37, 74] width 67 height 9
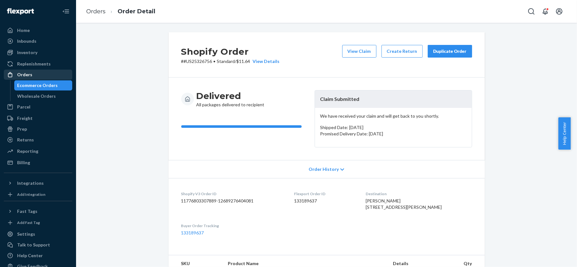
click at [49, 75] on div "Orders" at bounding box center [37, 74] width 67 height 9
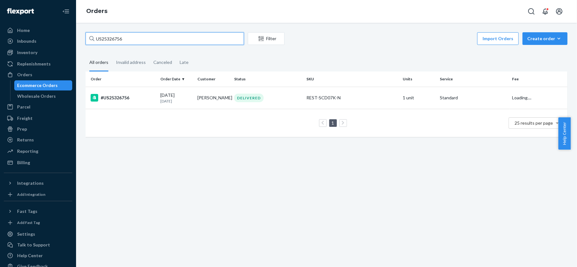
click at [155, 37] on input "US25326756" at bounding box center [165, 38] width 158 height 13
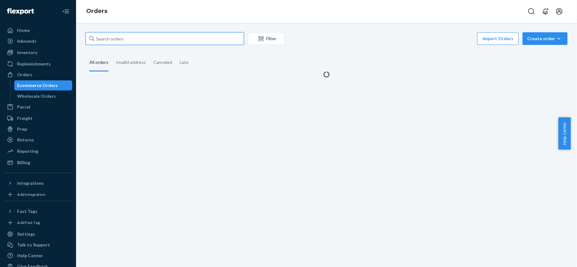
paste input "US25336715"
type input "US25336715"
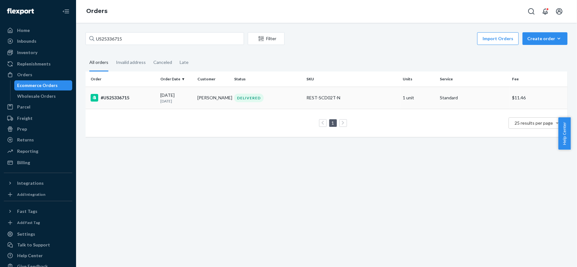
click at [142, 96] on div "#US25336715" at bounding box center [123, 98] width 65 height 8
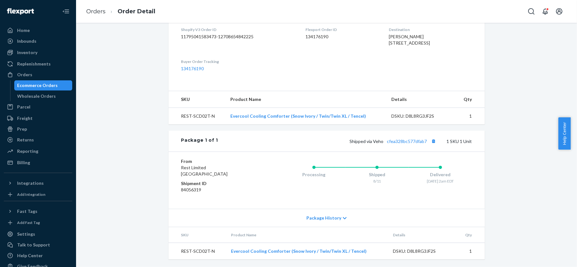
scroll to position [177, 0]
click at [401, 141] on link "cfea328bc577dfab7" at bounding box center [407, 141] width 40 height 5
click at [41, 72] on div "Orders" at bounding box center [37, 74] width 67 height 9
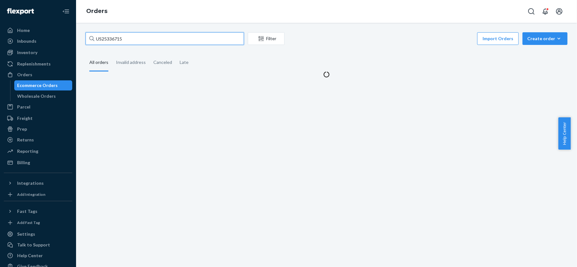
click at [133, 41] on input "US25336715" at bounding box center [165, 38] width 158 height 13
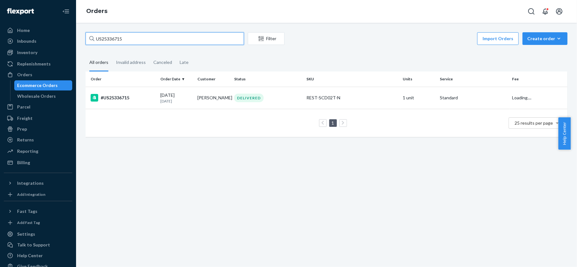
click at [133, 41] on input "US25336715" at bounding box center [165, 38] width 158 height 13
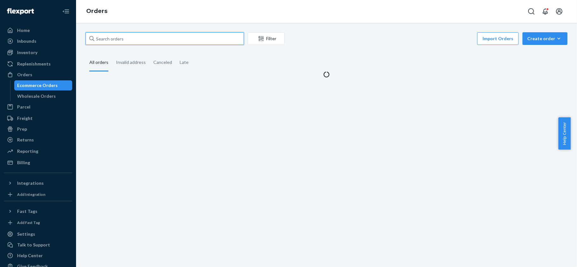
paste input "PD1181384"
type input "PD1181384"
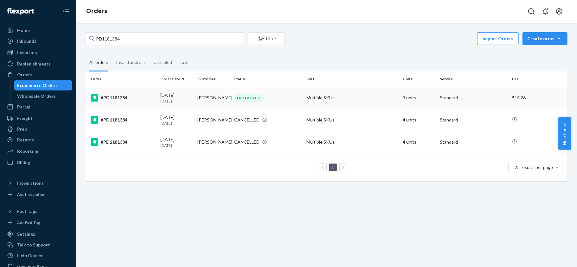
click at [139, 97] on div "#PD1181384" at bounding box center [123, 98] width 65 height 8
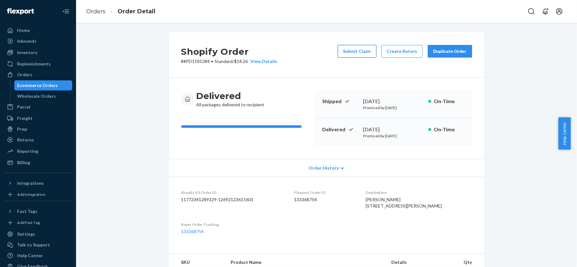
click at [363, 50] on button "Submit Claim" at bounding box center [357, 51] width 39 height 13
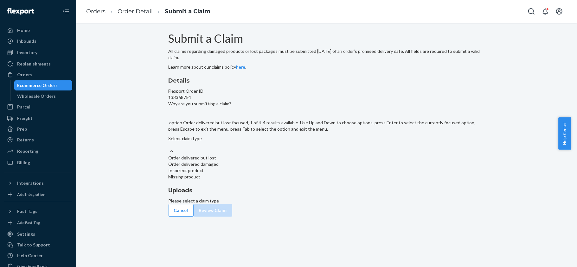
click at [285, 155] on div at bounding box center [326, 151] width 316 height 7
click at [169, 148] on input "Why are you submitting a claim? option Order delivered but lost focused, 1 of 4…" at bounding box center [168, 145] width 1 height 6
click at [265, 180] on div "Missing product" at bounding box center [326, 177] width 316 height 6
click at [169, 148] on input "Why are you submitting a claim? option Missing product focused, 0 of 4. 4 resul…" at bounding box center [168, 145] width 1 height 6
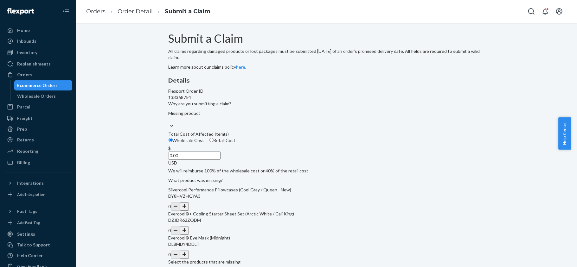
click at [236, 144] on label "Retail Cost" at bounding box center [222, 140] width 26 height 6
click at [213, 142] on input "Retail Cost" at bounding box center [211, 140] width 4 height 4
radio input "true"
drag, startPoint x: 262, startPoint y: 195, endPoint x: 297, endPoint y: 195, distance: 34.8
click at [297, 195] on div "Details Flexport Order ID 133368754 Why are you submitting a claim? Missing pro…" at bounding box center [326, 171] width 316 height 189
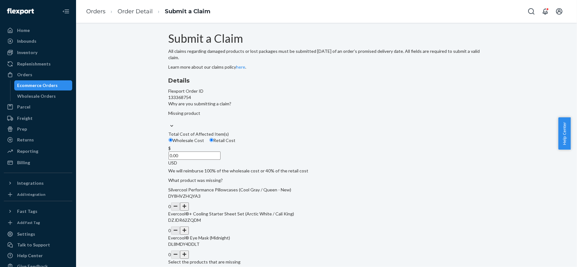
paste input "63"
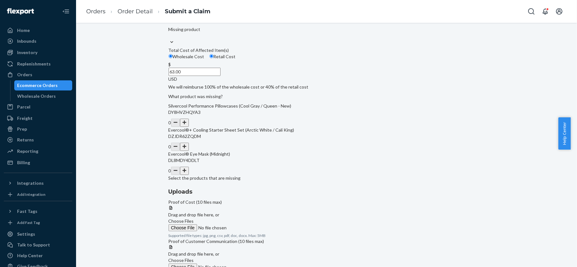
scroll to position [84, 0]
type input "63.00"
click at [189, 127] on button "button" at bounding box center [184, 122] width 9 height 8
click at [194, 218] on span "Choose Files" at bounding box center [180, 220] width 25 height 5
click at [255, 224] on input "Choose Files" at bounding box center [211, 227] width 86 height 7
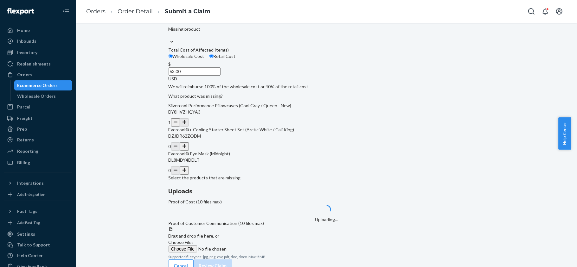
click at [255, 239] on label "Choose Files" at bounding box center [211, 245] width 86 height 13
click at [255, 246] on input "Choose Files" at bounding box center [211, 249] width 86 height 7
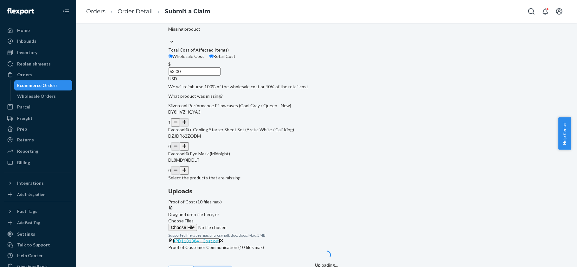
click at [220, 238] on span "#PD1181384 - Cost.pdf" at bounding box center [196, 240] width 47 height 5
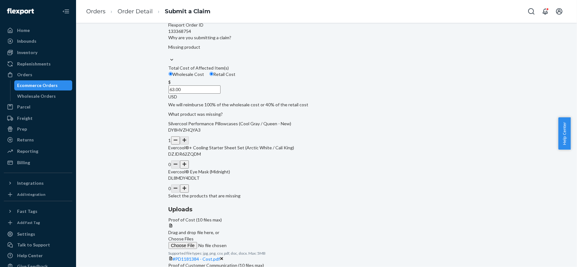
scroll to position [117, 0]
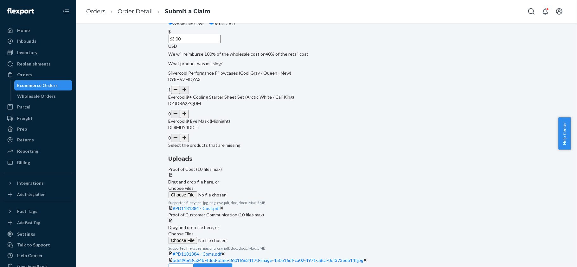
click at [232, 264] on button "Review Claim" at bounding box center [213, 270] width 39 height 13
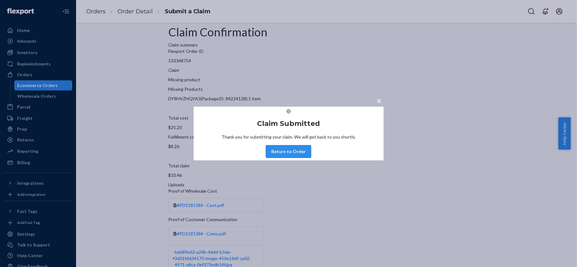
click at [284, 158] on button "Return to Order" at bounding box center [288, 151] width 45 height 13
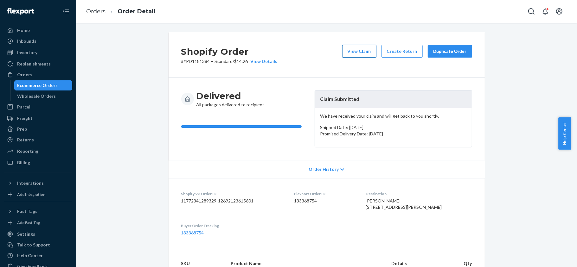
click at [361, 47] on button "View Claim" at bounding box center [359, 51] width 34 height 13
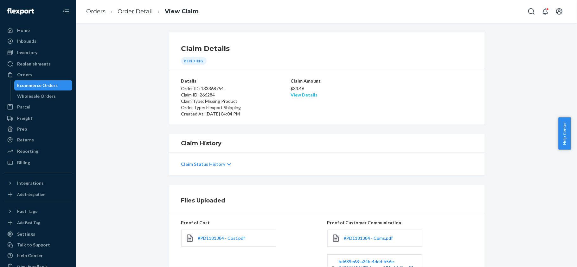
click at [301, 96] on link "View Details" at bounding box center [303, 94] width 27 height 5
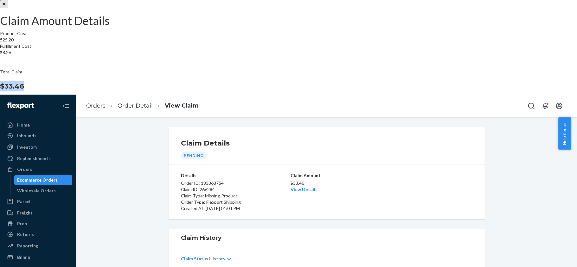
drag, startPoint x: 322, startPoint y: 156, endPoint x: 355, endPoint y: 161, distance: 33.1
click at [355, 92] on section "Product Cost $25.20 Fulfillment Cost $8.26 Total Claim $33.46" at bounding box center [288, 60] width 577 height 61
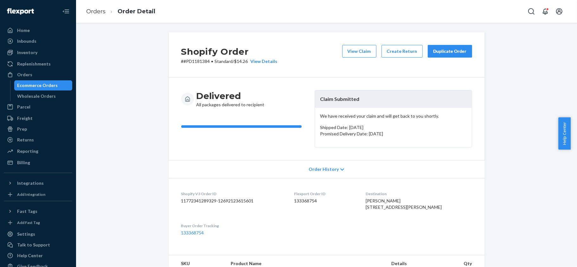
click at [321, 202] on dd "133368754" at bounding box center [324, 201] width 61 height 6
drag, startPoint x: 207, startPoint y: 61, endPoint x: 179, endPoint y: 64, distance: 27.6
click at [181, 64] on p "# #PD1181384 • Standard / $14.26 View Details" at bounding box center [229, 61] width 96 height 6
click at [190, 63] on p "# #PD1181384 • Standard / $14.26 View Details" at bounding box center [229, 61] width 96 height 6
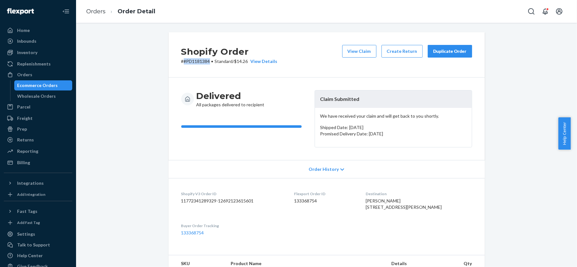
drag, startPoint x: 207, startPoint y: 62, endPoint x: 181, endPoint y: 62, distance: 26.0
click at [181, 62] on p "# #PD1181384 • Standard / $14.26 View Details" at bounding box center [229, 61] width 96 height 6
click at [34, 75] on div "Orders" at bounding box center [37, 74] width 67 height 9
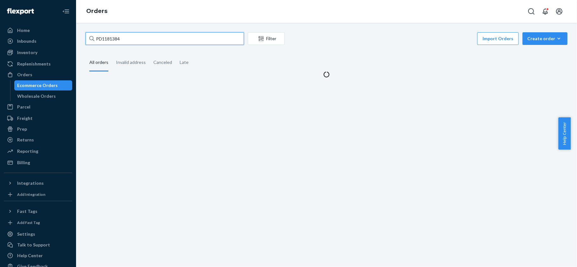
click at [129, 37] on input "PD1181384" at bounding box center [165, 38] width 158 height 13
click at [130, 37] on input "PD1181384" at bounding box center [165, 38] width 158 height 13
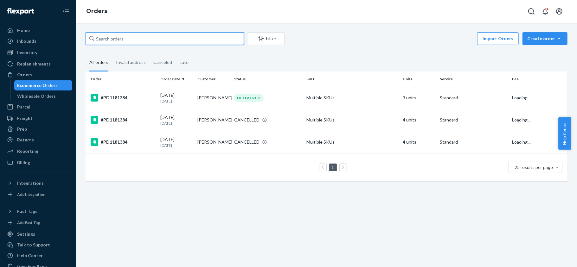
paste input "US25320637"
type input "US25320637"
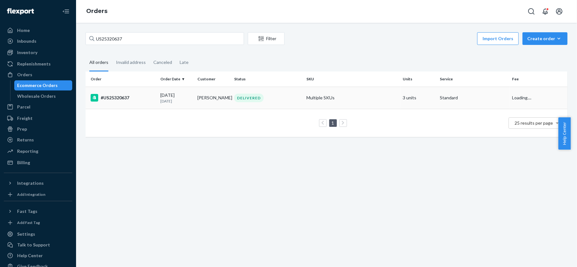
click at [160, 95] on div "07/16/2025 1 month ago" at bounding box center [176, 98] width 32 height 12
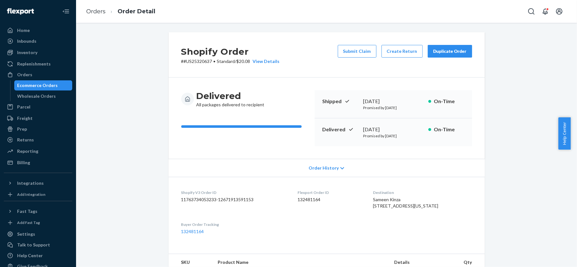
click at [351, 54] on button "Submit Claim" at bounding box center [357, 51] width 39 height 13
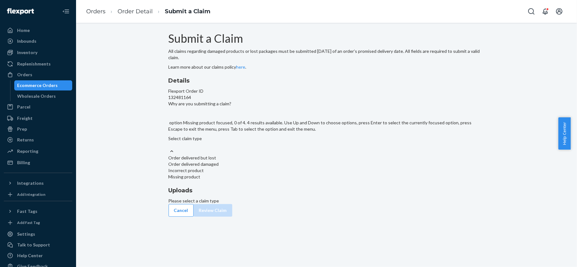
click at [282, 180] on div "Missing product" at bounding box center [326, 177] width 316 height 6
click at [169, 148] on input "Why are you submitting a claim? option Missing product focused, 0 of 4. 4 resul…" at bounding box center [168, 145] width 1 height 6
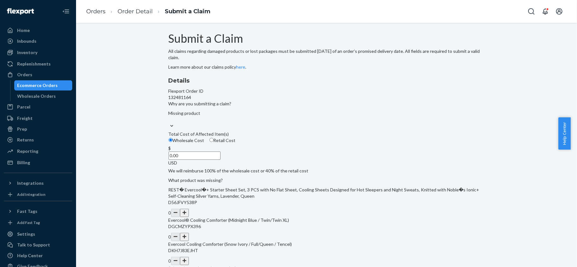
click at [236, 143] on span "Retail Cost" at bounding box center [224, 140] width 22 height 5
click at [213, 142] on input "Retail Cost" at bounding box center [211, 140] width 4 height 4
radio input "true"
drag, startPoint x: 264, startPoint y: 195, endPoint x: 292, endPoint y: 197, distance: 28.2
click at [292, 166] on div "$ 0.00 USD" at bounding box center [326, 155] width 316 height 21
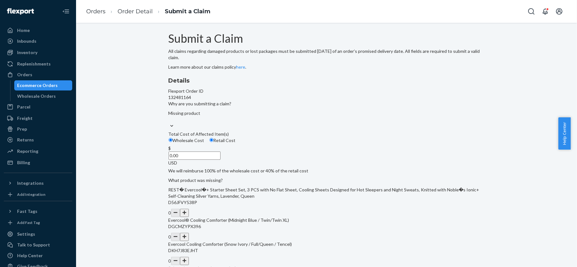
paste input "171"
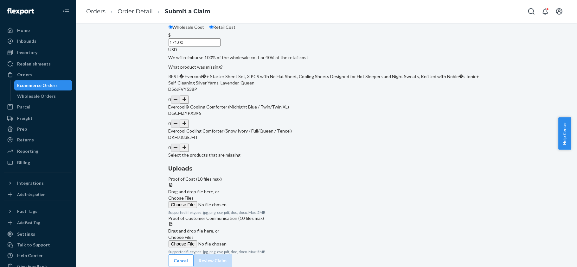
scroll to position [129, 0]
type input "171.00"
click at [189, 152] on button "button" at bounding box center [184, 148] width 9 height 8
click at [194, 195] on span "Choose Files" at bounding box center [180, 197] width 25 height 5
click at [255, 201] on input "Choose Files" at bounding box center [211, 204] width 86 height 7
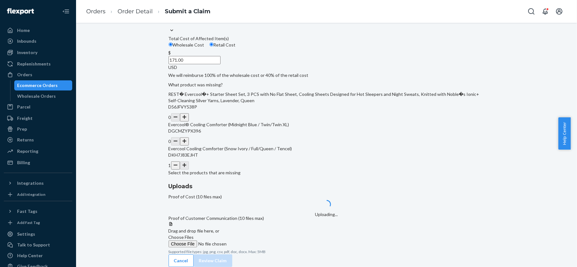
click at [194, 235] on span "Choose Files" at bounding box center [180, 237] width 25 height 5
click at [255, 241] on input "Choose Files" at bounding box center [211, 244] width 86 height 7
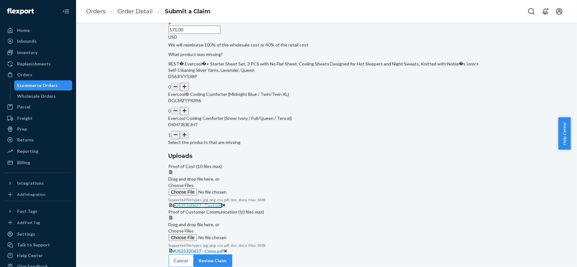
click at [222, 203] on span "#US25320637 - Cost.pdf" at bounding box center [197, 205] width 49 height 5
click at [224, 249] on span "#US25320637 - Coms.pdf" at bounding box center [198, 251] width 51 height 5
click at [232, 255] on button "Review Claim" at bounding box center [213, 261] width 39 height 13
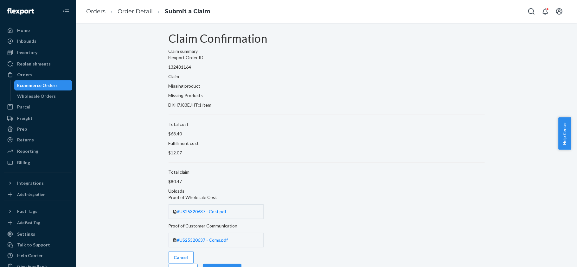
click at [241, 264] on button "Submit Claim" at bounding box center [222, 270] width 39 height 13
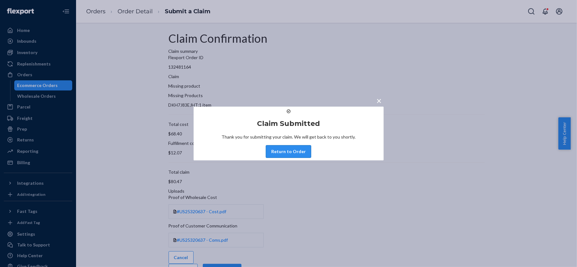
click at [293, 158] on button "Return to Order" at bounding box center [288, 151] width 45 height 13
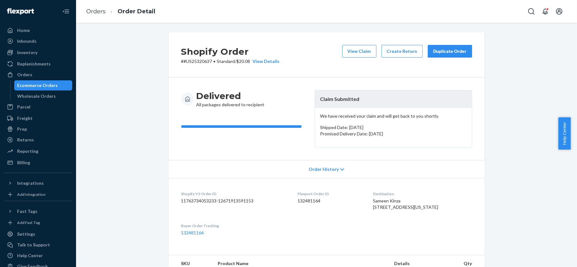
click at [351, 59] on div "View Claim Create Return Duplicate Order" at bounding box center [407, 55] width 135 height 20
click at [352, 51] on button "View Claim" at bounding box center [359, 51] width 34 height 13
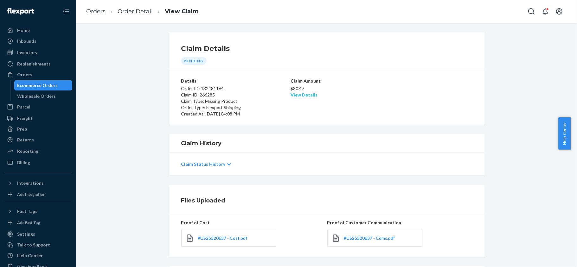
click at [299, 97] on link "View Details" at bounding box center [303, 94] width 27 height 5
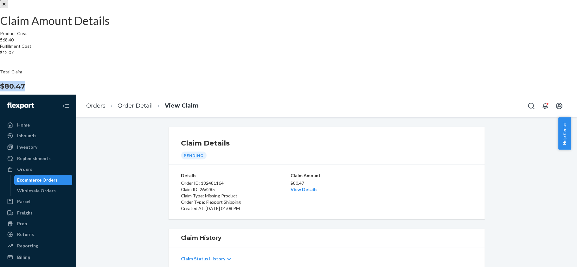
drag, startPoint x: 318, startPoint y: 161, endPoint x: 348, endPoint y: 163, distance: 30.1
click at [348, 92] on div "Total Claim $80.47" at bounding box center [288, 80] width 577 height 23
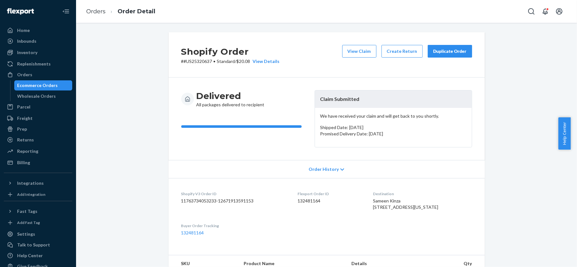
click at [304, 203] on dd "132481164" at bounding box center [329, 201] width 65 height 6
drag, startPoint x: 208, startPoint y: 62, endPoint x: 180, endPoint y: 65, distance: 28.6
click at [180, 65] on div "Shopify Order # #US25320637 • Standard / $20.08 View Details View Claim Create …" at bounding box center [326, 54] width 316 height 45
drag, startPoint x: 33, startPoint y: 75, endPoint x: 39, endPoint y: 73, distance: 6.9
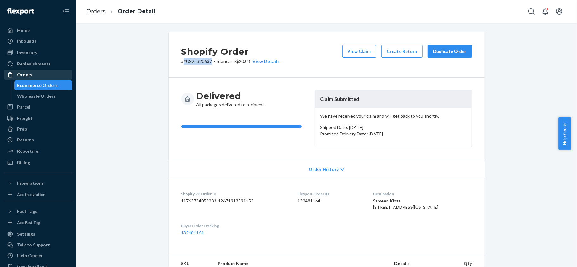
click at [32, 76] on div "Orders" at bounding box center [37, 74] width 67 height 9
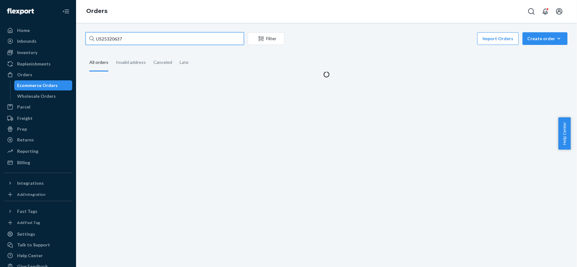
click at [117, 41] on input "US25320637" at bounding box center [165, 38] width 158 height 13
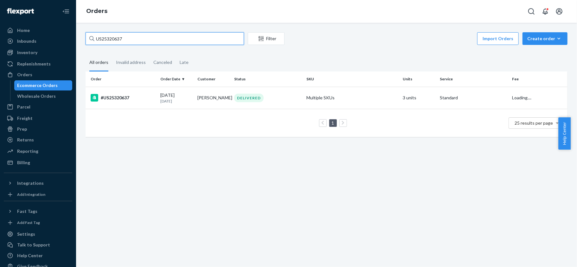
click at [117, 41] on input "US25320637" at bounding box center [165, 38] width 158 height 13
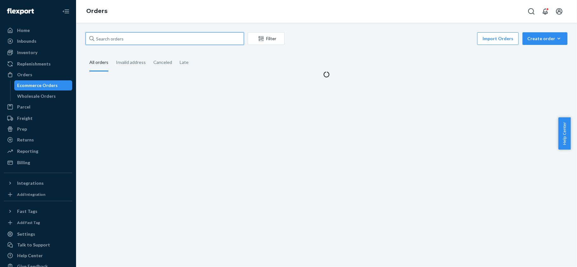
paste input "#US25318763"
type input "#US25318763"
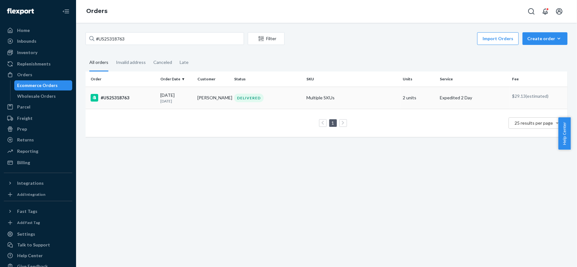
click at [121, 92] on td "#US25318763" at bounding box center [122, 98] width 72 height 22
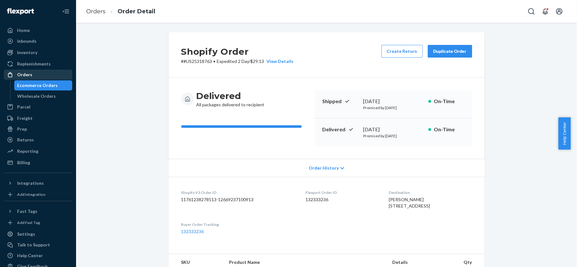
click at [42, 74] on div "Orders" at bounding box center [37, 74] width 67 height 9
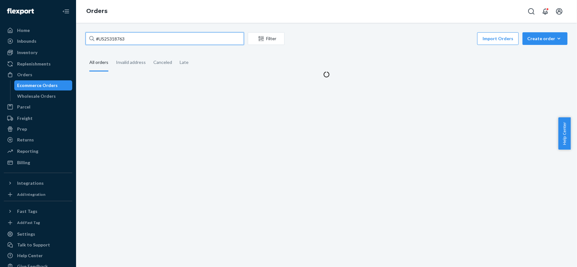
click at [141, 32] on input "#US25318763" at bounding box center [165, 38] width 158 height 13
paste input "US25321143"
type input "US25321143"
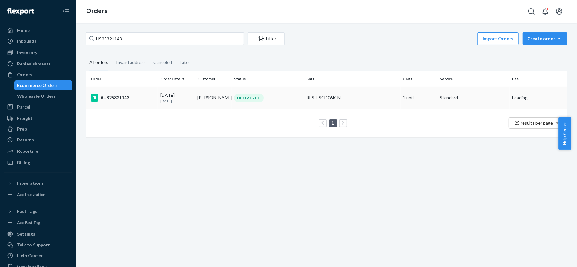
click at [140, 98] on div "#US25321143" at bounding box center [123, 98] width 65 height 8
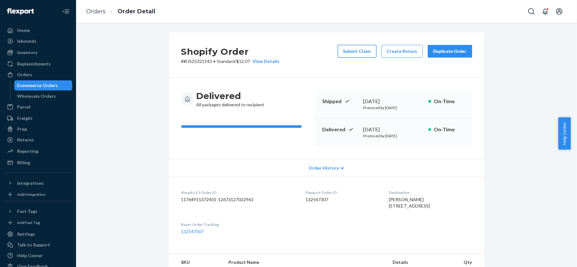
click at [347, 51] on button "Submit Claim" at bounding box center [357, 51] width 39 height 13
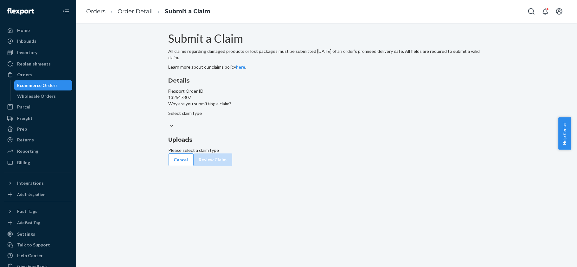
click at [284, 130] on div "Select claim type" at bounding box center [326, 119] width 316 height 19
click at [284, 123] on div "Select claim type" at bounding box center [326, 116] width 316 height 13
click at [169, 123] on input "Why are you submitting a claim? Select claim type" at bounding box center [168, 120] width 1 height 6
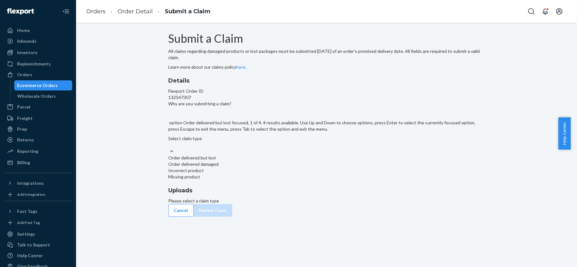
click at [282, 161] on div "Order delivered but lost" at bounding box center [326, 158] width 316 height 6
click at [169, 148] on input "Why are you submitting a claim? option Order delivered but lost focused, 1 of 4…" at bounding box center [168, 145] width 1 height 6
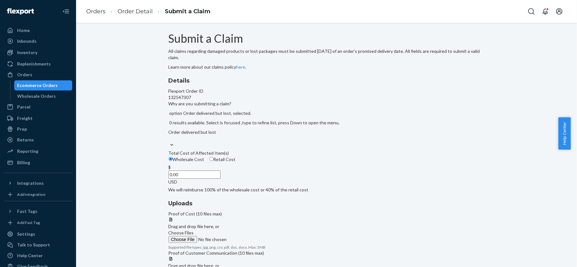
click at [236, 162] on span "Retail Cost" at bounding box center [224, 159] width 22 height 5
click at [213, 161] on input "Retail Cost" at bounding box center [211, 159] width 4 height 4
radio input "true"
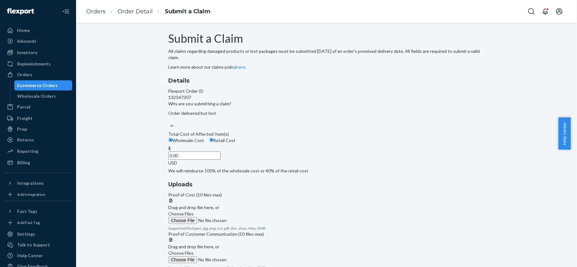
drag, startPoint x: 267, startPoint y: 197, endPoint x: 297, endPoint y: 199, distance: 29.9
click at [295, 166] on div "$ 0.00 USD" at bounding box center [326, 155] width 316 height 21
paste input "174"
type input "174.00"
click at [194, 211] on span "Choose Files" at bounding box center [180, 213] width 25 height 5
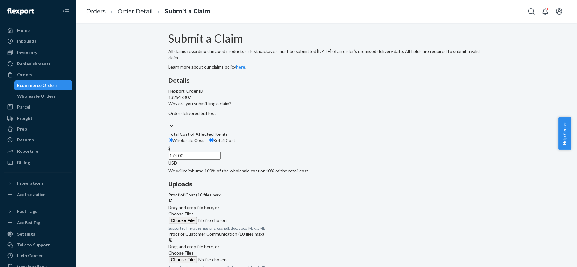
click at [255, 217] on input "Choose Files" at bounding box center [211, 220] width 86 height 7
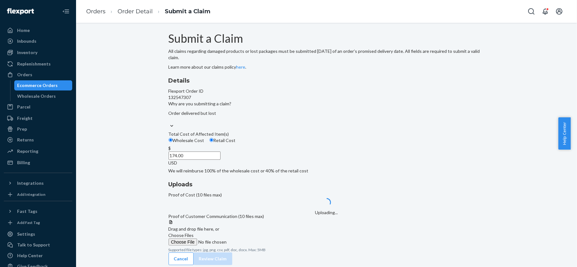
scroll to position [38, 0]
click at [398, 220] on div at bounding box center [326, 220] width 316 height 0
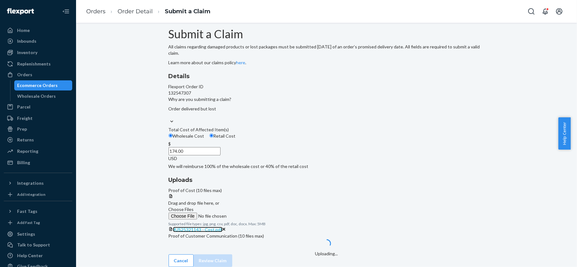
click at [222, 227] on span "#US25321143 - Cost.pdf" at bounding box center [197, 229] width 49 height 5
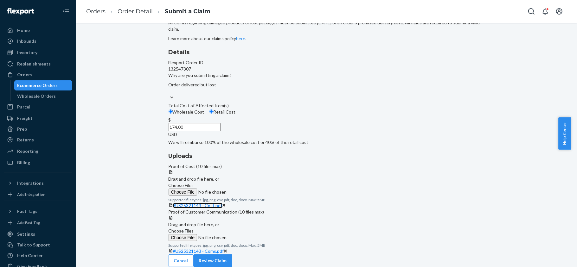
scroll to position [88, 0]
click at [224, 249] on span "#US25321143 - Coms.pdf" at bounding box center [198, 251] width 51 height 5
click at [232, 255] on button "Review Claim" at bounding box center [213, 261] width 39 height 13
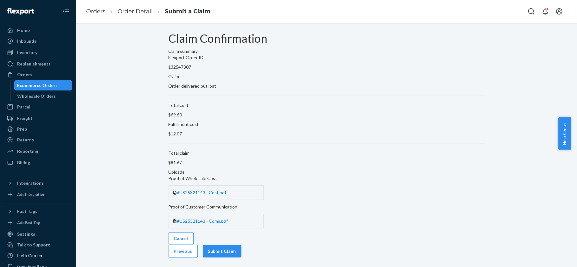
scroll to position [0, 0]
click at [241, 245] on button "Submit Claim" at bounding box center [222, 251] width 39 height 13
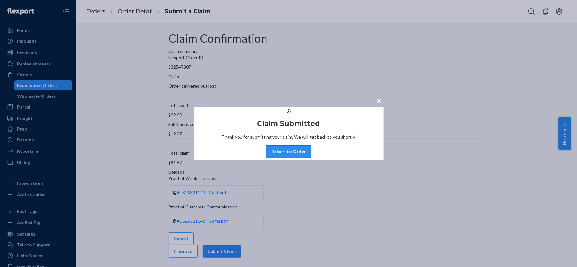
click at [283, 158] on button "Return to Order" at bounding box center [288, 151] width 45 height 13
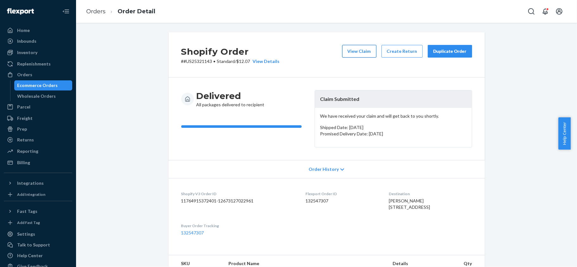
click at [354, 51] on button "View Claim" at bounding box center [359, 51] width 34 height 13
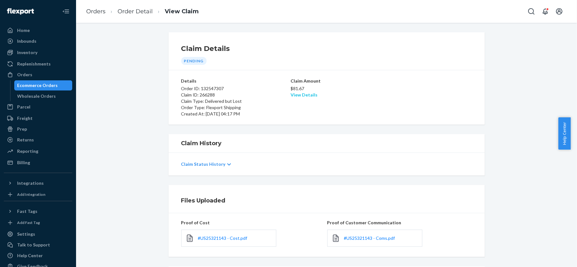
click at [306, 92] on link "View Details" at bounding box center [303, 94] width 27 height 5
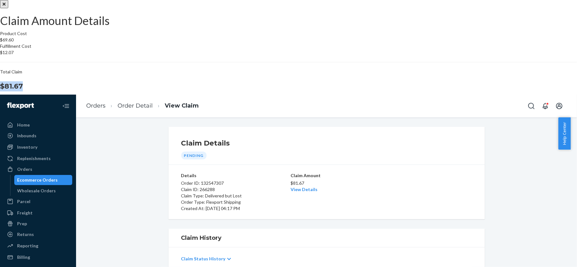
drag, startPoint x: 319, startPoint y: 156, endPoint x: 348, endPoint y: 160, distance: 29.4
click at [348, 92] on div "Total Claim $81.67" at bounding box center [288, 80] width 577 height 23
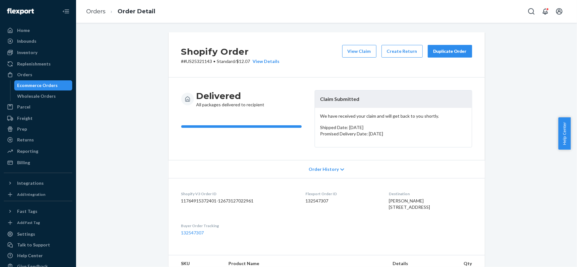
click at [312, 201] on dd "132547307" at bounding box center [342, 201] width 73 height 6
drag, startPoint x: 210, startPoint y: 60, endPoint x: 181, endPoint y: 65, distance: 29.5
click at [181, 65] on div "Shopify Order # #US25321143 • Standard / $12.07 View Details View Claim Create …" at bounding box center [326, 54] width 316 height 45
click at [31, 73] on div "Orders" at bounding box center [24, 75] width 15 height 6
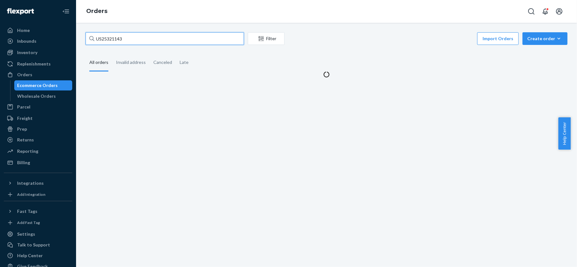
click at [129, 38] on input "US25321143" at bounding box center [165, 38] width 158 height 13
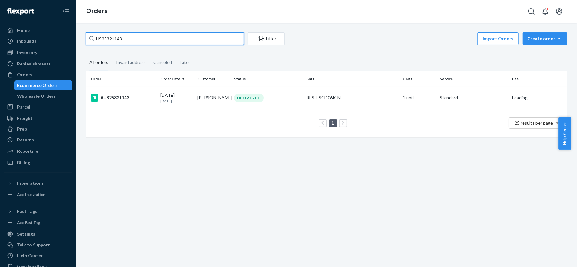
click at [129, 38] on input "US25321143" at bounding box center [165, 38] width 158 height 13
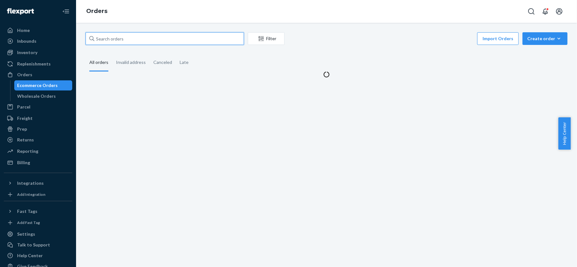
paste input "US25319967"
type input "US25319967"
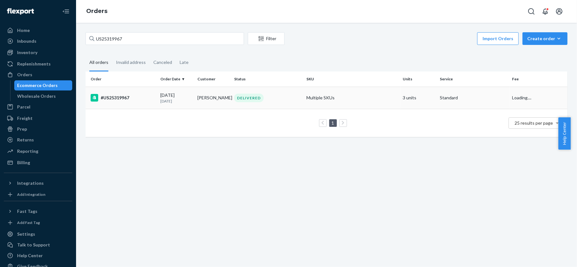
click at [141, 96] on div "#US25319967" at bounding box center [123, 98] width 65 height 8
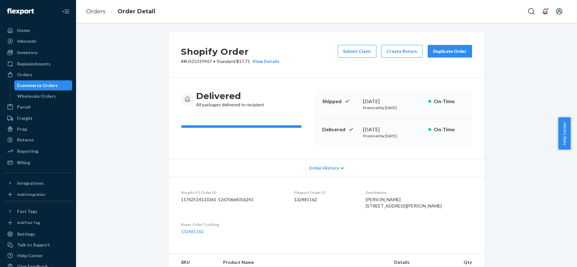
click at [340, 52] on button "Submit Claim" at bounding box center [357, 51] width 39 height 13
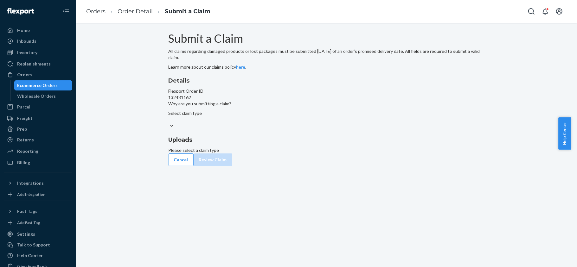
click at [287, 130] on div at bounding box center [326, 126] width 316 height 7
click at [169, 123] on input "Why are you submitting a claim? Select claim type" at bounding box center [168, 120] width 1 height 6
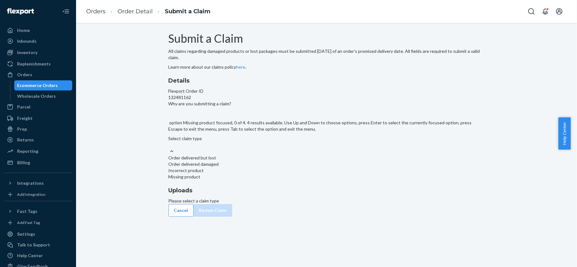
click at [273, 180] on div "Missing product" at bounding box center [326, 177] width 316 height 6
click at [169, 148] on input "Why are you submitting a claim? option Missing product focused, 0 of 4. 4 resul…" at bounding box center [168, 145] width 1 height 6
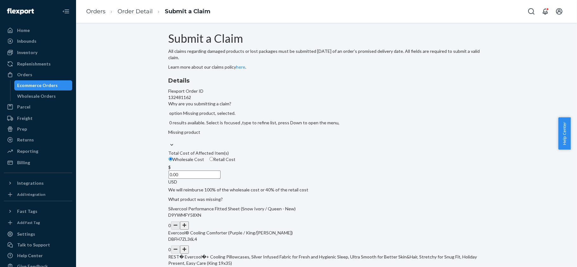
click at [236, 162] on span "Retail Cost" at bounding box center [224, 159] width 22 height 5
click at [213, 161] on input "Retail Cost" at bounding box center [211, 159] width 4 height 4
radio input "true"
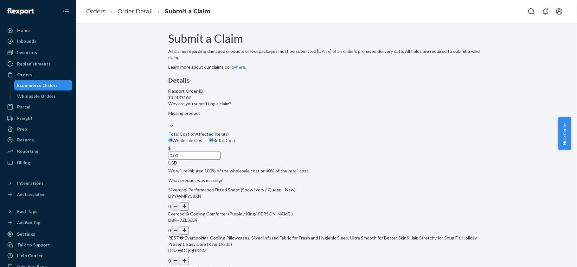
drag, startPoint x: 263, startPoint y: 201, endPoint x: 294, endPoint y: 201, distance: 31.4
click at [293, 166] on div "$ 0.00 USD" at bounding box center [326, 155] width 316 height 21
paste input "71"
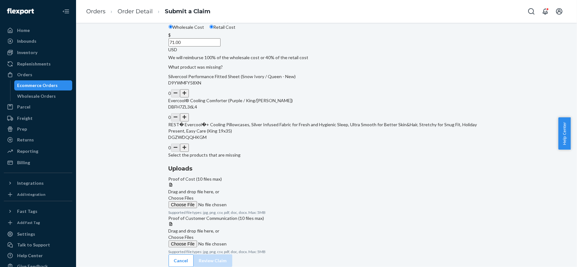
scroll to position [122, 0]
type input "71.00"
click at [189, 152] on button "button" at bounding box center [184, 148] width 9 height 8
click at [255, 195] on label "Choose Files" at bounding box center [211, 201] width 86 height 13
click at [255, 201] on input "Choose Files" at bounding box center [211, 204] width 86 height 7
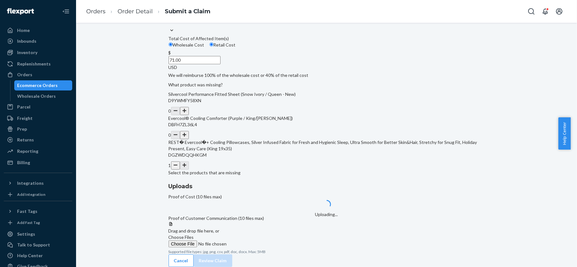
click at [194, 235] on span "Choose Files" at bounding box center [180, 237] width 25 height 5
click at [255, 241] on input "Choose Files" at bounding box center [211, 244] width 86 height 7
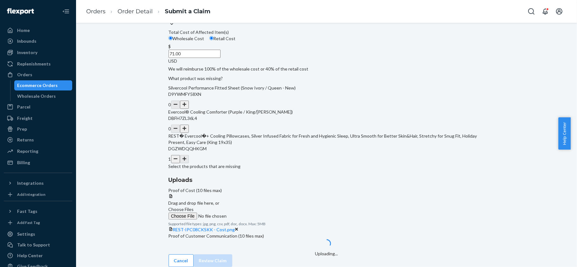
click at [255, 207] on label "Choose Files" at bounding box center [211, 213] width 86 height 13
click at [255, 213] on input "Choose Files" at bounding box center [211, 216] width 86 height 7
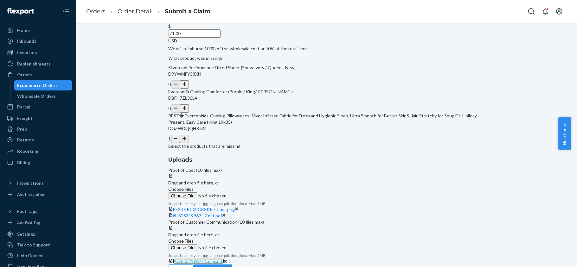
click at [224, 259] on span "#US25319967 - Coms.pdf" at bounding box center [198, 261] width 51 height 5
click at [232, 265] on button "Review Claim" at bounding box center [213, 271] width 39 height 13
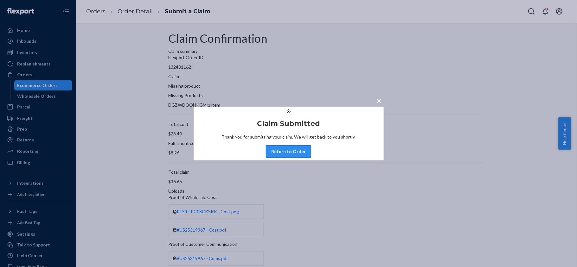
click at [294, 158] on button "Return to Order" at bounding box center [288, 151] width 45 height 13
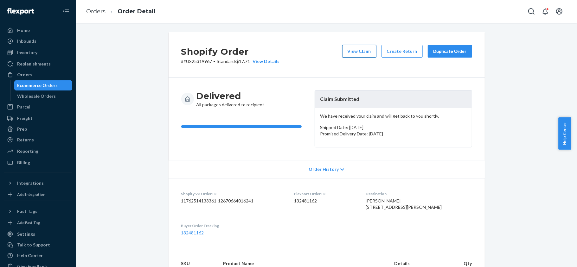
click at [350, 52] on button "View Claim" at bounding box center [359, 51] width 34 height 13
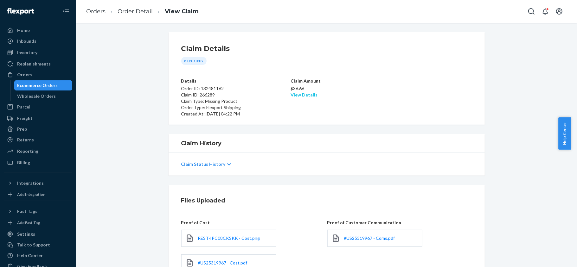
click at [297, 94] on link "View Details" at bounding box center [303, 94] width 27 height 5
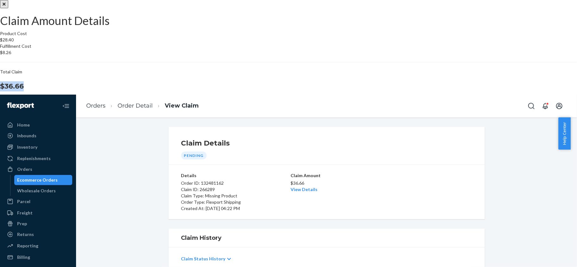
drag, startPoint x: 331, startPoint y: 162, endPoint x: 352, endPoint y: 165, distance: 21.4
click at [352, 92] on section "Product Cost $28.40 Fulfillment Cost $8.26 Total Claim $36.66" at bounding box center [288, 60] width 577 height 61
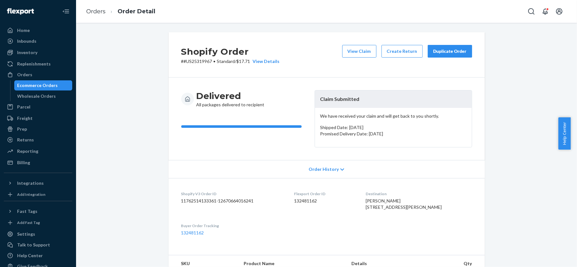
click at [306, 198] on dd "132481162" at bounding box center [324, 201] width 61 height 6
drag, startPoint x: 209, startPoint y: 60, endPoint x: 181, endPoint y: 63, distance: 28.1
click at [181, 63] on p "# #US25319967 • Standard / $17.71 View Details" at bounding box center [230, 61] width 98 height 6
click at [47, 73] on div "Orders" at bounding box center [37, 74] width 67 height 9
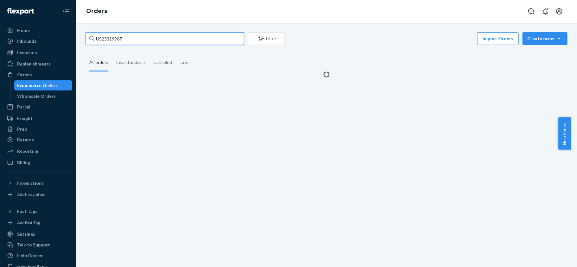
click at [133, 37] on input "US25319967" at bounding box center [165, 38] width 158 height 13
paste input "US25329451"
type input "US25329451"
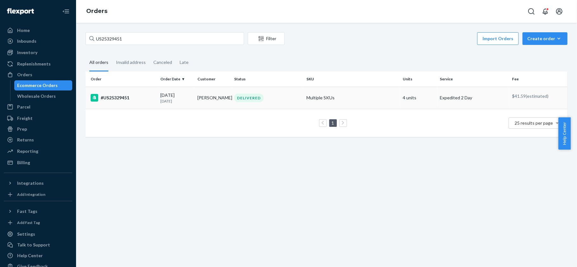
click at [154, 103] on td "#US25329451" at bounding box center [122, 98] width 72 height 22
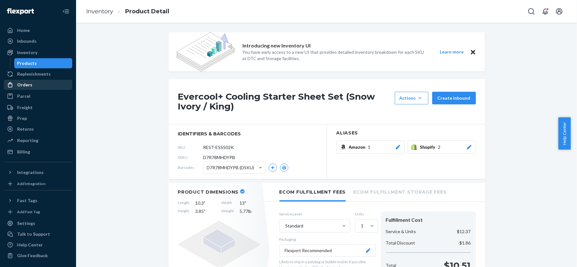
scroll to position [507, 0]
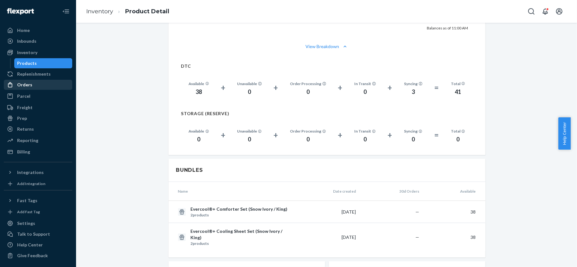
click at [39, 84] on div "Orders" at bounding box center [37, 84] width 67 height 9
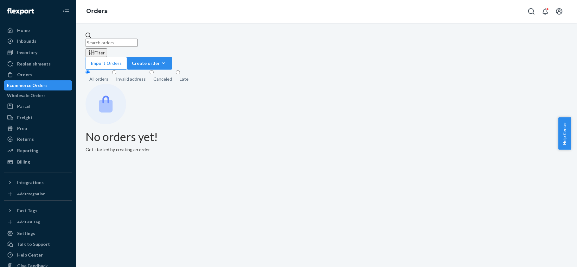
drag, startPoint x: 127, startPoint y: 61, endPoint x: 131, endPoint y: 64, distance: 4.7
click at [127, 76] on div "Invalid address" at bounding box center [131, 79] width 30 height 6
click at [116, 70] on input "Invalid address" at bounding box center [114, 72] width 4 height 4
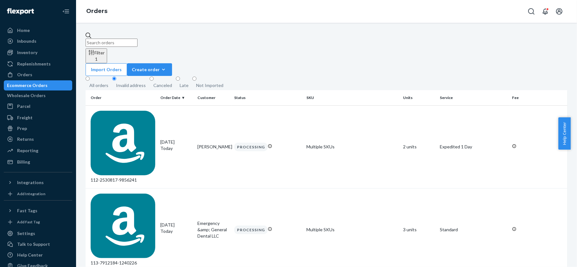
click at [101, 82] on div "All orders" at bounding box center [98, 85] width 19 height 6
click at [90, 77] on input "All orders" at bounding box center [88, 79] width 4 height 4
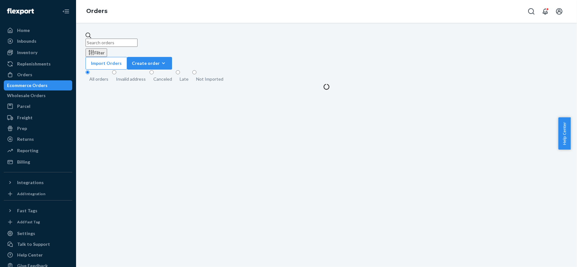
click at [141, 76] on div "Invalid address" at bounding box center [131, 79] width 30 height 6
click at [116, 70] on input "Invalid address" at bounding box center [114, 72] width 4 height 4
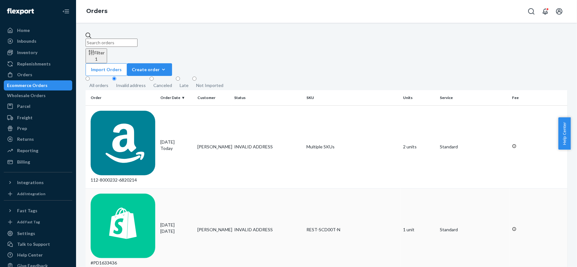
click at [127, 194] on div "#PD1633436" at bounding box center [123, 230] width 65 height 73
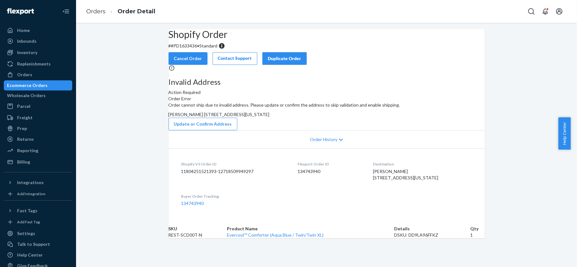
drag, startPoint x: 316, startPoint y: 140, endPoint x: 329, endPoint y: 152, distance: 17.7
click at [329, 130] on div "Order cannot ship due to invalid address. Please update or confirm the address …" at bounding box center [326, 116] width 316 height 29
copy span "[GEOGRAPHIC_DATA][US_STATE] US"
drag, startPoint x: 206, startPoint y: 62, endPoint x: 180, endPoint y: 62, distance: 25.7
click at [180, 49] on p "# #PD1633436 • Standard" at bounding box center [326, 46] width 316 height 6
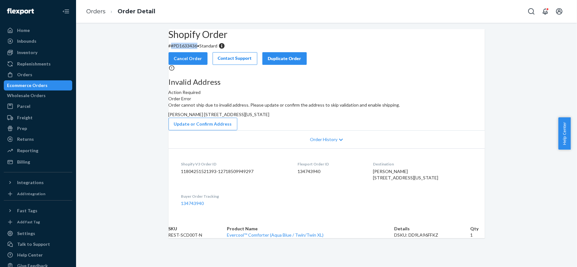
copy p "#PD1633436"
click at [207, 52] on button "Cancel Order" at bounding box center [187, 58] width 39 height 13
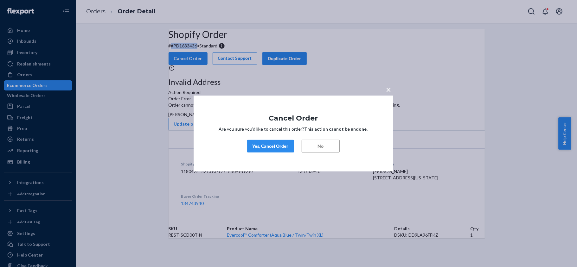
click at [264, 145] on div "Yes, Cancel Order" at bounding box center [270, 146] width 36 height 6
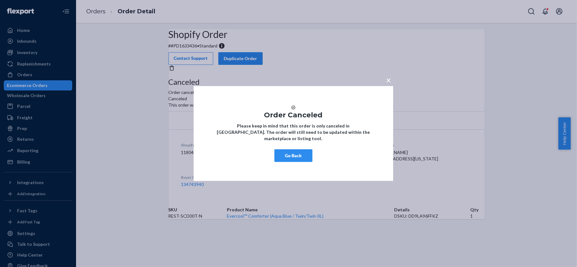
click at [300, 160] on button "Go Back" at bounding box center [293, 155] width 38 height 13
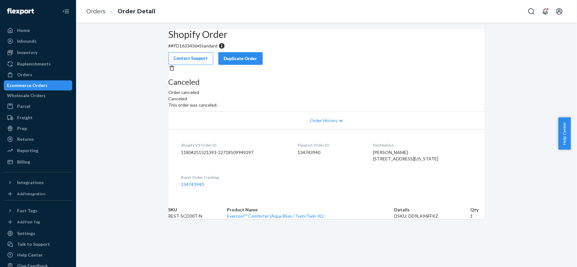
scroll to position [23, 0]
click at [30, 52] on div "Inventory" at bounding box center [27, 52] width 20 height 6
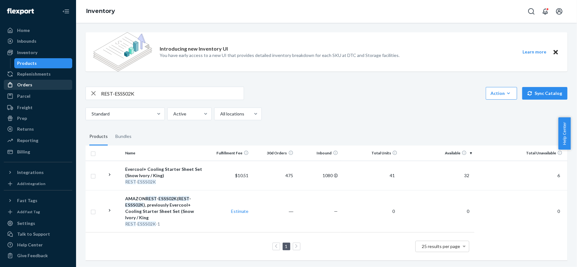
click at [31, 84] on div "Orders" at bounding box center [37, 84] width 67 height 9
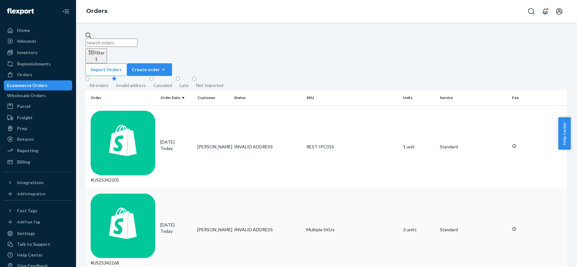
click at [132, 188] on td "#US25342168" at bounding box center [122, 229] width 72 height 83
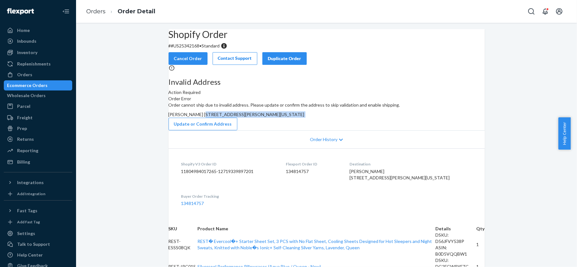
drag, startPoint x: 317, startPoint y: 141, endPoint x: 332, endPoint y: 162, distance: 25.7
click at [332, 130] on div "Order cannot ship due to invalid address. Please update or confirm the address …" at bounding box center [326, 116] width 316 height 29
copy div "107 Adams Avenue Akron, Ohio 44301 US"
click at [38, 77] on div "Orders" at bounding box center [37, 74] width 67 height 9
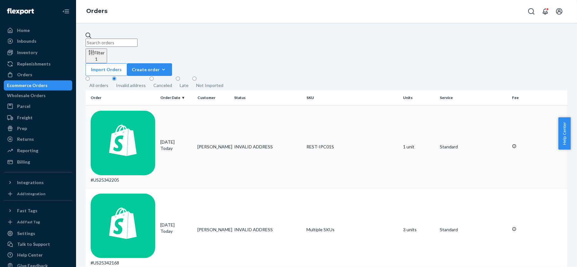
click at [141, 105] on td "#US25342205" at bounding box center [122, 146] width 72 height 83
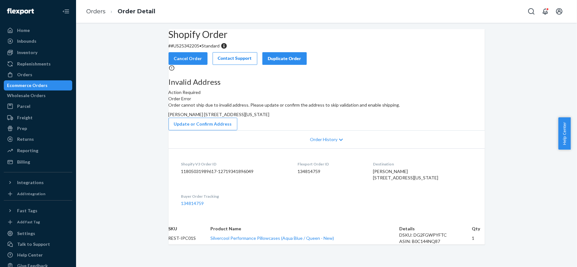
drag, startPoint x: 317, startPoint y: 141, endPoint x: 326, endPoint y: 152, distance: 13.6
click at [324, 118] on div "Sandra Kivela 3891 Co Rd KCB Big Bay, Michigan 49808 US" at bounding box center [326, 114] width 316 height 6
copy span "3891 Co Rd KCB Big Bay, Michigan 49808 US"
click at [202, 49] on p "# #US25342205 • Standard" at bounding box center [326, 46] width 316 height 6
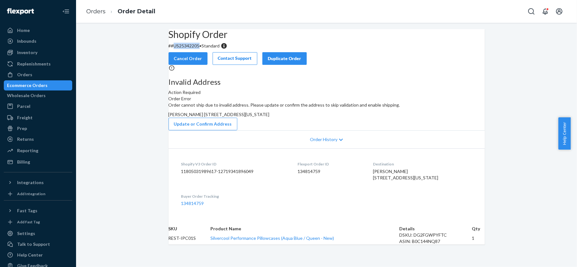
copy p "US25342205"
click at [41, 51] on div "Inventory" at bounding box center [37, 52] width 67 height 9
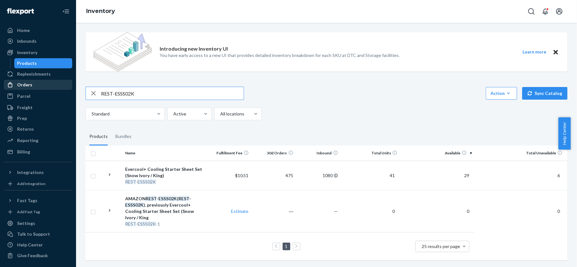
click at [40, 84] on div "Orders" at bounding box center [37, 84] width 67 height 9
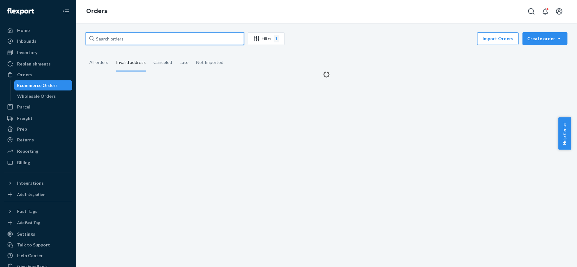
click at [136, 43] on input "text" at bounding box center [165, 38] width 158 height 13
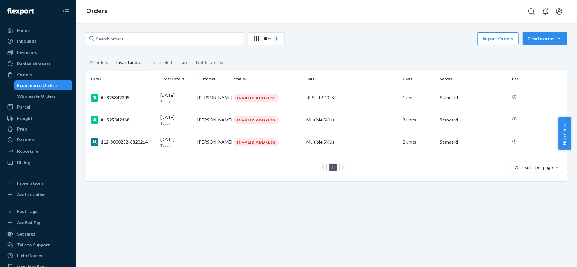
drag, startPoint x: 104, startPoint y: 62, endPoint x: 123, endPoint y: 38, distance: 30.5
click at [104, 62] on div "All orders" at bounding box center [98, 62] width 19 height 16
click at [86, 54] on input "All orders" at bounding box center [86, 54] width 0 height 0
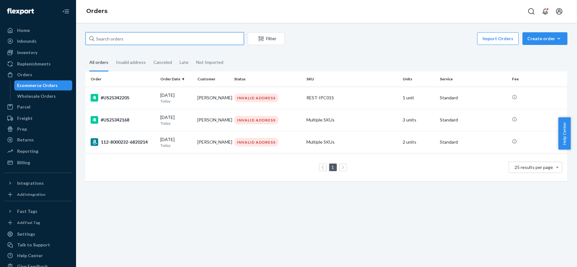
click at [123, 38] on input "text" at bounding box center [165, 38] width 158 height 13
paste input "US25341980"
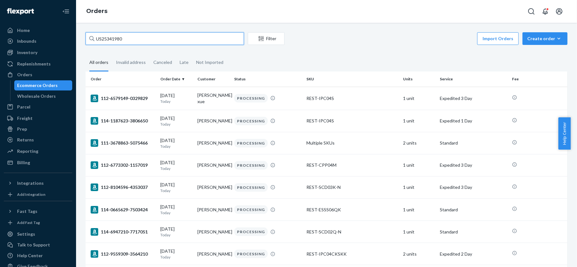
type input "US25341980"
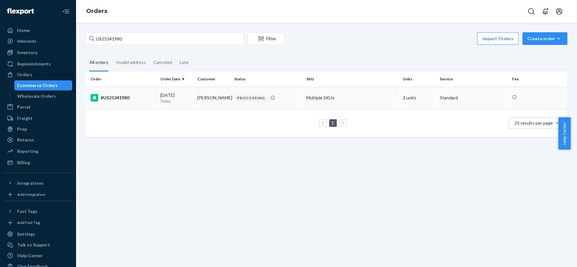
click at [137, 106] on td "#US25341980" at bounding box center [122, 98] width 72 height 22
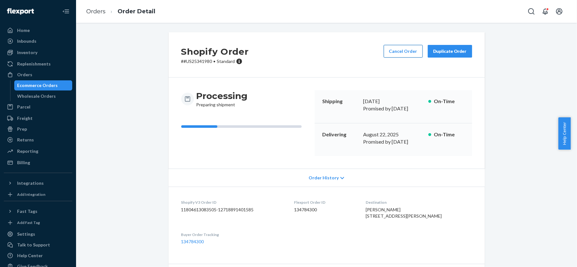
click at [387, 52] on button "Cancel Order" at bounding box center [403, 51] width 39 height 13
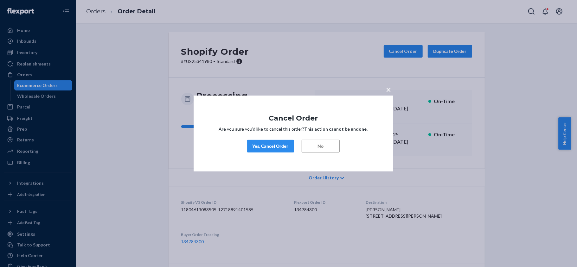
click at [278, 146] on div "Yes, Cancel Order" at bounding box center [270, 146] width 36 height 6
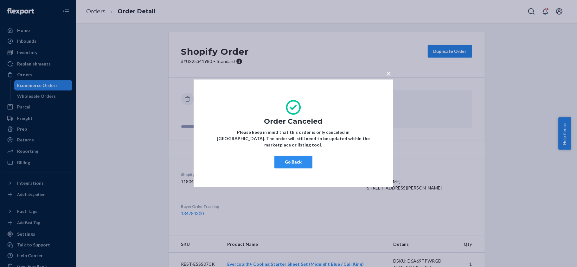
drag, startPoint x: 285, startPoint y: 160, endPoint x: 294, endPoint y: 160, distance: 8.9
click at [285, 160] on button "Go Back" at bounding box center [293, 162] width 38 height 13
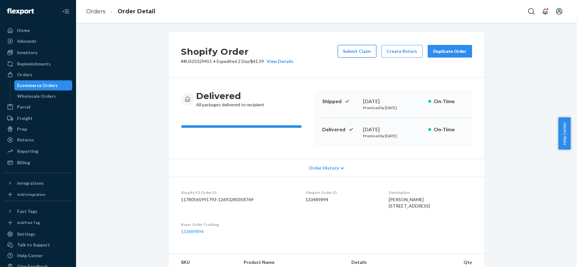
click at [356, 50] on button "Submit Claim" at bounding box center [357, 51] width 39 height 13
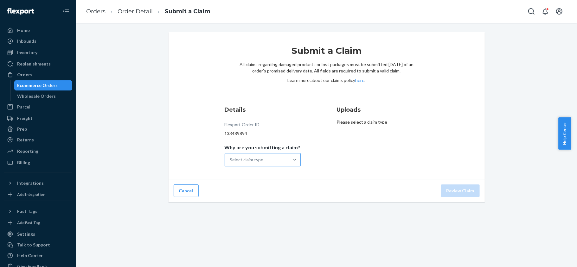
click at [281, 157] on div "Select claim type" at bounding box center [257, 160] width 64 height 13
click at [231, 157] on input "Why are you submitting a claim? Select claim type" at bounding box center [230, 160] width 1 height 6
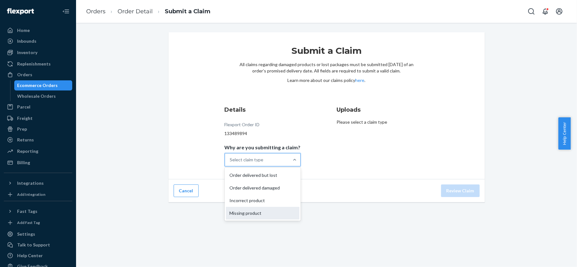
click at [274, 212] on div "Missing product" at bounding box center [262, 213] width 73 height 13
click at [231, 163] on input "Why are you submitting a claim? option Missing product focused, 4 of 4. 4 resul…" at bounding box center [230, 160] width 1 height 6
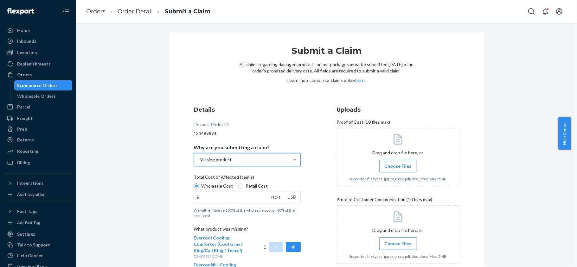
click at [249, 182] on div "Total Cost of Affected Item(s)" at bounding box center [247, 178] width 107 height 9
click at [199, 184] on input "Wholesale Cost" at bounding box center [196, 186] width 5 height 5
click at [251, 182] on div "Total Cost of Affected Item(s)" at bounding box center [247, 178] width 107 height 9
click at [199, 184] on input "Wholesale Cost" at bounding box center [196, 186] width 5 height 5
click at [252, 186] on span "Retail Cost" at bounding box center [257, 186] width 22 height 6
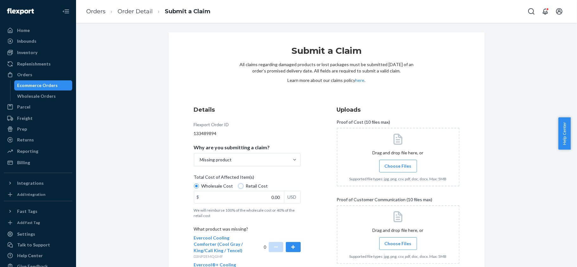
click at [243, 186] on input "Retail Cost" at bounding box center [240, 186] width 5 height 5
radio input "true"
radio input "false"
drag, startPoint x: 265, startPoint y: 201, endPoint x: 305, endPoint y: 200, distance: 39.9
click at [305, 200] on div "Details Flexport Order ID 133489894 Why are you submitting a claim? Missing pro…" at bounding box center [255, 227] width 123 height 250
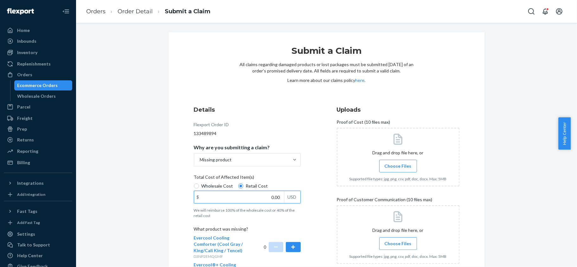
paste input "174"
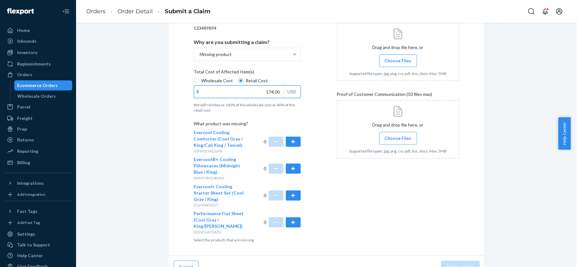
scroll to position [117, 0]
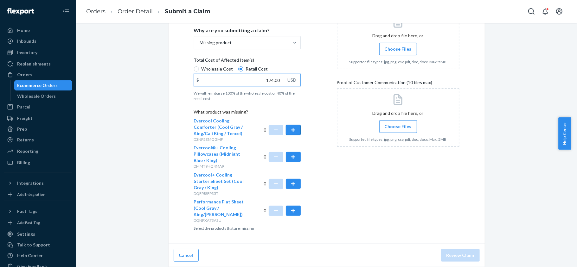
type input "174.00"
click at [292, 129] on button "button" at bounding box center [293, 130] width 15 height 10
click at [396, 48] on span "Choose Files" at bounding box center [397, 49] width 27 height 6
click at [398, 48] on input "Choose Files" at bounding box center [398, 49] width 0 height 7
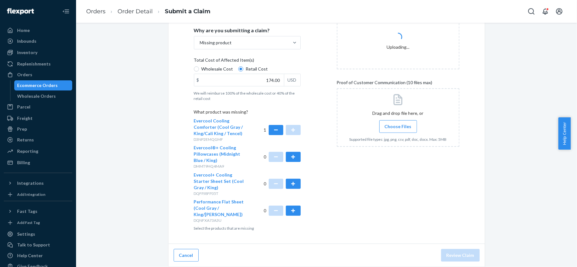
click at [382, 129] on label "Choose Files" at bounding box center [398, 126] width 38 height 13
click at [398, 129] on input "Choose Files" at bounding box center [398, 126] width 0 height 7
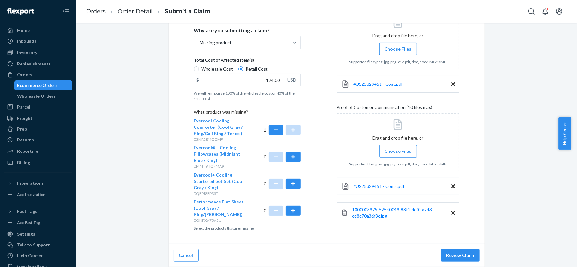
click at [374, 88] on div "#US25329451 - Cost.pdf" at bounding box center [398, 84] width 123 height 17
click at [374, 83] on span "#US25329451 - Cost.pdf" at bounding box center [377, 83] width 49 height 5
click at [467, 256] on button "Review Claim" at bounding box center [460, 255] width 39 height 13
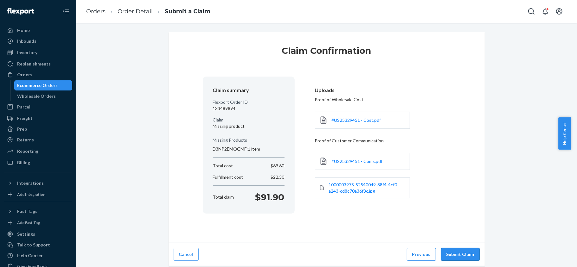
click at [461, 250] on button "Submit Claim" at bounding box center [460, 254] width 39 height 13
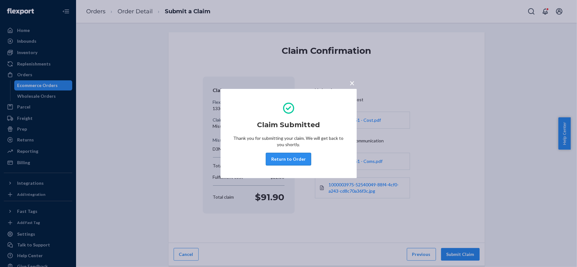
drag, startPoint x: 288, startPoint y: 160, endPoint x: 233, endPoint y: 84, distance: 94.0
click at [288, 161] on button "Return to Order" at bounding box center [288, 159] width 45 height 13
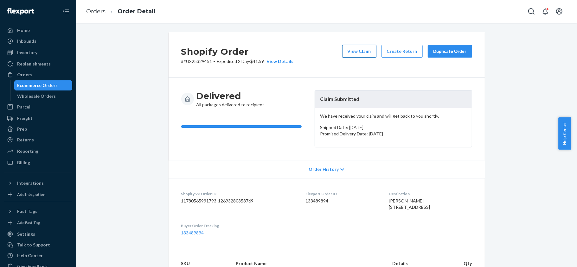
click at [357, 51] on button "View Claim" at bounding box center [359, 51] width 34 height 13
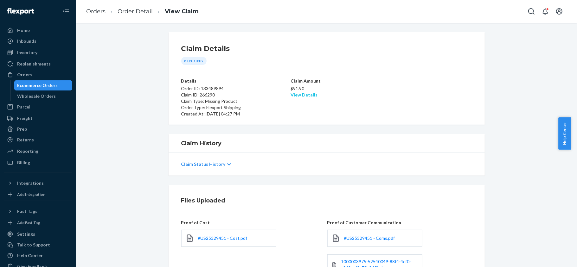
click at [307, 97] on link "View Details" at bounding box center [303, 94] width 27 height 5
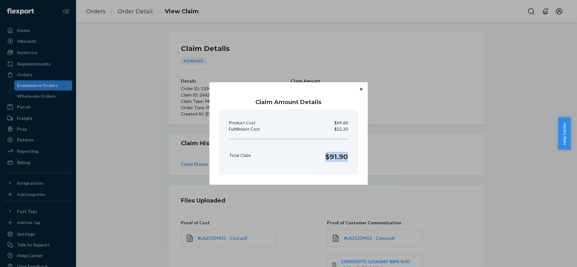
copy h1 "$91.90"
drag, startPoint x: 331, startPoint y: 158, endPoint x: 340, endPoint y: 160, distance: 9.1
click at [351, 160] on section "Product Cost $69.60 Fulfillment Cost $22.30 Total Claim $91.90" at bounding box center [288, 143] width 139 height 66
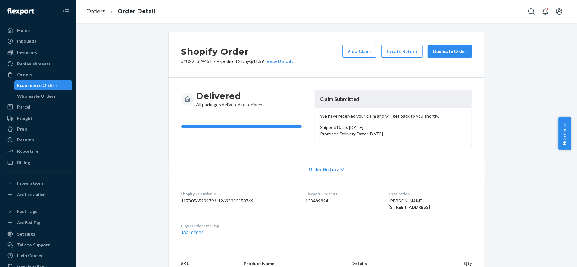
click at [306, 199] on dd "133489894" at bounding box center [342, 201] width 73 height 6
copy dd "133489894"
copy p "#US25329451"
drag, startPoint x: 209, startPoint y: 60, endPoint x: 181, endPoint y: 62, distance: 28.9
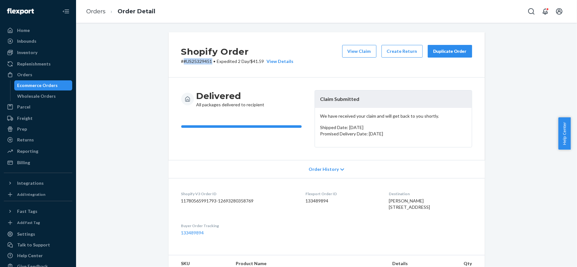
click at [181, 62] on p "# #US25329451 • Expedited 2 Day / $41.59 View Details" at bounding box center [237, 61] width 112 height 6
drag, startPoint x: 44, startPoint y: 72, endPoint x: 73, endPoint y: 70, distance: 29.2
click at [44, 72] on div "Orders" at bounding box center [37, 74] width 67 height 9
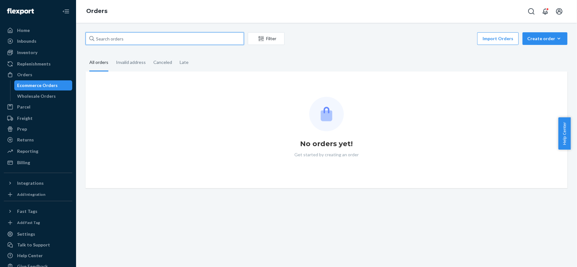
click at [151, 38] on input "text" at bounding box center [165, 38] width 158 height 13
paste input "US25330333"
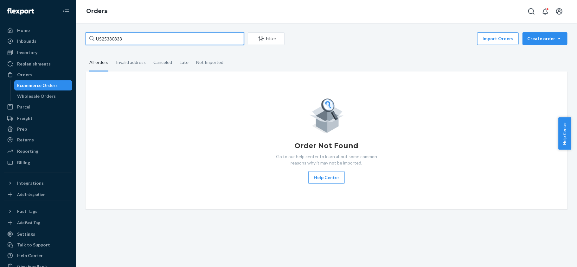
type input "US25330333"
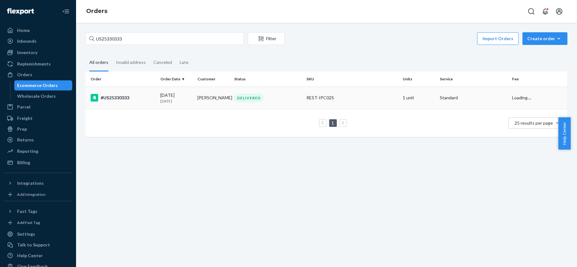
click at [167, 107] on td "[DATE] [DATE]" at bounding box center [176, 98] width 37 height 22
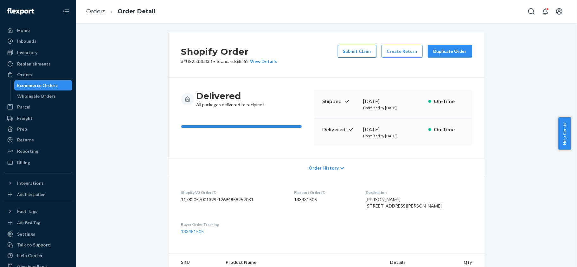
click at [348, 56] on button "Submit Claim" at bounding box center [357, 51] width 39 height 13
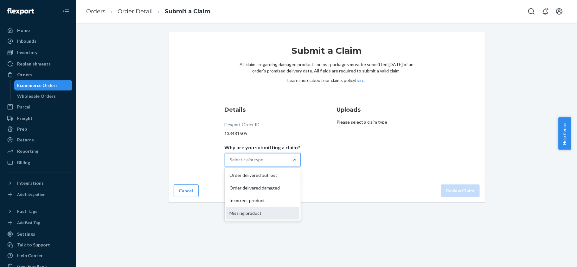
click at [270, 209] on div "Missing product" at bounding box center [262, 213] width 73 height 13
click at [231, 163] on input "Why are you submitting a claim? option Missing product focused, 4 of 4. 4 resul…" at bounding box center [230, 160] width 1 height 6
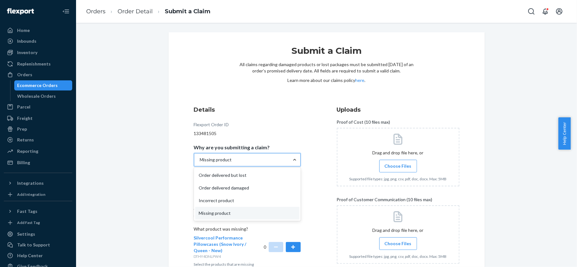
click at [252, 154] on div "Missing product" at bounding box center [241, 160] width 95 height 13
click at [200, 157] on input "Why are you submitting a claim? option Missing product, selected. option Missin…" at bounding box center [199, 160] width 1 height 6
click at [251, 173] on div "Order delivered but lost" at bounding box center [247, 175] width 104 height 13
click at [200, 163] on input "Why are you submitting a claim? option Missing product, selected. option Missin…" at bounding box center [199, 160] width 1 height 6
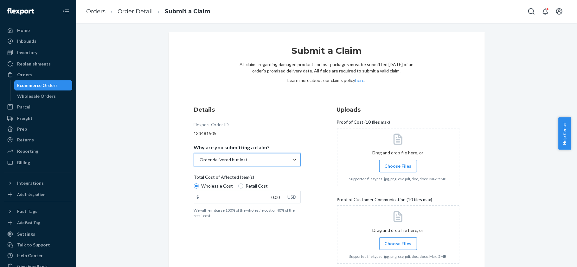
click at [241, 189] on label "Retail Cost" at bounding box center [253, 186] width 30 height 6
click at [241, 189] on input "Retail Cost" at bounding box center [240, 186] width 5 height 5
radio input "true"
radio input "false"
drag, startPoint x: 266, startPoint y: 199, endPoint x: 288, endPoint y: 200, distance: 21.2
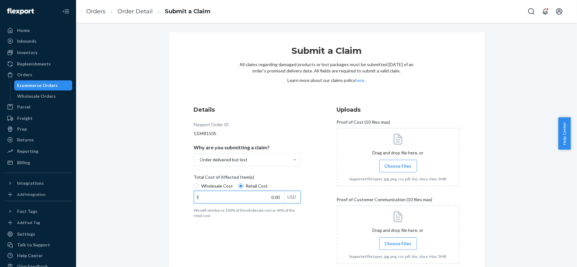
click at [286, 200] on div "$ 0.00 USD" at bounding box center [247, 197] width 107 height 13
paste input "63"
type input "63.00"
click at [388, 168] on span "Choose Files" at bounding box center [397, 166] width 27 height 6
click at [398, 168] on input "Choose Files" at bounding box center [398, 166] width 0 height 7
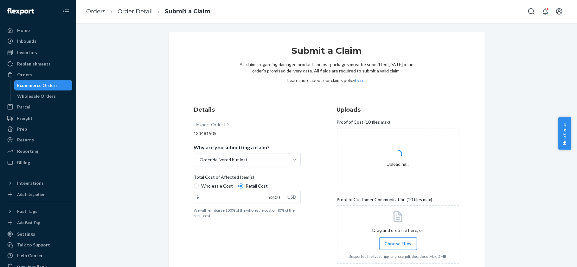
scroll to position [38, 0]
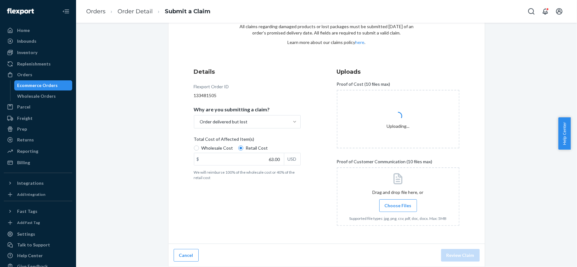
click at [391, 203] on span "Choose Files" at bounding box center [397, 206] width 27 height 6
click at [398, 203] on input "Choose Files" at bounding box center [398, 205] width 0 height 7
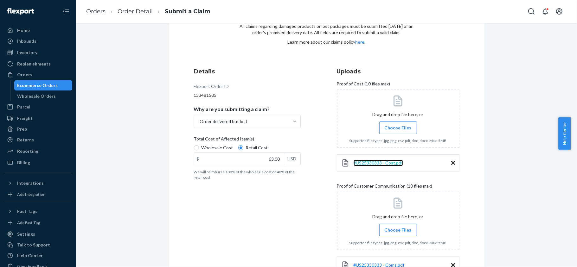
click at [390, 165] on span "#US25330333 - Cost.pdf" at bounding box center [377, 162] width 49 height 5
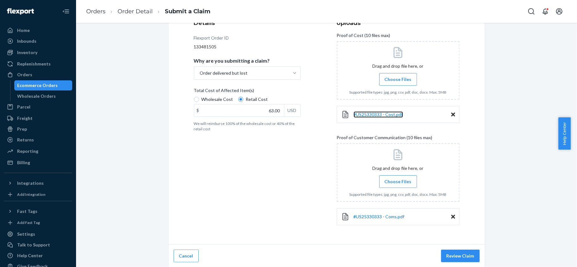
scroll to position [88, 0]
click at [375, 213] on span "#US25330333 - Coms.pdf" at bounding box center [378, 215] width 51 height 5
click at [456, 256] on button "Review Claim" at bounding box center [460, 255] width 39 height 13
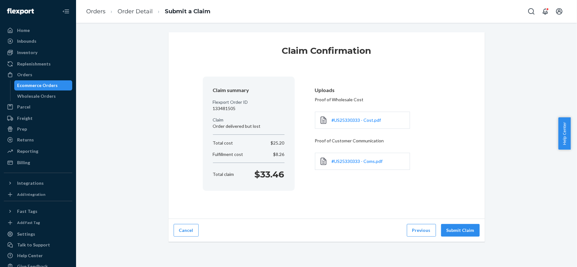
scroll to position [0, 0]
click at [448, 218] on div "Claim Confirmation Claim summary Flexport Order ID 133481505 Claim Order delive…" at bounding box center [326, 125] width 316 height 187
drag, startPoint x: 451, startPoint y: 228, endPoint x: 445, endPoint y: 234, distance: 9.0
click at [451, 228] on button "Submit Claim" at bounding box center [460, 230] width 39 height 13
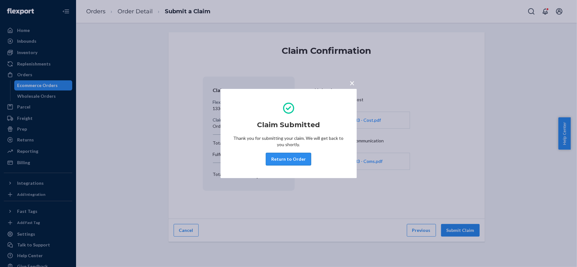
click at [291, 159] on button "Return to Order" at bounding box center [288, 159] width 45 height 13
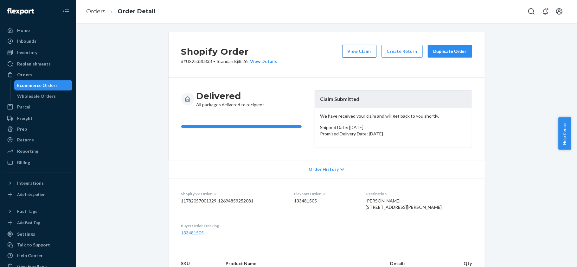
click at [346, 53] on button "View Claim" at bounding box center [359, 51] width 34 height 13
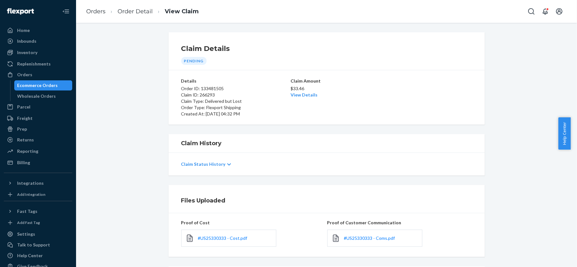
click at [311, 91] on p "$33.46" at bounding box center [326, 89] width 72 height 6
click at [308, 94] on link "View Details" at bounding box center [303, 94] width 27 height 5
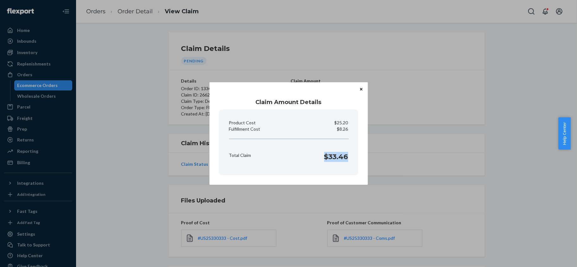
copy h1 "$33.46"
drag, startPoint x: 323, startPoint y: 155, endPoint x: 350, endPoint y: 162, distance: 27.5
click at [350, 162] on div "Total Claim $33.46" at bounding box center [288, 156] width 124 height 20
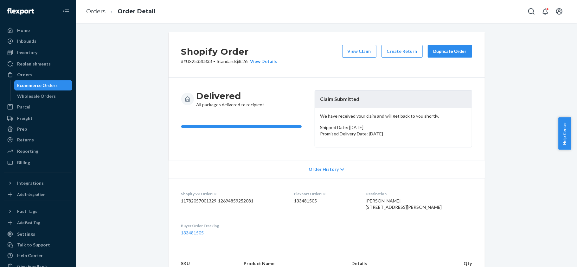
click at [316, 197] on div "Flexport Order ID 133481505" at bounding box center [324, 202] width 61 height 22
copy dd "133481505"
copy p "#US25330333"
drag, startPoint x: 208, startPoint y: 61, endPoint x: 181, endPoint y: 67, distance: 28.4
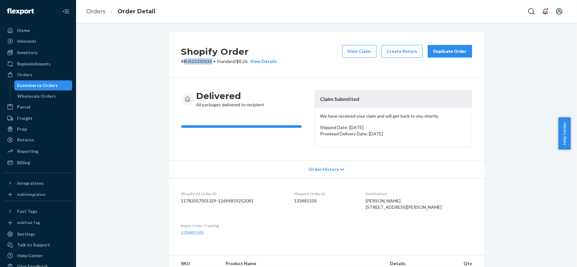
click at [181, 67] on div "Shopify Order # #US25330333 • Standard / $8.26 View Details View Claim Create R…" at bounding box center [326, 54] width 316 height 45
click at [43, 75] on div "Orders" at bounding box center [37, 74] width 67 height 9
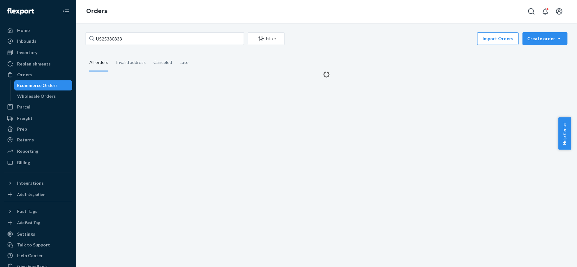
click at [150, 31] on div "US25330333 Filter Import Orders Create order Ecommerce order Removal order All …" at bounding box center [326, 145] width 501 height 245
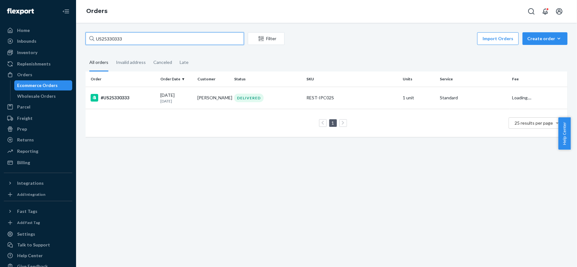
click at [146, 43] on input "US25330333" at bounding box center [165, 38] width 158 height 13
paste input "US25312499"
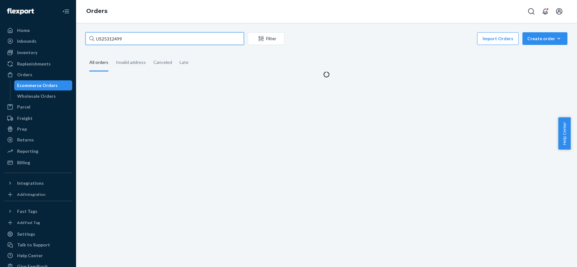
type input "US25312499"
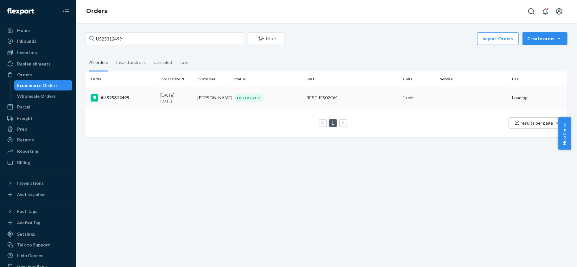
click at [212, 103] on td "[PERSON_NAME]" at bounding box center [213, 98] width 37 height 22
